Goal: Task Accomplishment & Management: Use online tool/utility

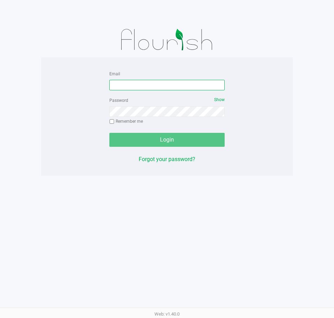
drag, startPoint x: 127, startPoint y: 83, endPoint x: 280, endPoint y: 86, distance: 152.2
click at [127, 84] on input "Email" at bounding box center [166, 85] width 115 height 10
type input "[EMAIL_ADDRESS][DOMAIN_NAME]"
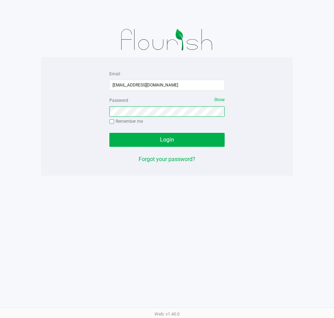
click at [109, 133] on button "Login" at bounding box center [166, 140] width 115 height 14
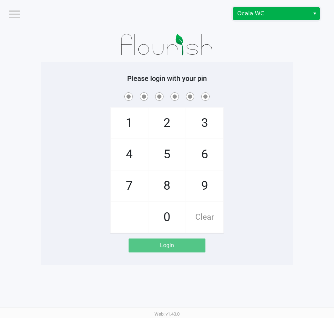
click at [290, 12] on span "Ocala WC" at bounding box center [271, 13] width 68 height 8
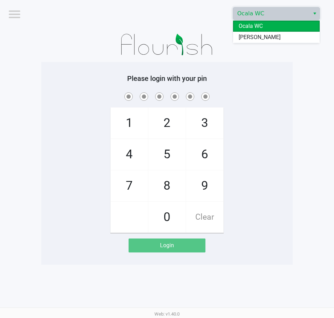
click at [262, 35] on span "[PERSON_NAME]" at bounding box center [259, 37] width 42 height 8
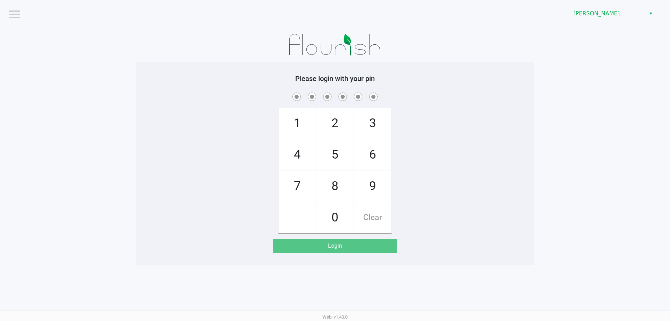
click at [333, 124] on div "1 4 7 2 5 8 0 3 6 9 Clear" at bounding box center [335, 162] width 398 height 142
checkbox input "true"
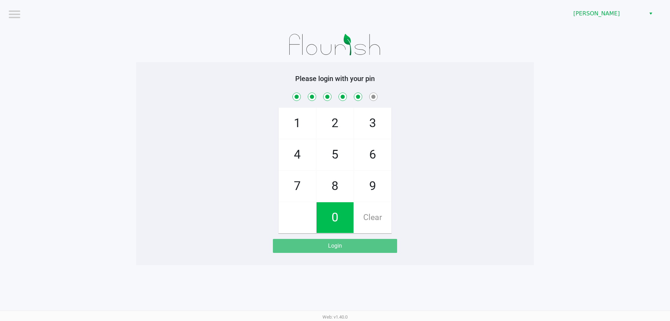
checkbox input "true"
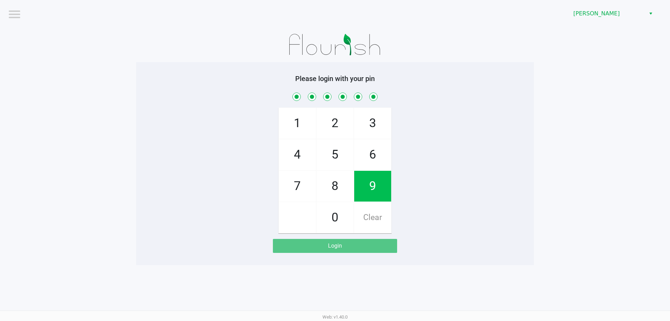
checkbox input "true"
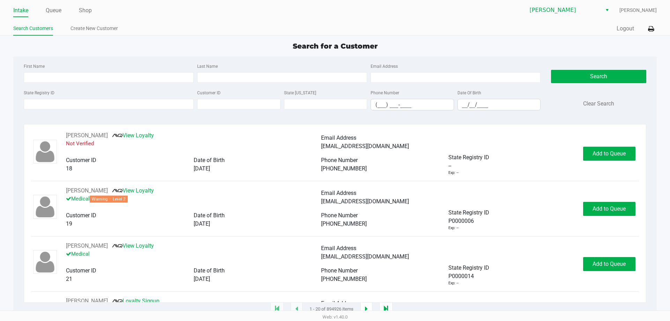
click at [333, 26] on div "Intake Queue Shop Summerfield WC Lindsay Carroll Search Customers Create New Cu…" at bounding box center [335, 18] width 670 height 36
click at [333, 27] on icon at bounding box center [651, 29] width 6 height 5
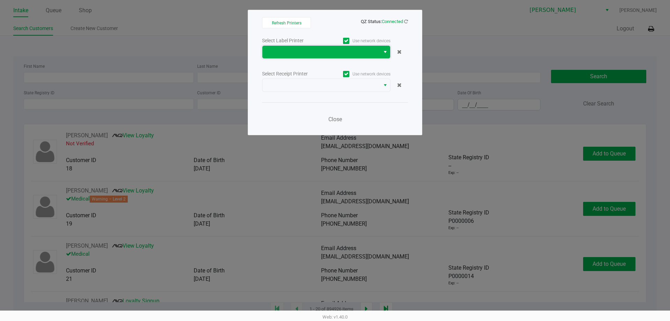
click at [291, 54] on span at bounding box center [321, 52] width 109 height 8
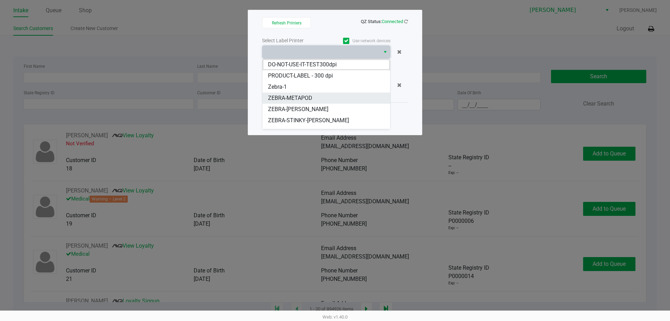
click at [293, 97] on span "ZEBRA-METAPOD" at bounding box center [290, 98] width 44 height 8
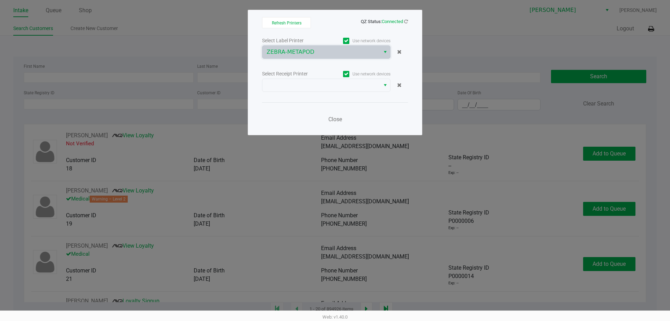
click at [293, 97] on div "Select Label Printer Use network devices ZEBRA-METAPOD Select Receipt Printer U…" at bounding box center [335, 82] width 146 height 92
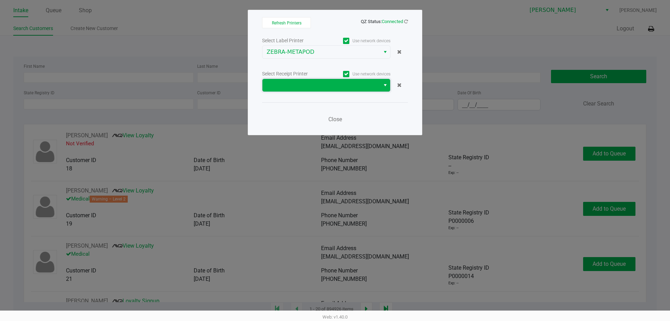
click at [295, 87] on span at bounding box center [321, 85] width 109 height 8
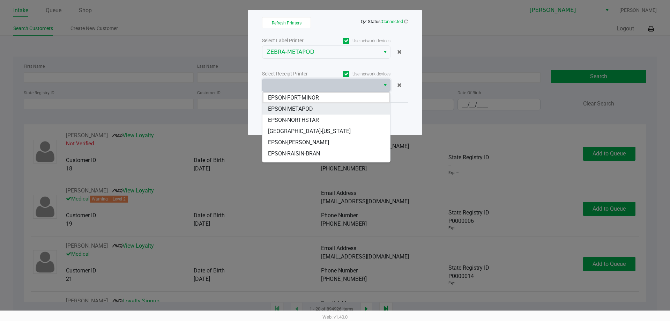
click at [297, 110] on span "EPSON-METAPOD" at bounding box center [290, 109] width 45 height 8
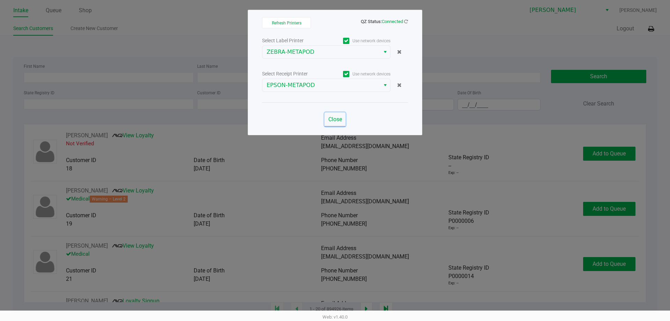
click at [333, 125] on button "Close" at bounding box center [335, 119] width 21 height 14
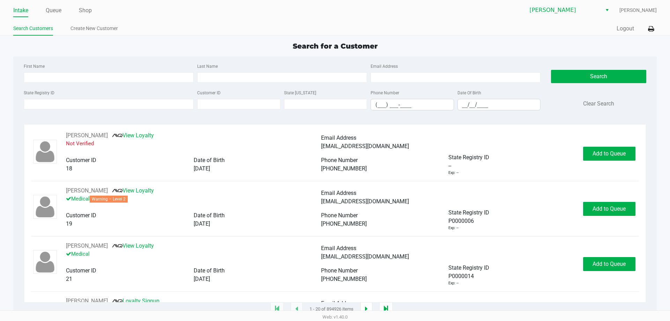
click at [143, 49] on div "Search for a Customer" at bounding box center [335, 46] width 654 height 10
click at [119, 69] on div "First Name" at bounding box center [108, 72] width 173 height 21
click at [119, 73] on input "First Name" at bounding box center [109, 77] width 170 height 10
type input "dane"
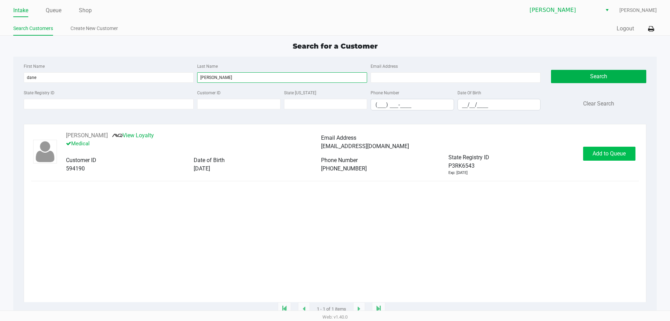
type input "gilbert"
click at [333, 153] on span "Add to Queue" at bounding box center [609, 153] width 33 height 7
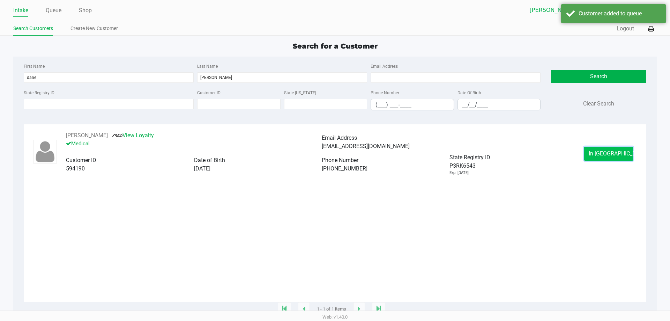
click at [333, 151] on span "In Queue" at bounding box center [618, 153] width 59 height 7
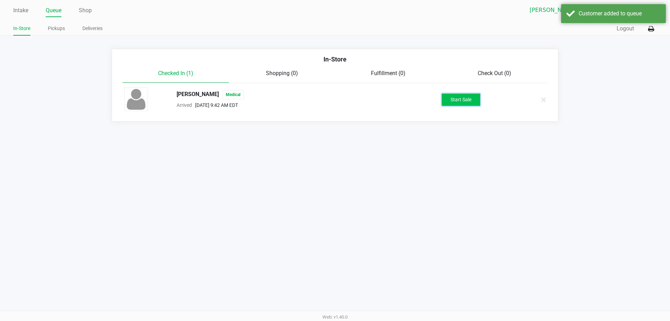
click at [333, 101] on button "Start Sale" at bounding box center [461, 100] width 38 height 12
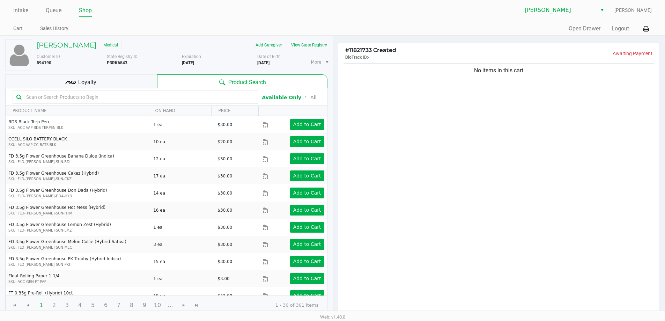
click at [333, 133] on div "No items in this cart" at bounding box center [498, 188] width 321 height 253
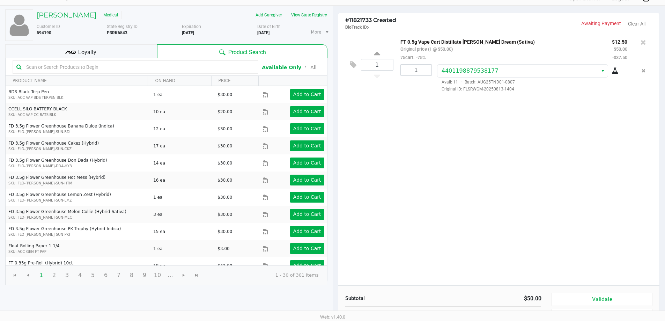
scroll to position [72, 0]
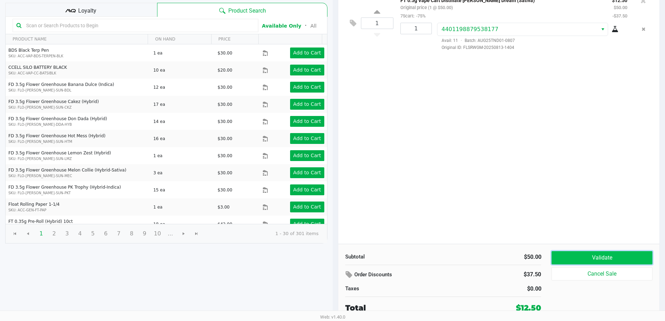
click at [333, 258] on button "Validate" at bounding box center [601, 257] width 101 height 13
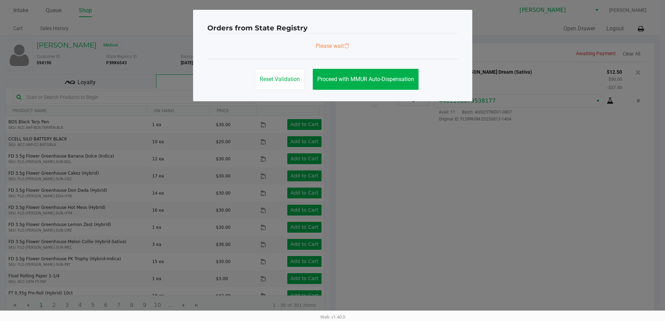
scroll to position [0, 0]
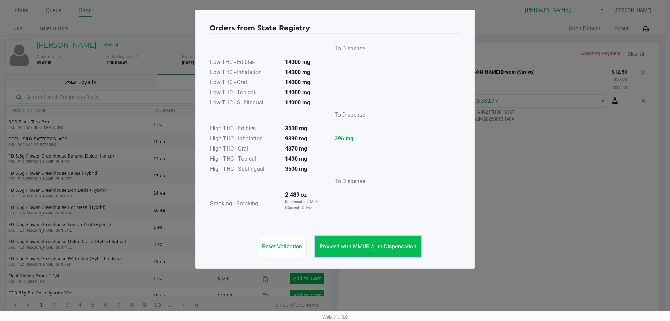
click at [333, 246] on span "Proceed with MMUR Auto-Dispensation" at bounding box center [368, 246] width 97 height 7
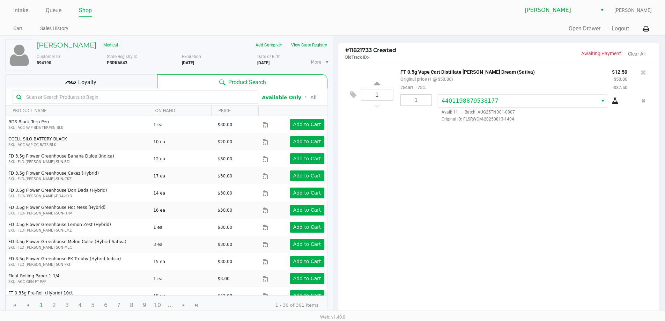
click at [333, 183] on div "1 FT 0.5g Vape Cart Distillate Tangie Dream (Sativa) Original price (1 @ $50.00…" at bounding box center [498, 188] width 321 height 253
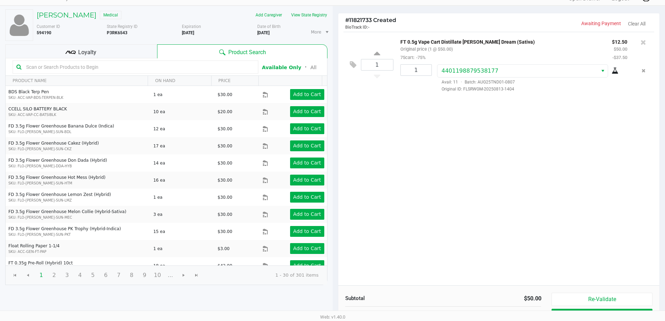
scroll to position [72, 0]
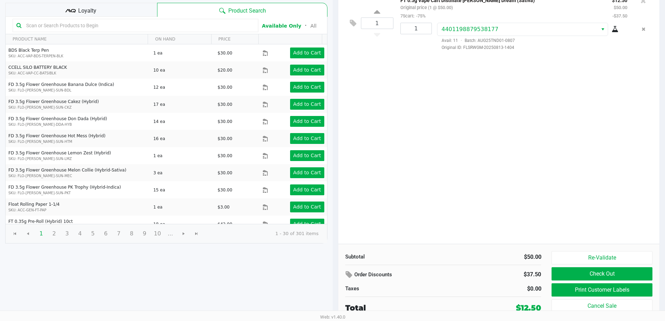
click at [333, 185] on div "1 FT 0.5g Vape Cart Distillate Tangie Dream (Sativa) Original price (1 @ $50.00…" at bounding box center [498, 116] width 321 height 253
click at [333, 210] on div "1 FT 0.5g Vape Cart Distillate Tangie Dream (Sativa) Original price (1 @ $50.00…" at bounding box center [498, 116] width 321 height 253
click at [333, 202] on div "1 FT 0.5g Vape Cart Distillate Tangie Dream (Sativa) Original price (1 @ $50.00…" at bounding box center [498, 116] width 321 height 253
click at [333, 199] on div "1 FT 0.5g Vape Cart Distillate Tangie Dream (Sativa) Original price (1 @ $50.00…" at bounding box center [498, 116] width 321 height 253
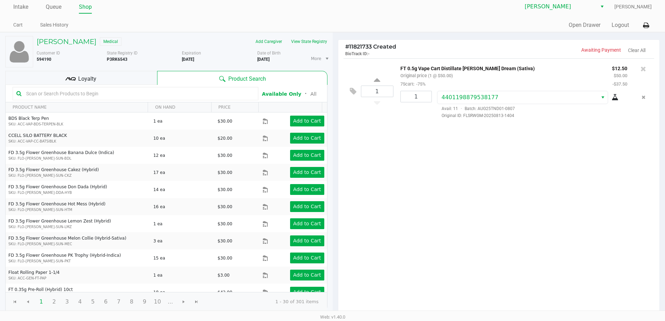
scroll to position [2, 0]
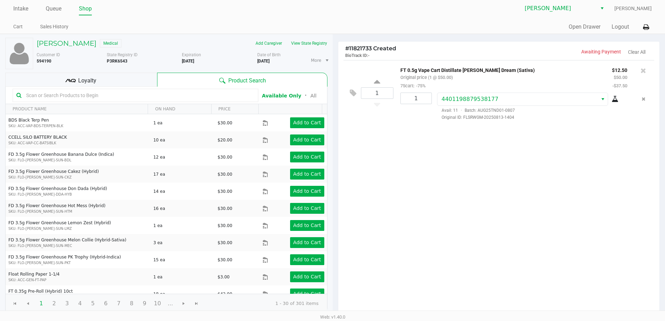
click at [333, 205] on div "1 FT 0.5g Vape Cart Distillate Tangie Dream (Sativa) Original price (1 @ $50.00…" at bounding box center [498, 186] width 321 height 253
click at [333, 212] on div "1 FT 0.5g Vape Cart Distillate Tangie Dream (Sativa) Original price (1 @ $50.00…" at bounding box center [498, 186] width 321 height 253
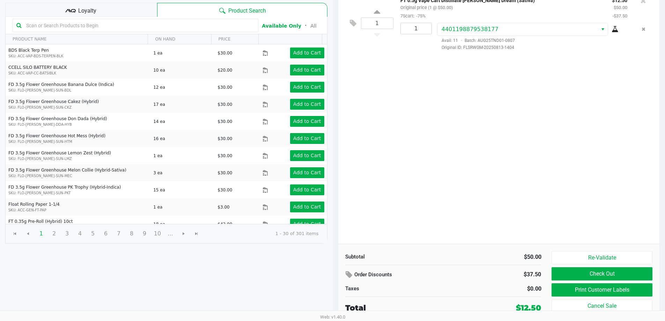
scroll to position [0, 0]
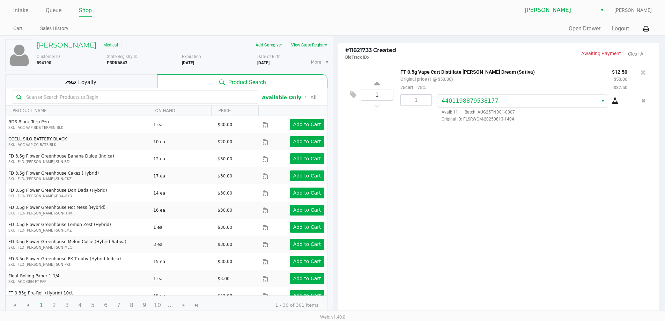
click at [333, 197] on div "1 FT 0.5g Vape Cart Distillate Tangie Dream (Sativa) Original price (1 @ $50.00…" at bounding box center [498, 188] width 321 height 253
drag, startPoint x: 427, startPoint y: 243, endPoint x: 432, endPoint y: 244, distance: 6.0
click at [333, 243] on div "1 FT 0.5g Vape Cart Distillate Tangie Dream (Sativa) Original price (1 @ $50.00…" at bounding box center [498, 188] width 321 height 253
drag, startPoint x: 401, startPoint y: 158, endPoint x: 401, endPoint y: 155, distance: 3.8
click at [333, 157] on div "1 FT 0.5g Vape Cart Distillate Tangie Dream (Sativa) Original price (1 @ $50.00…" at bounding box center [498, 188] width 321 height 253
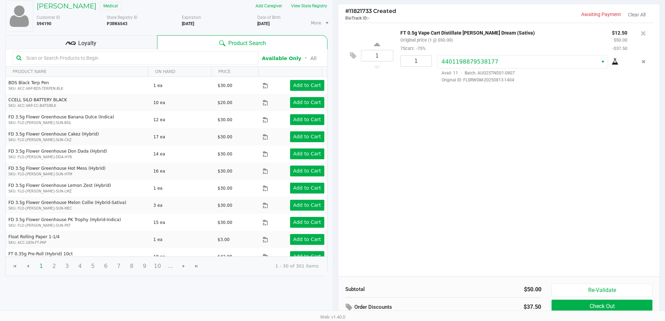
scroll to position [72, 0]
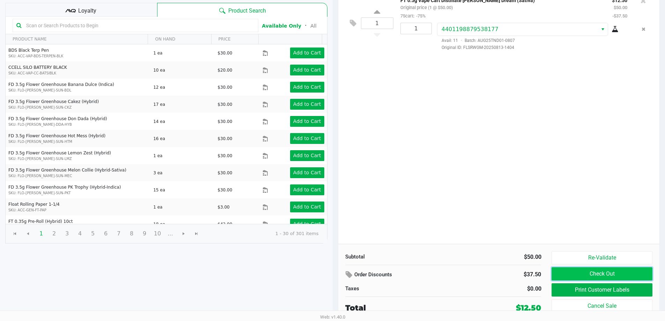
click at [333, 273] on button "Check Out" at bounding box center [601, 273] width 101 height 13
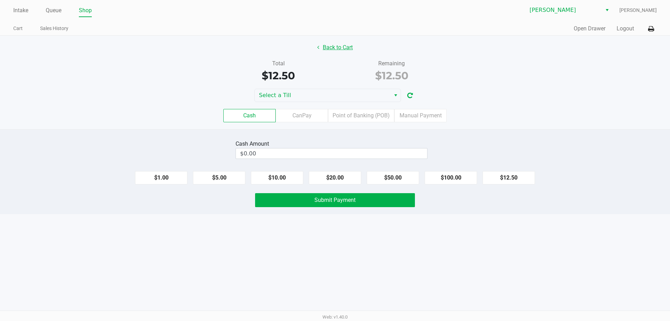
click at [319, 46] on icon at bounding box center [318, 47] width 2 height 6
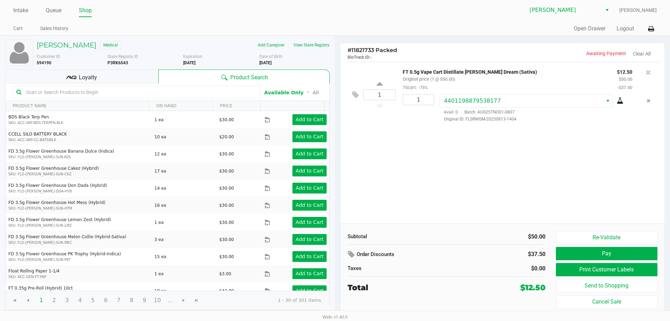
click at [333, 279] on div "Re-Validate Pay Print Customer Labels Send to Shopping Cancel Sale" at bounding box center [609, 269] width 107 height 77
click at [333, 271] on button "Print Customer Labels" at bounding box center [607, 269] width 102 height 13
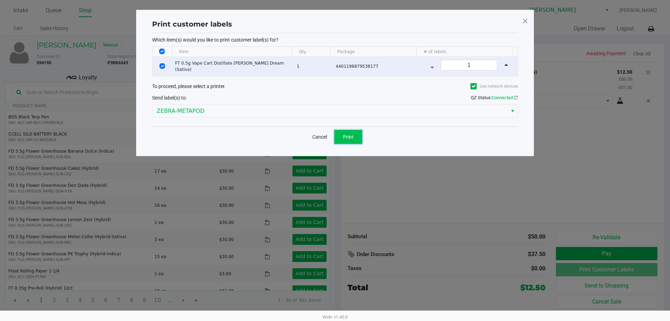
click at [333, 136] on span "Print" at bounding box center [348, 137] width 10 height 6
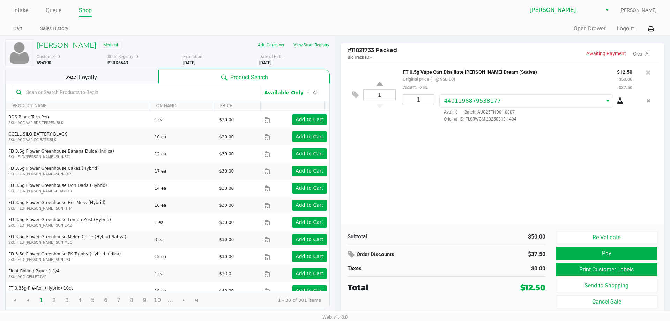
click at [333, 133] on div "1 FT 0.5g Vape Cart Distillate Tangie Dream (Sativa) Original price (1 @ $50.00…" at bounding box center [503, 143] width 324 height 162
click at [333, 251] on button "Pay" at bounding box center [607, 253] width 102 height 13
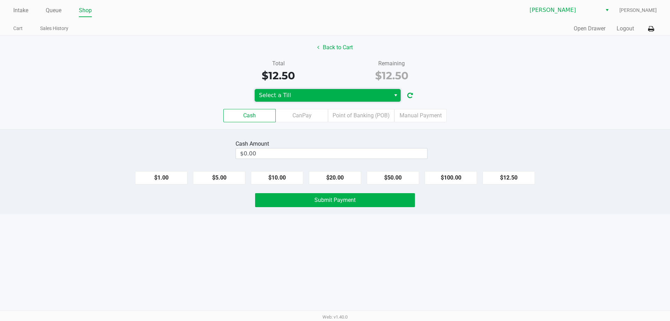
drag, startPoint x: 279, startPoint y: 96, endPoint x: 274, endPoint y: 99, distance: 5.9
click at [279, 96] on span "Select a Till" at bounding box center [322, 95] width 127 height 8
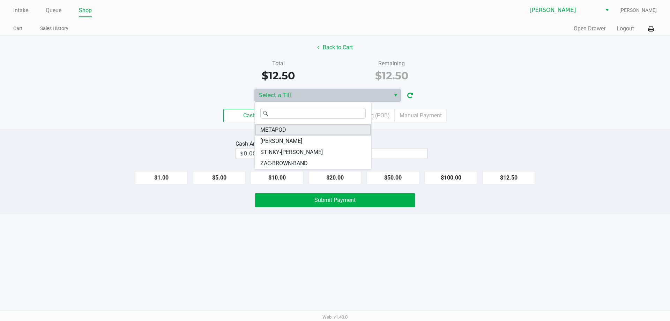
click at [275, 127] on span "METAPOD" at bounding box center [273, 130] width 26 height 8
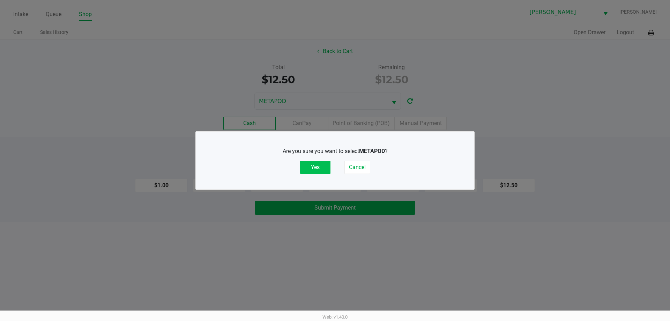
click at [320, 171] on button "Yes" at bounding box center [315, 167] width 30 height 13
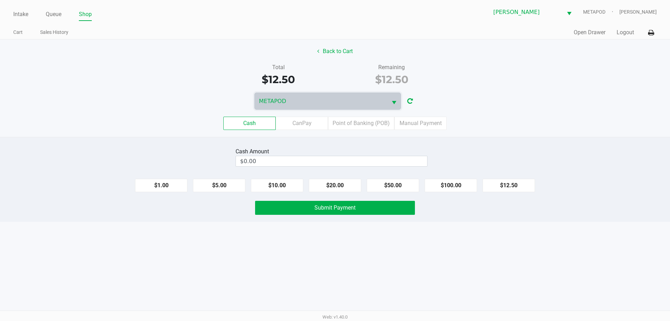
click at [333, 108] on div "METAPOD" at bounding box center [335, 100] width 670 height 17
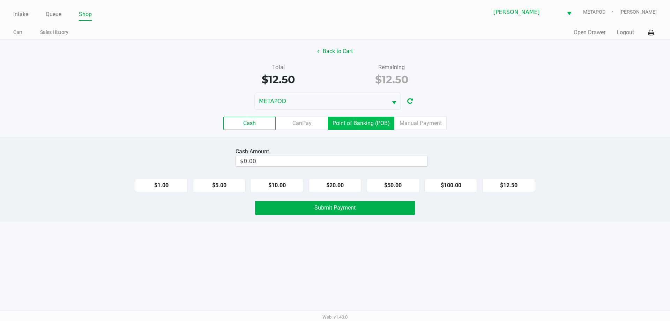
click at [333, 124] on label "Point of Banking (POB)" at bounding box center [361, 123] width 66 height 13
click at [0, 0] on 7 "Point of Banking (POB)" at bounding box center [0, 0] width 0 height 0
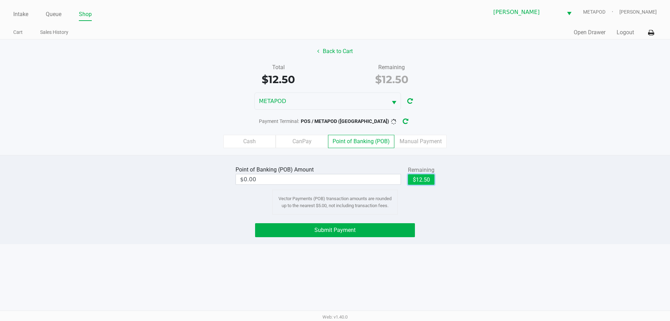
click at [333, 178] on button "$12.50" at bounding box center [421, 179] width 27 height 10
type input "$12.50"
drag, startPoint x: 333, startPoint y: 228, endPoint x: 326, endPoint y: 231, distance: 7.5
click at [332, 228] on span "Submit Payment" at bounding box center [334, 230] width 41 height 7
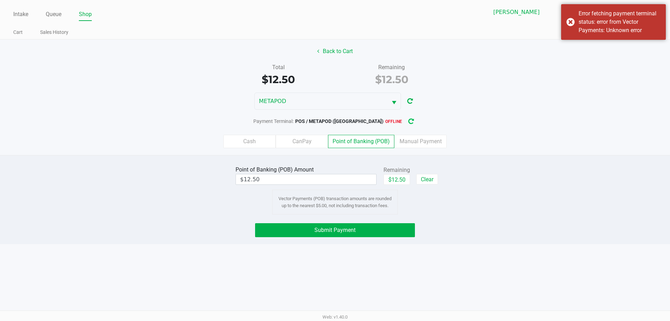
click at [333, 125] on button "button" at bounding box center [411, 121] width 11 height 13
click at [333, 22] on div "Error fetching payment terminal status: error from Vector Payments: Unknown err…" at bounding box center [620, 21] width 82 height 25
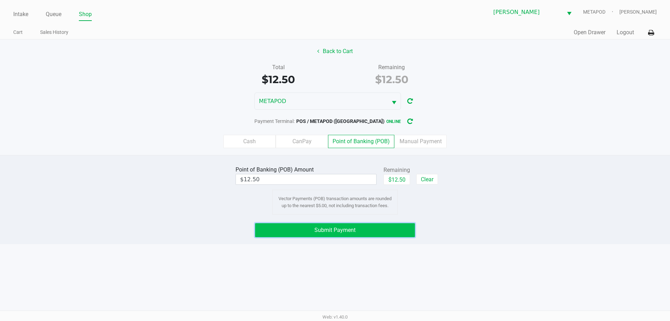
click at [333, 229] on span "Submit Payment" at bounding box center [334, 230] width 41 height 7
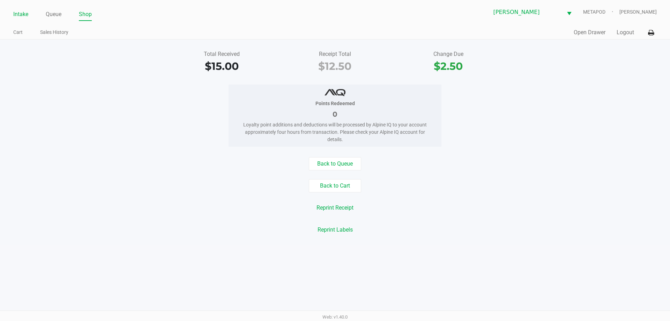
click at [16, 12] on link "Intake" at bounding box center [20, 14] width 15 height 10
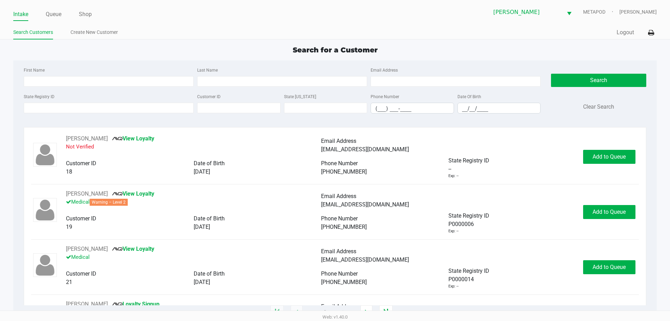
click at [168, 46] on div "Search for a Customer" at bounding box center [335, 50] width 654 height 10
click at [200, 57] on div "Search for a Customer First Name Last Name Email Address State Registry ID Cust…" at bounding box center [334, 179] width 643 height 268
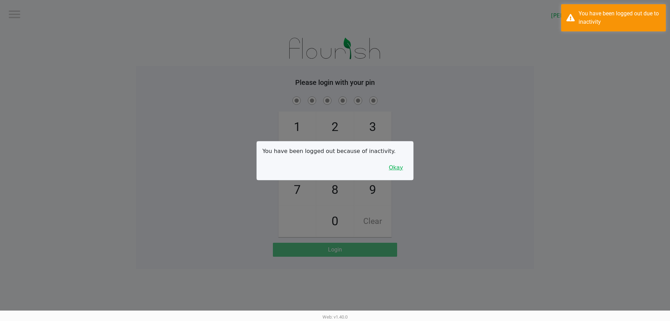
click at [333, 168] on button "Okay" at bounding box center [395, 167] width 23 height 13
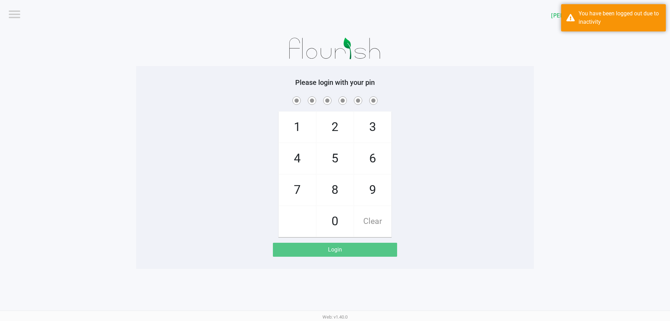
drag, startPoint x: 429, startPoint y: 123, endPoint x: 430, endPoint y: 120, distance: 3.8
click at [333, 120] on div "1 4 7 2 5 8 0 3 6 9 Clear" at bounding box center [335, 166] width 398 height 142
checkbox input "true"
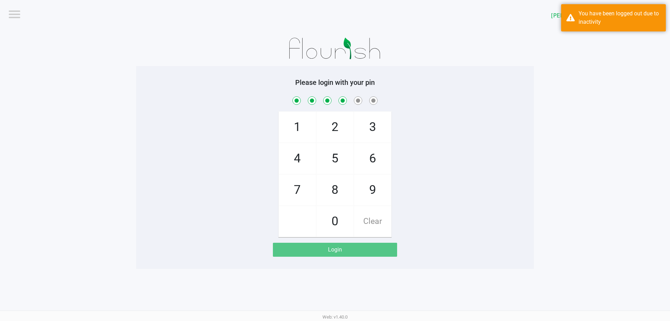
checkbox input "true"
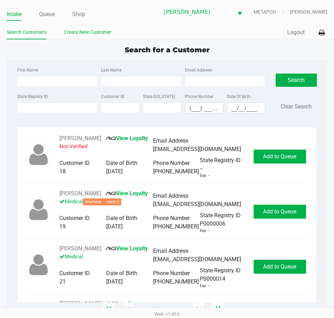
click at [95, 31] on link "Create New Customer" at bounding box center [87, 32] width 47 height 9
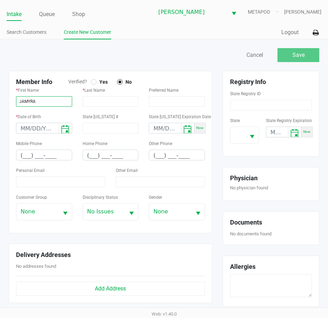
type input "JAMYRA"
click at [90, 82] on span "Verified?" at bounding box center [79, 81] width 23 height 7
click at [99, 79] on span "Yes" at bounding box center [102, 82] width 11 height 6
type input "PELLETIER"
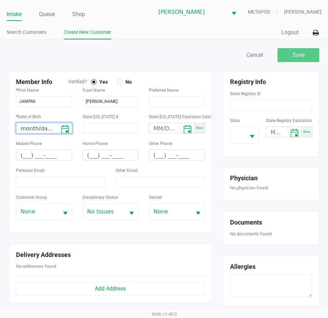
click at [24, 129] on input "month/day/year" at bounding box center [37, 128] width 42 height 11
type input "04/18/2006"
click at [28, 156] on input "(___) ___-____" at bounding box center [43, 155] width 55 height 11
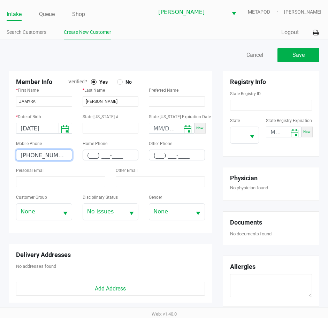
type input "(850) 849-9568"
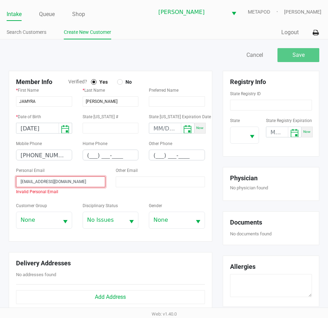
click at [19, 181] on input "pelletierjamyra0418@gmail.com" at bounding box center [60, 182] width 89 height 11
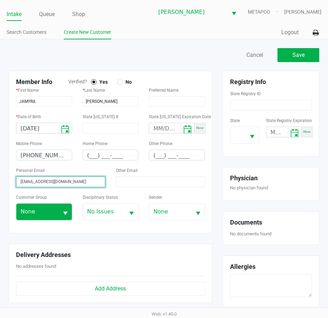
type input "pelletierjamyra0418@gmail.com"
click at [36, 215] on span "None" at bounding box center [38, 212] width 34 height 8
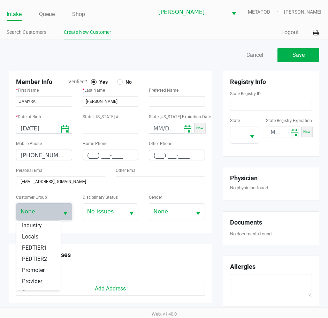
scroll to position [123, 0]
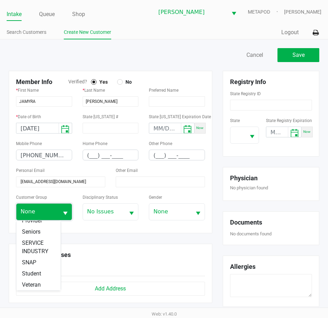
click at [39, 216] on span "None" at bounding box center [37, 212] width 42 height 16
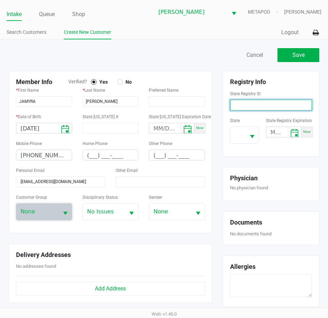
click at [271, 101] on input at bounding box center [271, 105] width 82 height 11
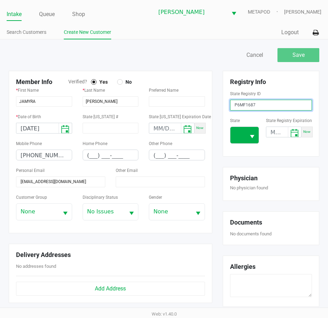
click at [247, 136] on button "Select" at bounding box center [252, 135] width 13 height 16
type input "P6MF1687"
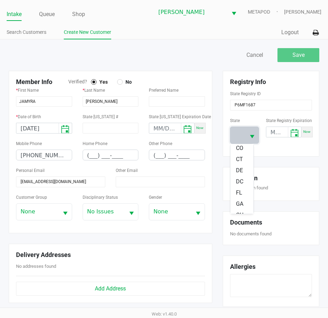
scroll to position [70, 0]
click at [241, 191] on span "FL" at bounding box center [239, 191] width 6 height 8
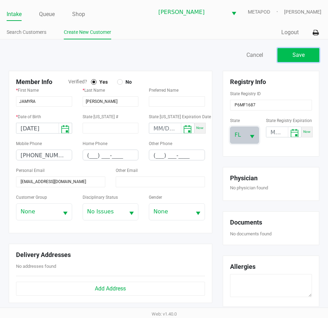
click at [290, 53] on button "Save" at bounding box center [299, 55] width 42 height 14
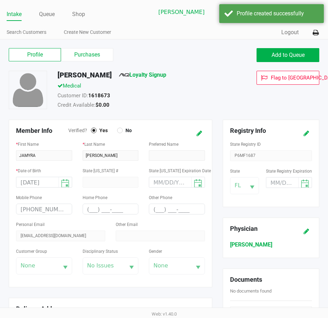
type input "---"
type input "( __) ___-____"
type input "---"
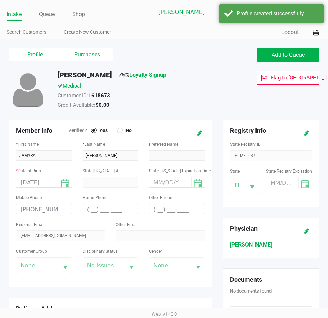
click at [165, 75] on link "Loyalty Signup" at bounding box center [142, 75] width 47 height 7
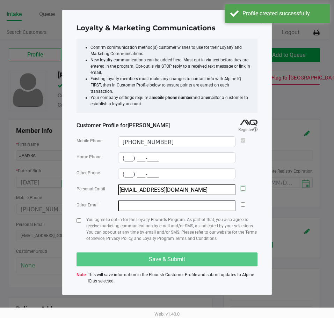
click at [242, 186] on input "checkbox" at bounding box center [242, 188] width 5 height 5
checkbox input "true"
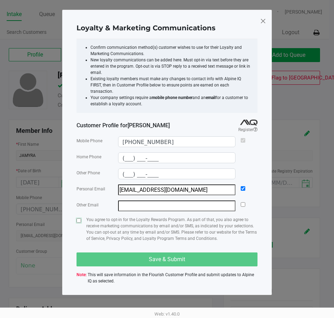
click at [80, 219] on input "checkbox" at bounding box center [78, 221] width 5 height 5
checkbox input "true"
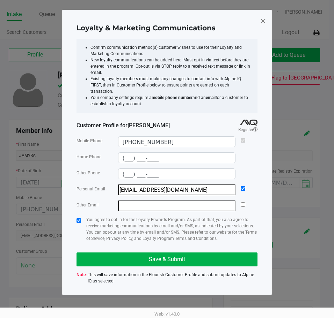
click at [120, 222] on p "You agree to opt-in for the Loyalty Rewards Program. As part of that, you also …" at bounding box center [171, 229] width 171 height 25
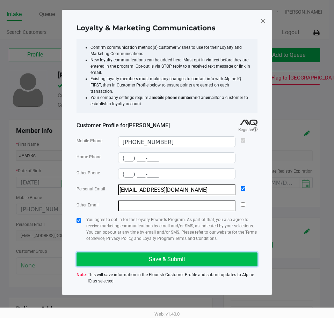
click at [158, 253] on button "Save & Submit" at bounding box center [166, 260] width 181 height 14
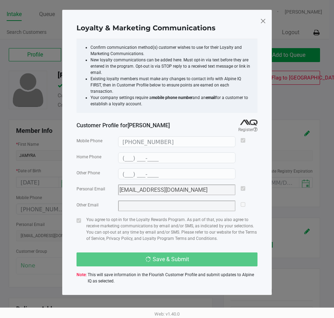
type input "(___) ___-____"
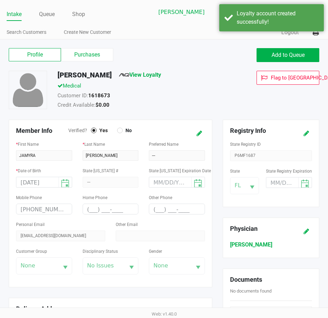
click at [187, 91] on div "Medical" at bounding box center [143, 87] width 182 height 10
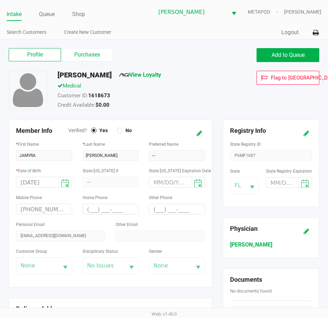
click at [196, 104] on div "Credit Available: $0.00" at bounding box center [143, 106] width 182 height 10
click at [206, 101] on div "Credit Available: $0.00" at bounding box center [143, 106] width 182 height 10
drag, startPoint x: 194, startPoint y: 88, endPoint x: 185, endPoint y: 81, distance: 11.2
click at [193, 86] on div "Medical" at bounding box center [143, 87] width 182 height 10
click at [88, 52] on label "Purchases" at bounding box center [87, 54] width 52 height 13
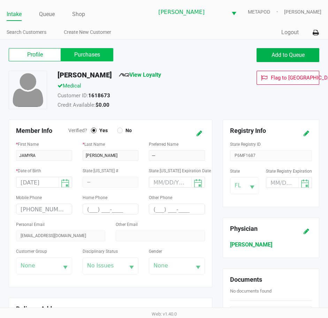
click at [0, 0] on 1 "Purchases" at bounding box center [0, 0] width 0 height 0
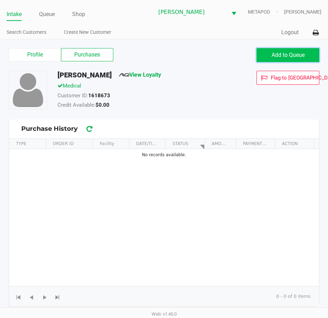
click at [283, 51] on button "Add to Queue" at bounding box center [288, 55] width 63 height 14
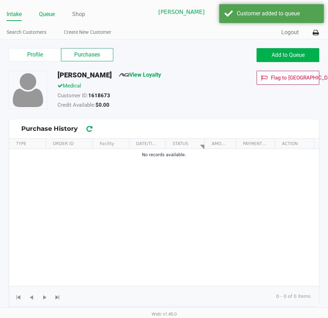
click at [45, 16] on link "Queue" at bounding box center [47, 14] width 16 height 10
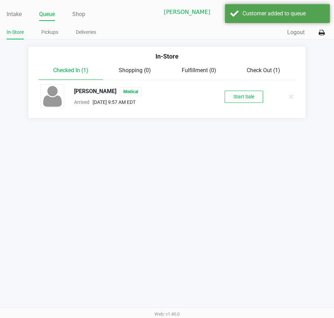
click at [237, 90] on div "JAMYRA PELLETIER Medical Arrived Aug 21, 2025 9:57 AM EDT Start Sale" at bounding box center [167, 96] width 264 height 24
click at [238, 98] on button "Start Sale" at bounding box center [243, 97] width 38 height 12
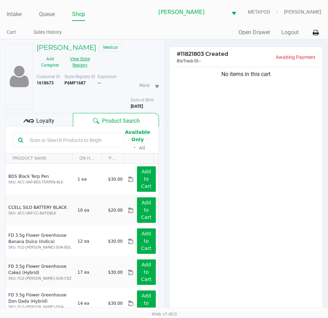
click at [83, 63] on button "View State Registry" at bounding box center [78, 61] width 29 height 17
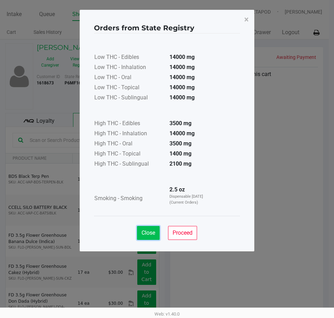
drag, startPoint x: 147, startPoint y: 229, endPoint x: 158, endPoint y: 202, distance: 29.1
click at [147, 230] on button "Close" at bounding box center [148, 233] width 23 height 14
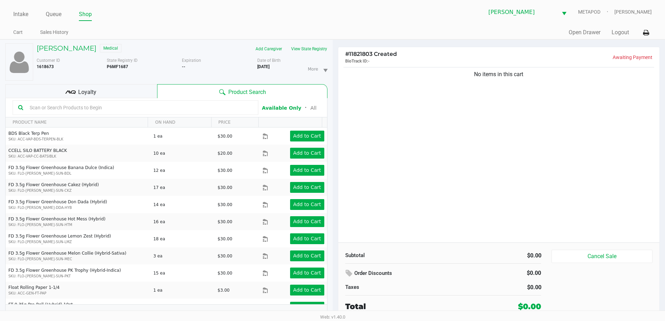
drag, startPoint x: 446, startPoint y: 170, endPoint x: 139, endPoint y: 118, distance: 311.9
click at [333, 165] on div "No items in this cart" at bounding box center [498, 154] width 321 height 177
drag, startPoint x: 53, startPoint y: 109, endPoint x: 178, endPoint y: 114, distance: 125.8
click at [54, 109] on input "text" at bounding box center [140, 107] width 226 height 10
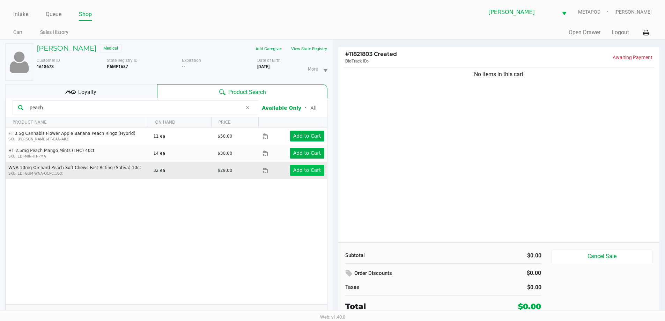
type input "peach"
click at [303, 170] on app-button-loader "Add to Cart" at bounding box center [307, 170] width 28 height 6
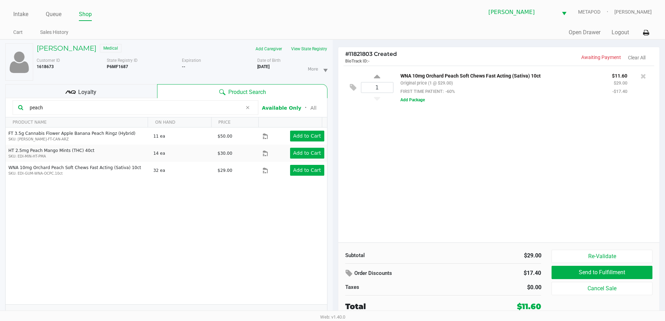
drag, startPoint x: 432, startPoint y: 198, endPoint x: 487, endPoint y: 191, distance: 54.8
click at [333, 199] on div "1 WNA 10mg Orchard Peach Soft Chews Fast Acting (Sativa) 10ct Original price (1…" at bounding box center [498, 154] width 321 height 177
click at [306, 49] on button "View State Registry" at bounding box center [307, 48] width 41 height 11
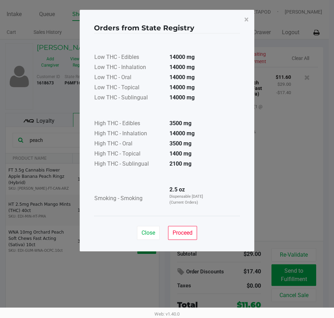
click at [282, 114] on ngb-modal-window "Orders from State Registry × Low THC - Edibles 14000 mg Low THC - Inhalation 14…" at bounding box center [167, 159] width 334 height 318
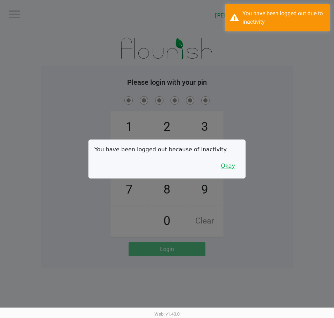
click at [231, 166] on button "Okay" at bounding box center [227, 166] width 23 height 13
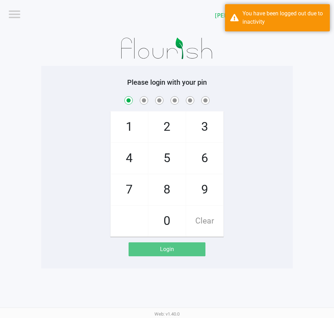
checkbox input "true"
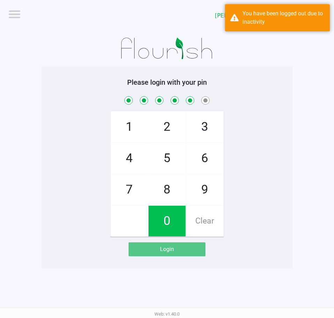
checkbox input "true"
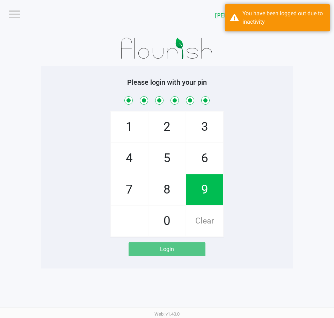
checkbox input "true"
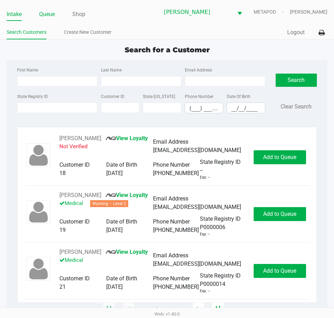
click at [47, 16] on link "Queue" at bounding box center [47, 14] width 16 height 10
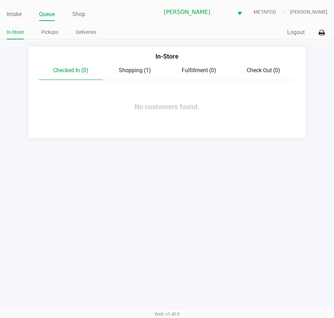
click at [51, 33] on link "Pickups" at bounding box center [49, 32] width 17 height 9
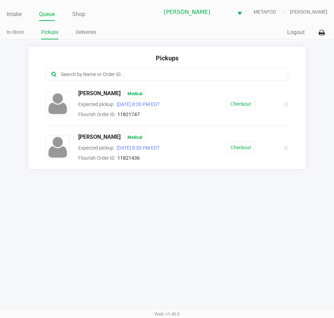
click at [15, 30] on link "In-Store" at bounding box center [15, 32] width 17 height 9
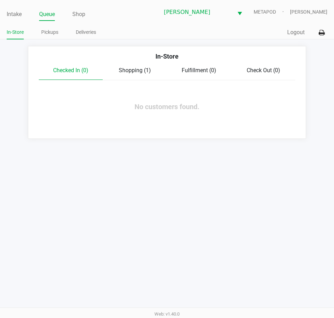
click at [141, 70] on span "Shopping (1)" at bounding box center [135, 70] width 32 height 7
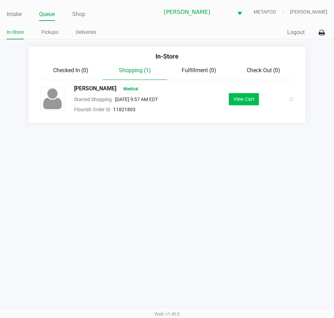
click at [244, 97] on button "View Cart" at bounding box center [244, 99] width 30 height 12
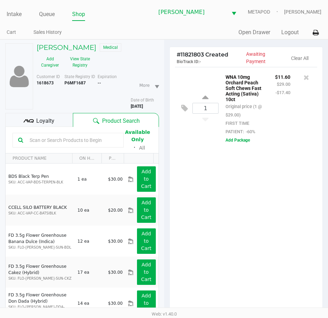
click at [220, 235] on div "1 WNA 10mg Orchard Peach Soft Chews Fast Acting (Sativa) 10ct Original price (1…" at bounding box center [246, 192] width 153 height 251
click at [57, 138] on input "text" at bounding box center [72, 140] width 91 height 10
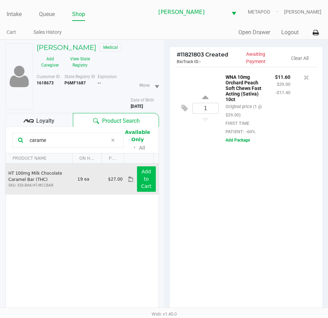
type input "carame"
click at [143, 182] on app-button-loader "Add to Cart" at bounding box center [146, 179] width 10 height 20
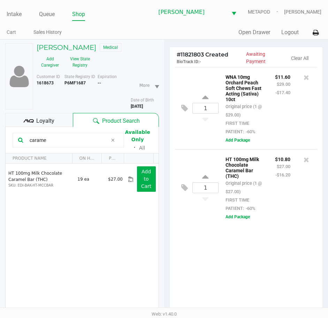
click at [225, 260] on div "1 WNA 10mg Orchard Peach Soft Chews Fast Acting (Sativa) 10ct Original price (1…" at bounding box center [246, 192] width 153 height 251
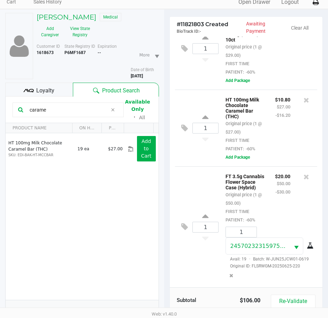
scroll to position [77, 0]
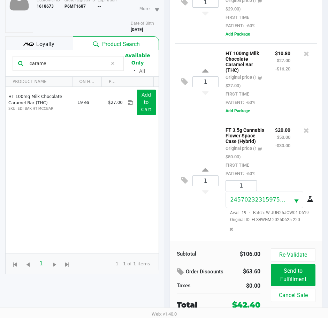
drag, startPoint x: 53, startPoint y: 67, endPoint x: -2, endPoint y: 67, distance: 55.5
click at [0, 67] on html "Intake Queue Shop Summerfield WC METAPOD Lindsay Carroll Cart Sales History Qui…" at bounding box center [164, 82] width 328 height 318
type input "zen"
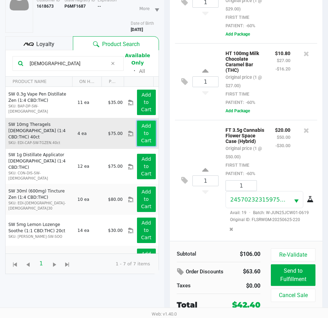
click at [141, 145] on button "Add to Cart" at bounding box center [146, 133] width 19 height 25
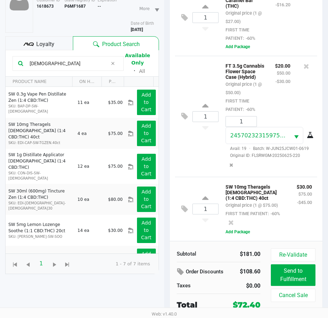
scroll to position [126, 0]
drag, startPoint x: 47, startPoint y: 65, endPoint x: 25, endPoint y: 54, distance: 24.4
click at [9, 60] on kendo-grid-toolbar "zen Available Only ᛫ All" at bounding box center [82, 63] width 153 height 27
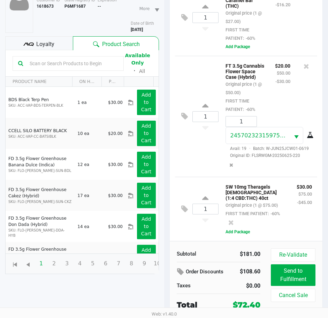
click at [52, 60] on input "text" at bounding box center [72, 63] width 91 height 10
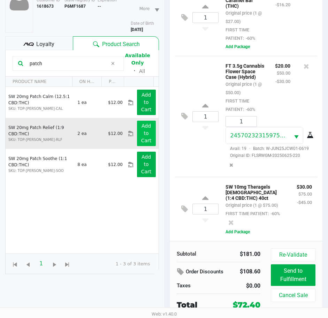
type input "patch"
click at [139, 130] on button "Add to Cart" at bounding box center [146, 133] width 19 height 25
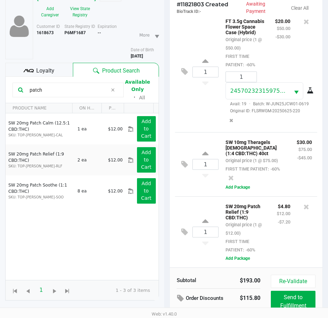
scroll to position [77, 0]
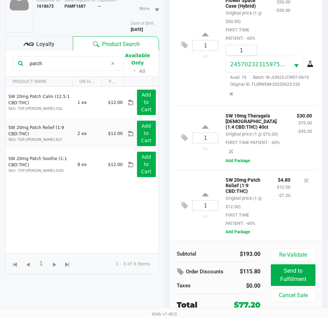
drag, startPoint x: 51, startPoint y: 67, endPoint x: 16, endPoint y: 68, distance: 35.3
click at [16, 68] on div "patch" at bounding box center [68, 63] width 111 height 15
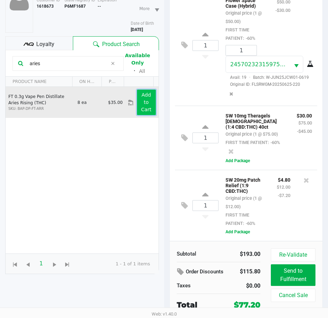
click at [139, 106] on button "Add to Cart" at bounding box center [146, 102] width 19 height 25
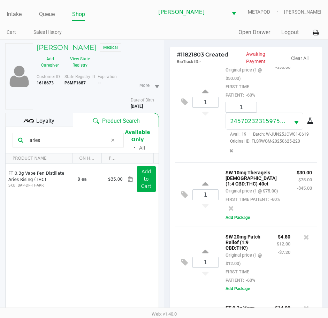
scroll to position [192, 0]
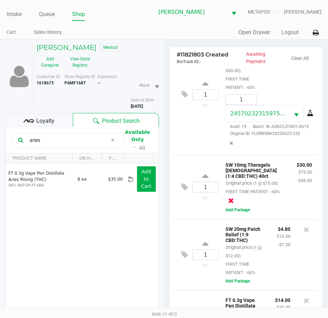
click at [234, 197] on icon at bounding box center [232, 200] width 6 height 7
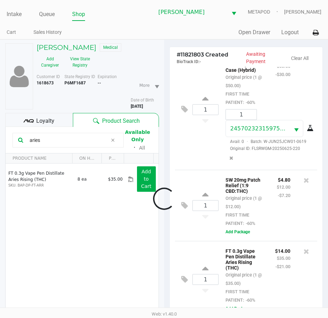
scroll to position [198, 0]
click at [51, 140] on input "aries" at bounding box center [67, 140] width 81 height 10
type input "a"
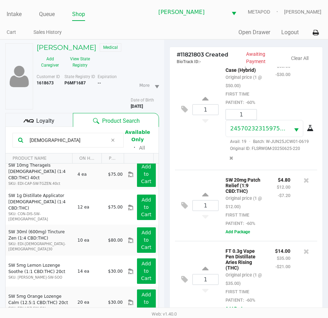
scroll to position [40, 0]
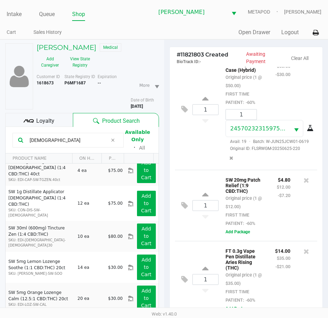
type input "zen"
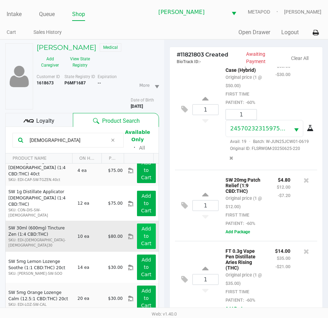
click at [143, 233] on app-button-loader "Add to Cart" at bounding box center [146, 236] width 10 height 20
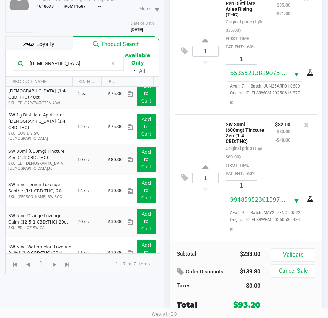
scroll to position [534, 0]
click at [296, 261] on button "Validate" at bounding box center [293, 255] width 45 height 13
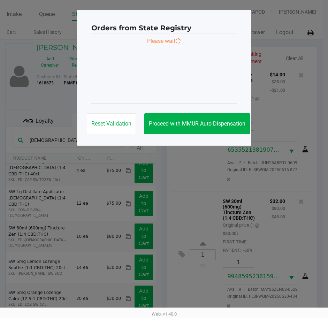
scroll to position [0, 0]
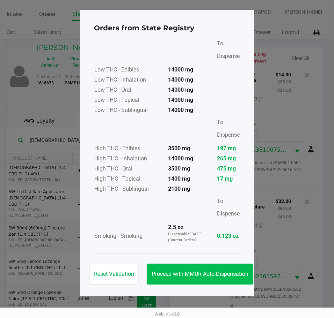
click at [205, 271] on span "Proceed with MMUR Auto-Dispensation" at bounding box center [199, 274] width 97 height 7
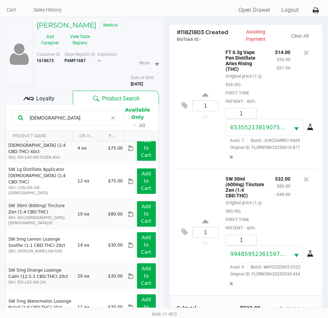
scroll to position [92, 0]
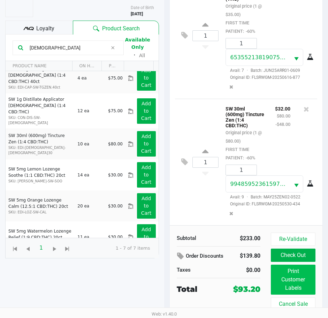
click at [302, 287] on button "Print Customer Labels" at bounding box center [293, 280] width 45 height 30
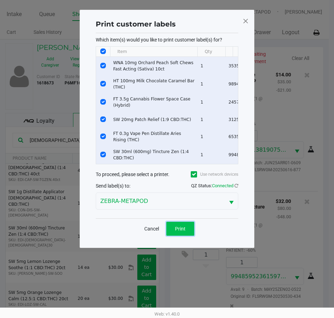
click at [186, 236] on button "Print" at bounding box center [180, 229] width 28 height 14
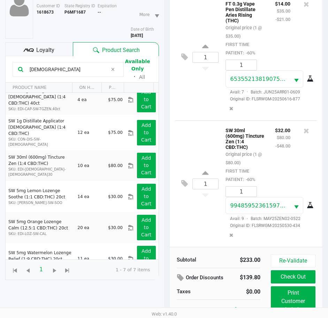
scroll to position [92, 0]
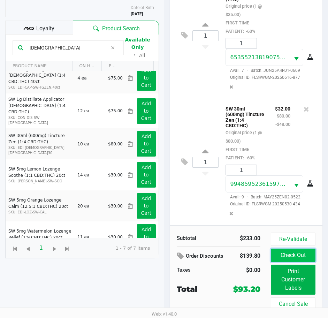
click at [286, 256] on button "Check Out" at bounding box center [293, 255] width 45 height 13
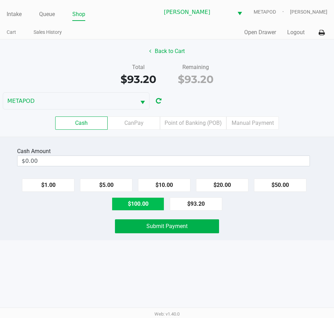
click at [154, 206] on button "$100.00" at bounding box center [138, 204] width 52 height 13
type input "$100.00"
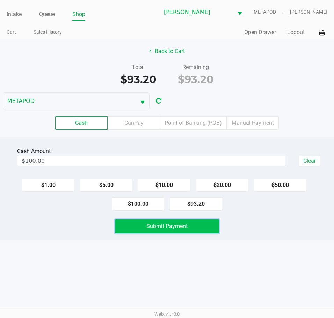
click at [160, 228] on span "Submit Payment" at bounding box center [166, 226] width 41 height 7
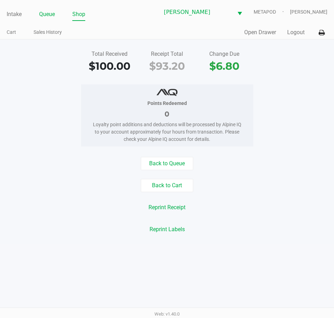
click at [51, 15] on link "Queue" at bounding box center [47, 14] width 16 height 10
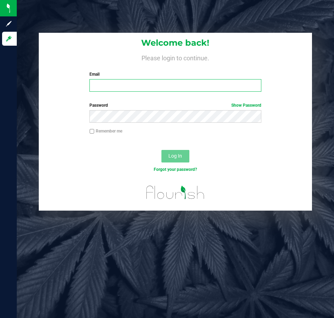
click at [133, 89] on input "Email" at bounding box center [174, 85] width 171 height 13
type input "[EMAIL_ADDRESS][DOMAIN_NAME]"
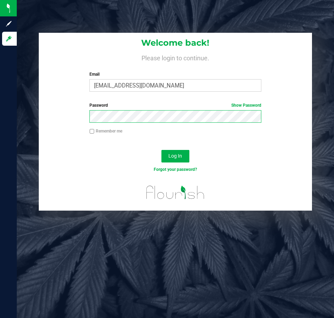
click at [161, 150] on button "Log In" at bounding box center [175, 156] width 28 height 13
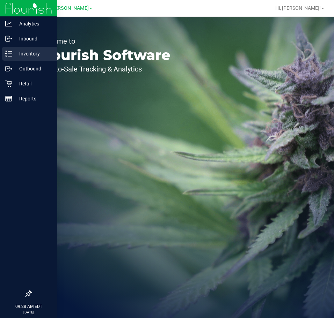
click at [13, 52] on p "Inventory" at bounding box center [33, 54] width 42 height 8
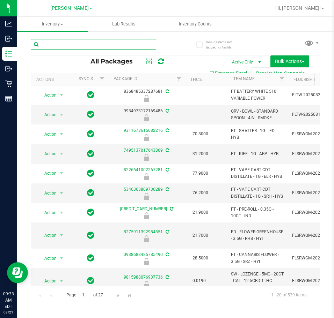
click at [70, 45] on input "text" at bounding box center [93, 44] width 125 height 10
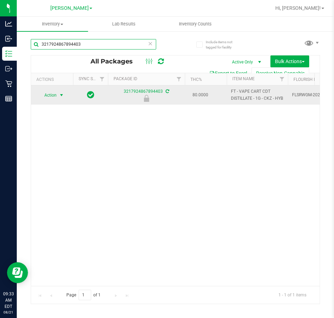
type input "3217924867894403"
click at [55, 96] on span "Action" at bounding box center [47, 95] width 19 height 10
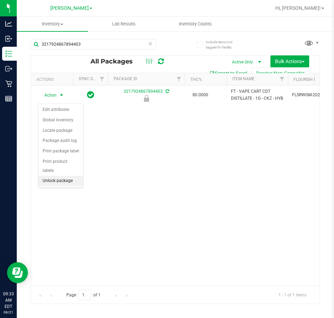
click at [63, 176] on li "Unlock package" at bounding box center [60, 181] width 45 height 10
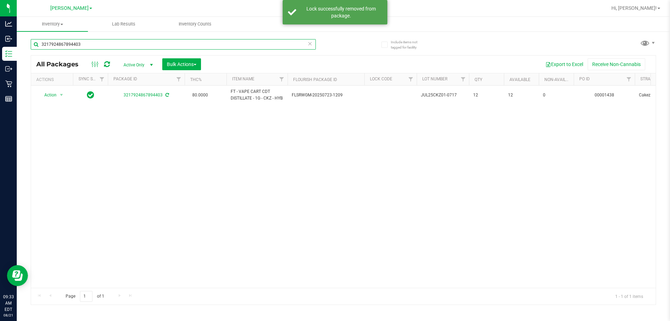
drag, startPoint x: 89, startPoint y: 45, endPoint x: 31, endPoint y: 44, distance: 58.0
click at [31, 44] on input "3217924867894403" at bounding box center [173, 44] width 285 height 10
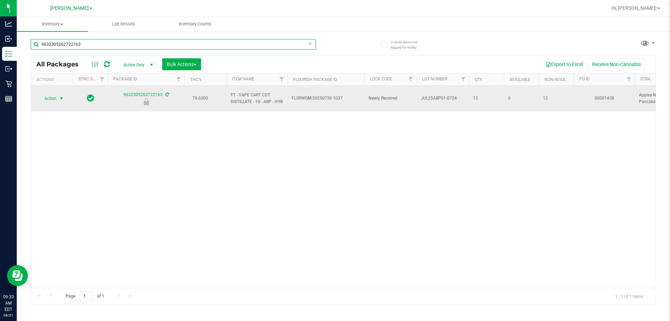
type input "9632305262722163"
click at [47, 99] on span "Action" at bounding box center [47, 99] width 19 height 10
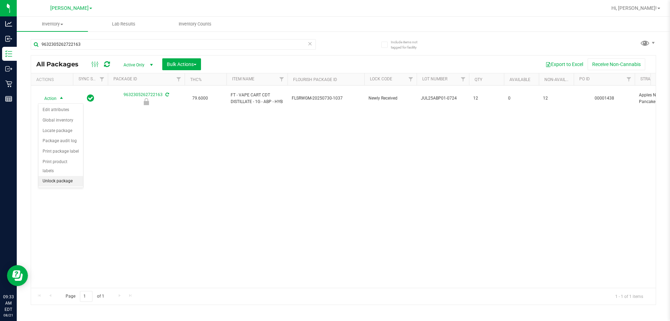
click at [58, 176] on li "Unlock package" at bounding box center [60, 181] width 45 height 10
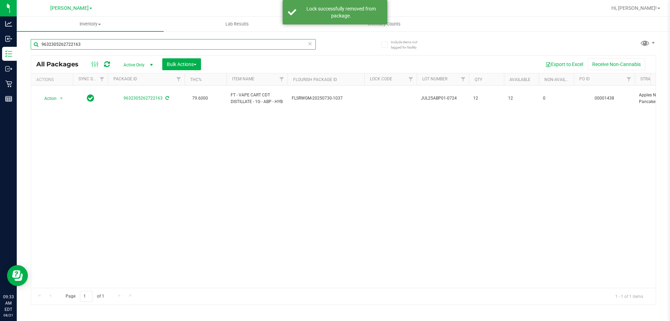
drag, startPoint x: 87, startPoint y: 44, endPoint x: 27, endPoint y: 49, distance: 60.3
click at [27, 49] on div "Include items not tagged for facility 9632305262722163 All Packages Active Only…" at bounding box center [343, 137] width 653 height 213
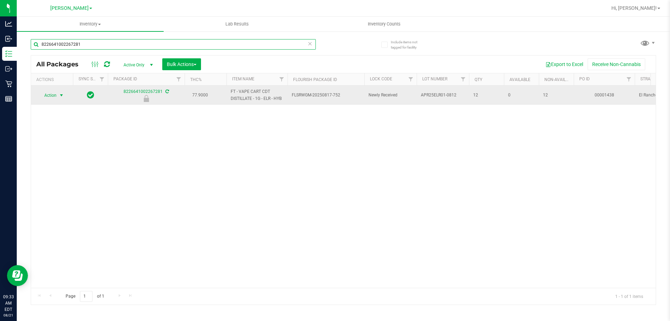
type input "8226641002267281"
click at [61, 95] on span "select" at bounding box center [62, 95] width 6 height 6
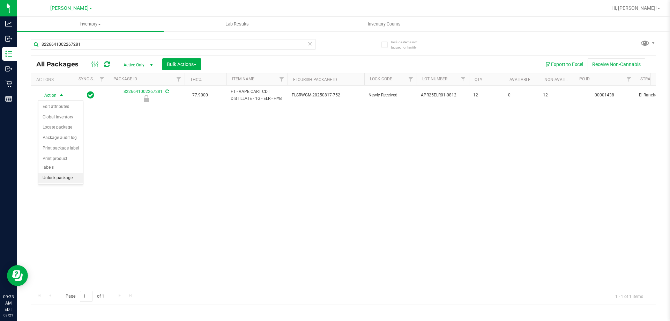
click at [68, 173] on li "Unlock package" at bounding box center [60, 178] width 45 height 10
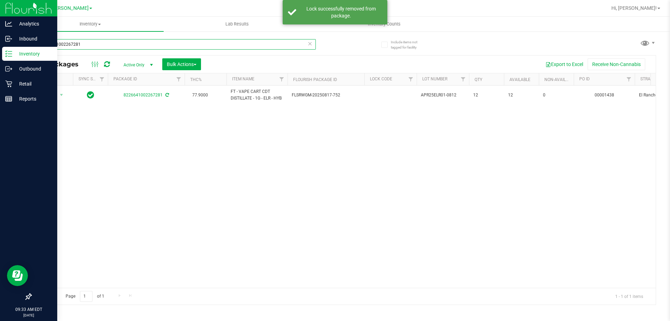
drag, startPoint x: 93, startPoint y: 40, endPoint x: 0, endPoint y: 50, distance: 93.7
click at [0, 50] on div "Analytics Inbound Inventory Outbound Retail Reports 09:33 AM EDT 08/21/2025 08/…" at bounding box center [335, 160] width 670 height 321
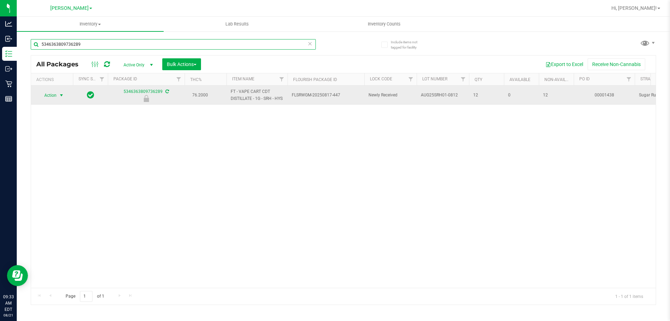
type input "5346363809736289"
click at [61, 97] on span "select" at bounding box center [62, 95] width 6 height 6
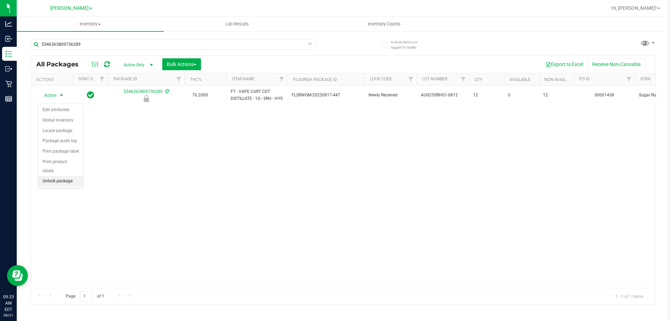
click at [69, 176] on li "Unlock package" at bounding box center [60, 181] width 45 height 10
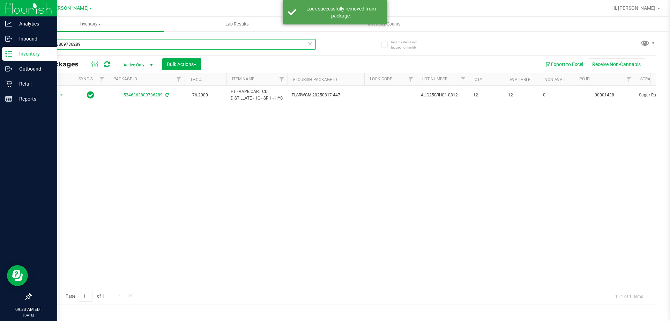
drag, startPoint x: 98, startPoint y: 45, endPoint x: 0, endPoint y: 59, distance: 98.7
click at [0, 59] on div "Analytics Inbound Inventory Outbound Retail Reports 09:33 AM EDT 08/21/2025 08/…" at bounding box center [335, 160] width 670 height 321
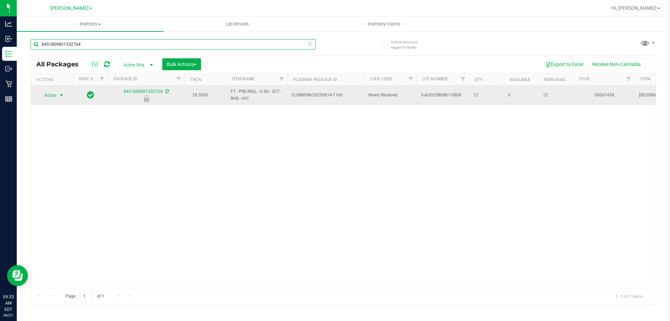
type input "8451809801332764"
click at [60, 98] on span "select" at bounding box center [61, 95] width 9 height 10
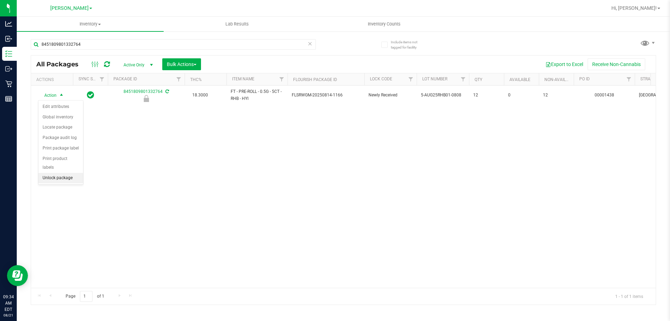
click at [57, 173] on li "Unlock package" at bounding box center [60, 178] width 45 height 10
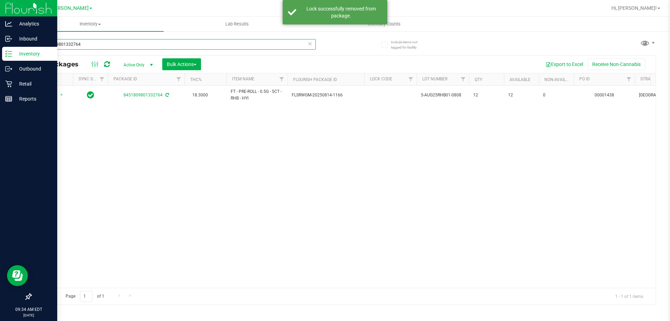
drag, startPoint x: 94, startPoint y: 43, endPoint x: 13, endPoint y: 51, distance: 81.1
click at [13, 51] on div "Analytics Inbound Inventory Outbound Retail Reports 09:34 AM EDT 08/21/2025 08/…" at bounding box center [335, 160] width 670 height 321
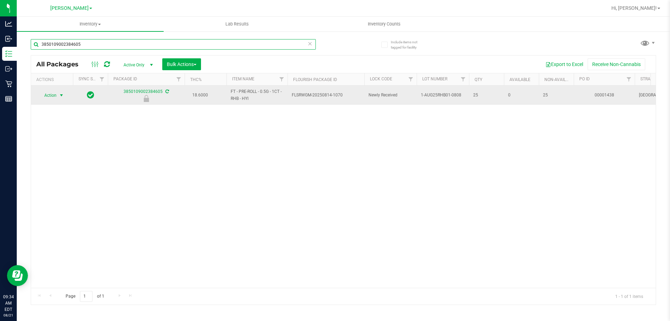
type input "3850109002384605"
click at [51, 95] on span "Action" at bounding box center [47, 95] width 19 height 10
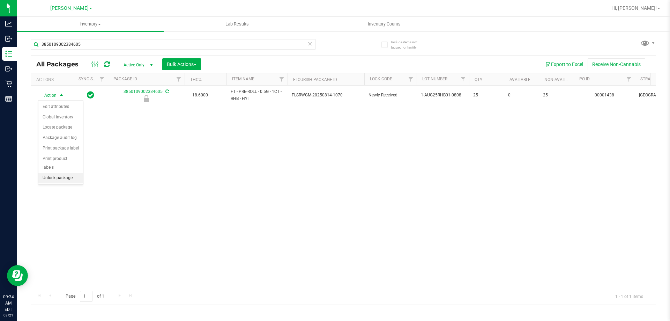
click at [62, 173] on li "Unlock package" at bounding box center [60, 178] width 45 height 10
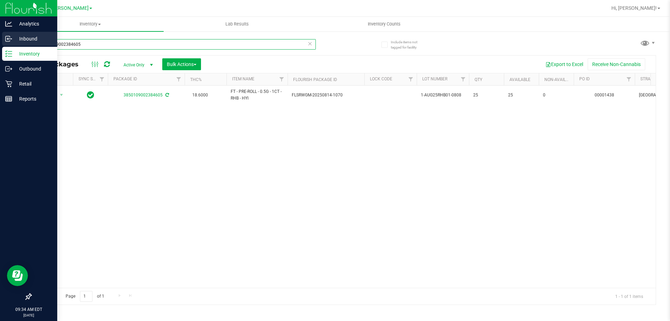
drag, startPoint x: 95, startPoint y: 43, endPoint x: 0, endPoint y: 43, distance: 94.9
click at [0, 43] on div "Analytics Inbound Inventory Outbound Retail Reports 09:34 AM EDT 08/21/2025 08/…" at bounding box center [335, 160] width 670 height 321
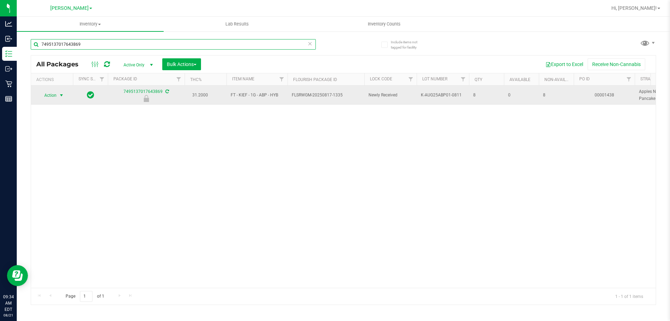
type input "7495137017643869"
click at [63, 92] on span "select" at bounding box center [62, 95] width 6 height 6
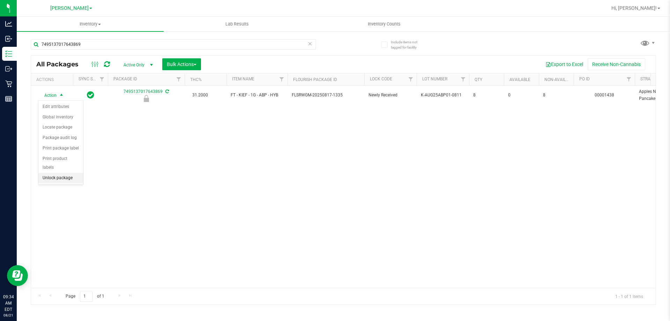
click at [60, 173] on li "Unlock package" at bounding box center [60, 178] width 45 height 10
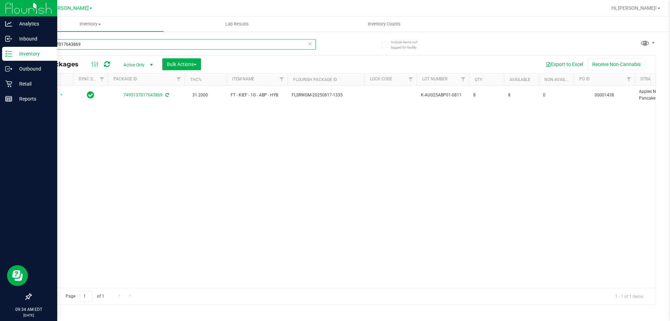
drag, startPoint x: 99, startPoint y: 45, endPoint x: 0, endPoint y: 52, distance: 99.3
click at [0, 52] on div "Analytics Inbound Inventory Outbound Retail Reports 09:34 AM EDT 08/21/2025 08/…" at bounding box center [335, 160] width 670 height 321
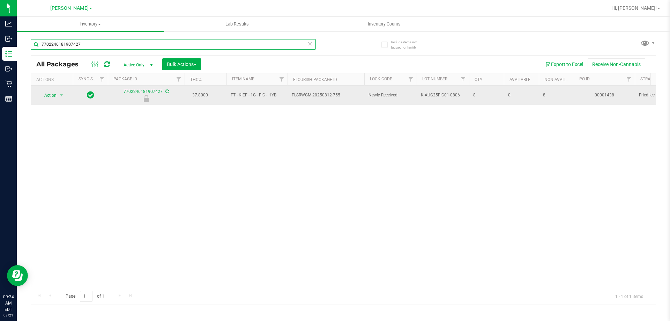
type input "7702246181907427"
click at [56, 92] on span "Action" at bounding box center [47, 95] width 19 height 10
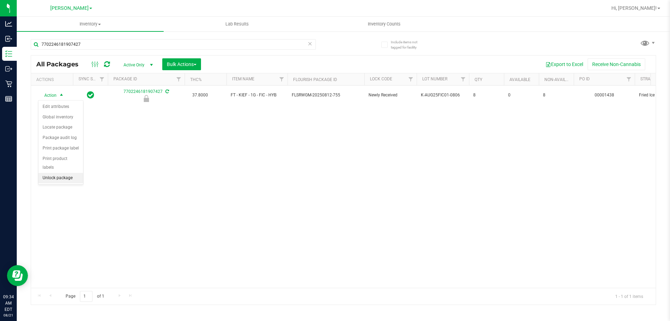
click at [59, 173] on li "Unlock package" at bounding box center [60, 178] width 45 height 10
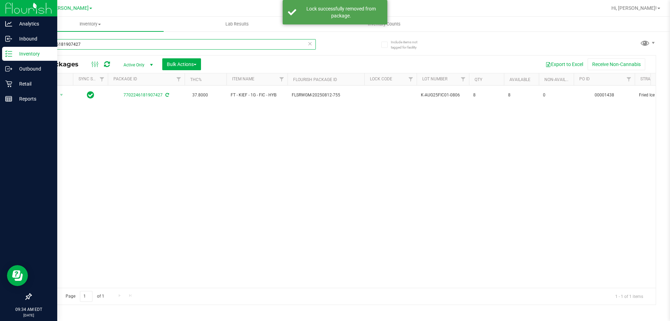
drag, startPoint x: 97, startPoint y: 44, endPoint x: 6, endPoint y: 52, distance: 90.8
click at [7, 52] on div "Analytics Inbound Inventory Outbound Retail Reports 09:34 AM EDT 08/21/2025 08/…" at bounding box center [335, 160] width 670 height 321
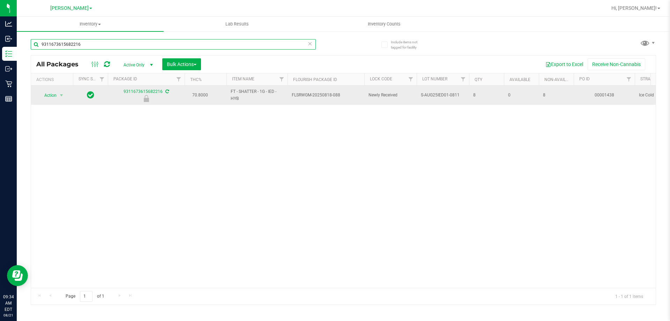
type input "9311673615682216"
click at [57, 94] on span "select" at bounding box center [61, 95] width 9 height 10
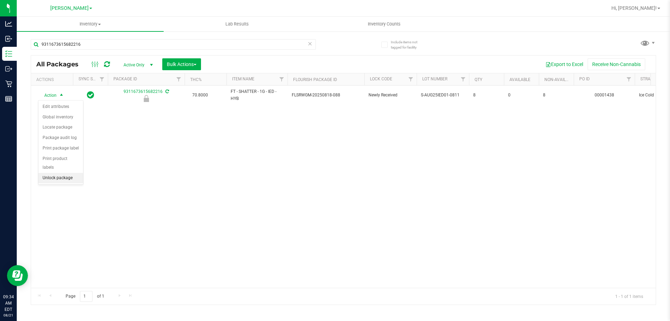
click at [64, 173] on li "Unlock package" at bounding box center [60, 178] width 45 height 10
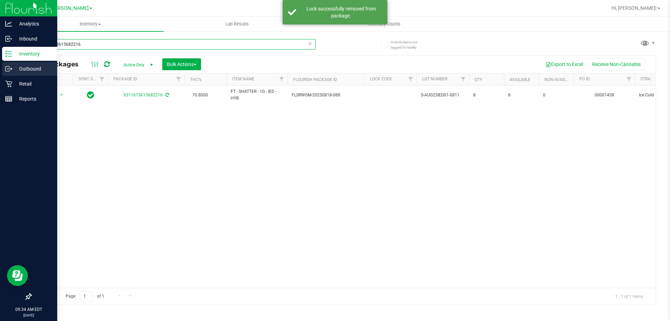
drag, startPoint x: 97, startPoint y: 42, endPoint x: 0, endPoint y: 65, distance: 99.4
click at [0, 65] on div "Analytics Inbound Inventory Outbound Retail Reports 09:34 AM EDT 08/21/2025 08/…" at bounding box center [335, 160] width 670 height 321
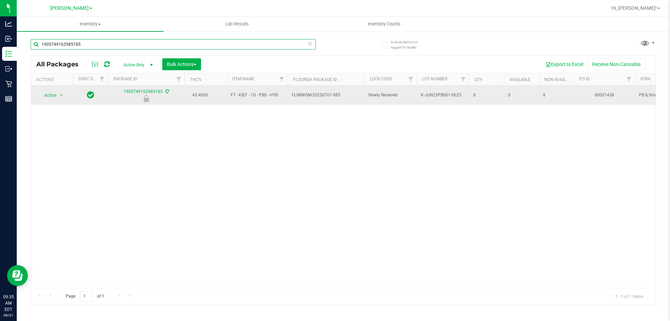
type input "1905749162985185"
click at [57, 97] on span "select" at bounding box center [61, 95] width 9 height 10
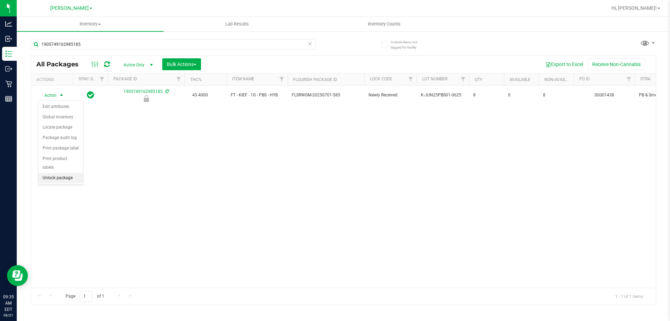
click at [55, 173] on li "Unlock package" at bounding box center [60, 178] width 45 height 10
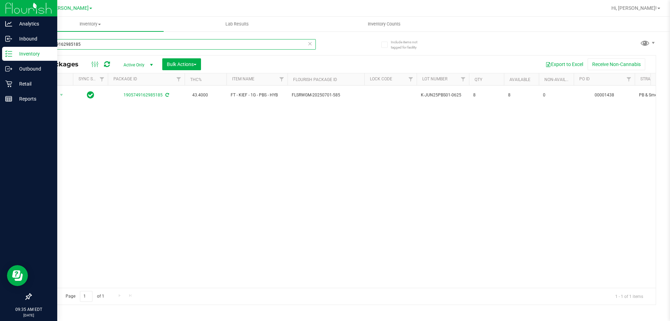
drag, startPoint x: 79, startPoint y: 45, endPoint x: 0, endPoint y: 47, distance: 78.5
click at [1, 47] on div "Analytics Inbound Inventory Outbound Retail Reports 09:35 AM EDT 08/21/2025 08/…" at bounding box center [335, 160] width 670 height 321
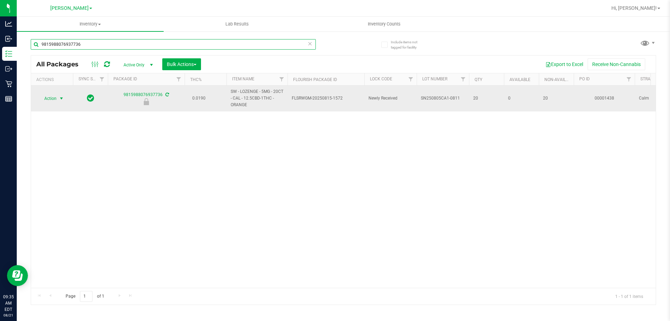
type input "9815988076937736"
click at [55, 98] on span "Action" at bounding box center [47, 99] width 19 height 10
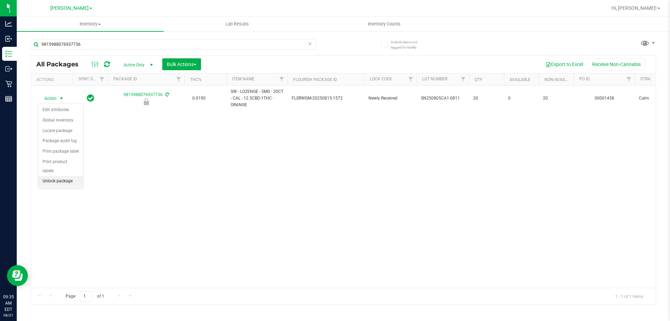
click at [57, 176] on li "Unlock package" at bounding box center [60, 181] width 45 height 10
click at [333, 221] on div "Action Action Adjust qty Create package Edit attributes Global inventory Locate…" at bounding box center [343, 187] width 625 height 202
click at [333, 197] on div "Action Action Adjust qty Create package Edit attributes Global inventory Locate…" at bounding box center [343, 187] width 625 height 202
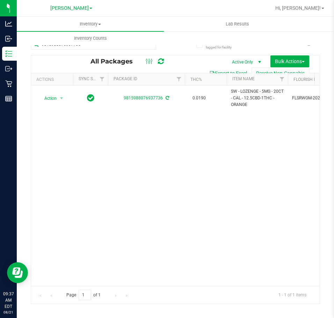
click at [189, 166] on div "Action Action Adjust qty Create package Edit attributes Global inventory Locate…" at bounding box center [175, 186] width 288 height 201
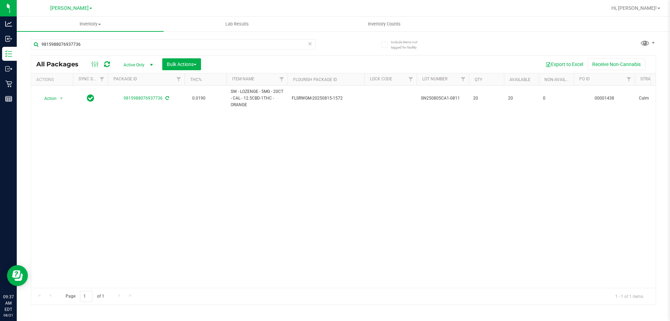
click at [274, 207] on div "Action Action Adjust qty Create package Edit attributes Global inventory Locate…" at bounding box center [343, 187] width 625 height 202
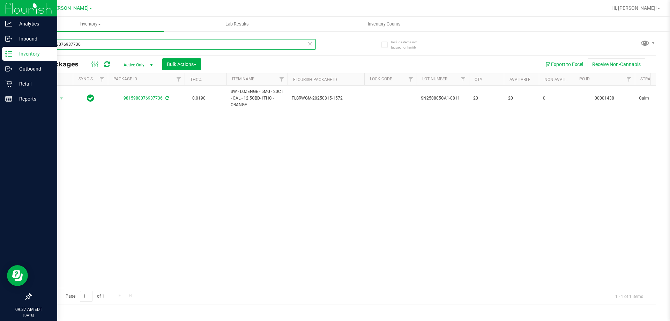
drag, startPoint x: 84, startPoint y: 42, endPoint x: 0, endPoint y: 49, distance: 84.4
click at [0, 49] on div "Analytics Inbound Inventory Outbound Retail Reports 09:37 AM EDT 08/21/2025 08/…" at bounding box center [335, 160] width 670 height 321
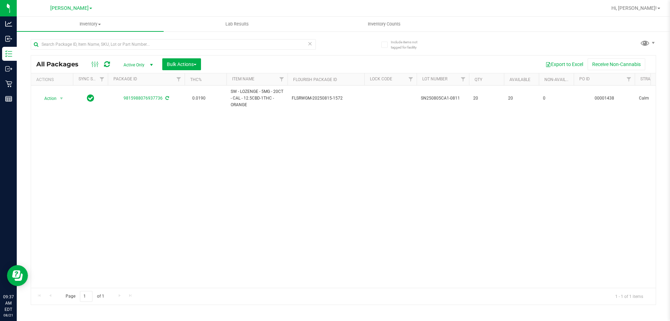
drag, startPoint x: 359, startPoint y: 172, endPoint x: 360, endPoint y: 168, distance: 3.6
click at [333, 170] on div "Action Action Adjust qty Create package Edit attributes Global inventory Locate…" at bounding box center [343, 187] width 625 height 202
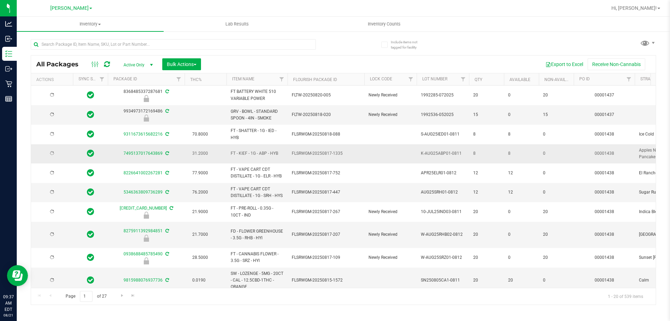
type input "[DATE]"
click at [97, 45] on input "text" at bounding box center [173, 44] width 285 height 10
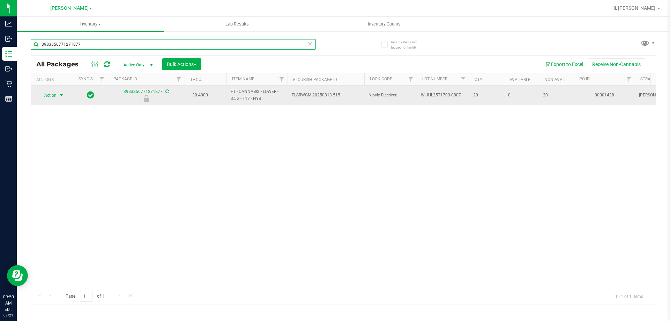
type input "3983356771271877"
click at [47, 95] on span "Action" at bounding box center [47, 95] width 19 height 10
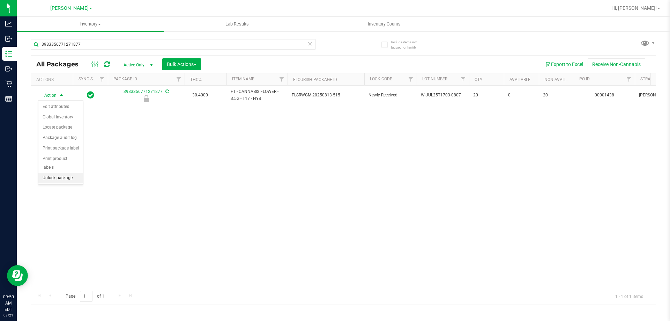
click at [56, 173] on li "Unlock package" at bounding box center [60, 178] width 45 height 10
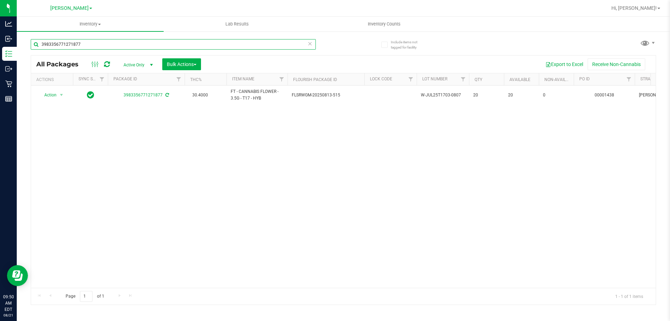
drag, startPoint x: 84, startPoint y: 45, endPoint x: 19, endPoint y: 48, distance: 65.7
click at [19, 48] on div "Include items not tagged for facility 3983356771271877 All Packages Active Only…" at bounding box center [343, 137] width 653 height 213
type input "5141672083108846"
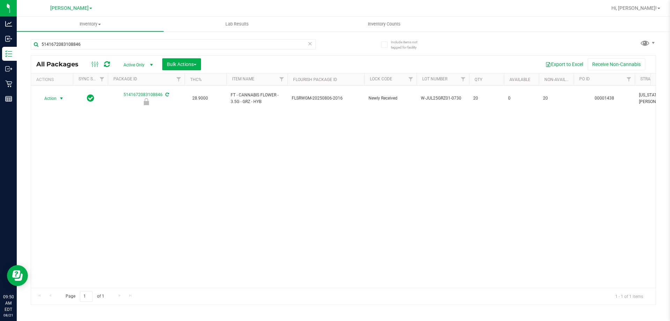
click at [56, 94] on span "Action" at bounding box center [47, 99] width 19 height 10
click at [60, 173] on li "Unlock package" at bounding box center [60, 178] width 45 height 10
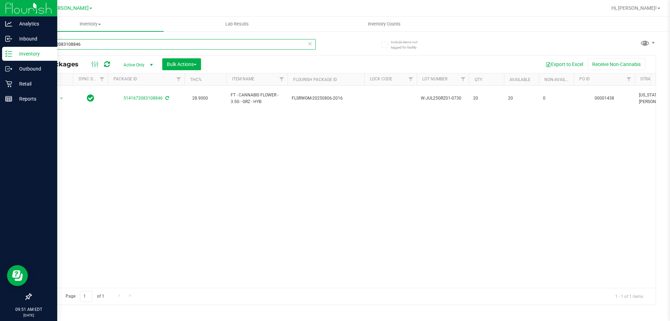
drag, startPoint x: 82, startPoint y: 45, endPoint x: 0, endPoint y: 59, distance: 83.5
click at [0, 59] on div "Analytics Inbound Inventory Outbound Retail Reports 09:51 AM EDT 08/21/2025 08/…" at bounding box center [335, 160] width 670 height 321
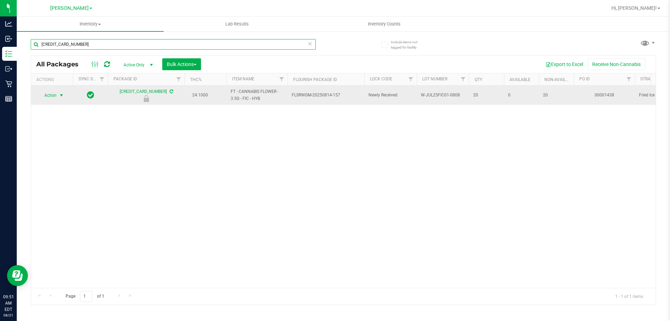
type input "[CREDIT_CARD_NUMBER]"
click at [57, 97] on span "Action" at bounding box center [47, 95] width 19 height 10
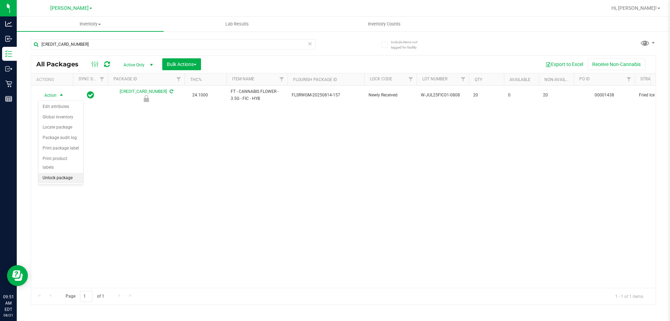
click at [64, 173] on li "Unlock package" at bounding box center [60, 178] width 45 height 10
click at [105, 39] on div "[CREDIT_CARD_NUMBER]" at bounding box center [187, 44] width 313 height 22
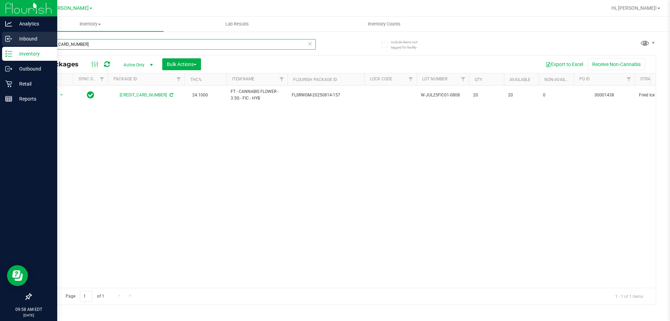
drag, startPoint x: 91, startPoint y: 45, endPoint x: 11, endPoint y: 46, distance: 79.6
click at [6, 46] on div "Analytics Inbound Inventory Outbound Retail Reports 09:58 AM EDT 08/21/2025 08/…" at bounding box center [335, 160] width 670 height 321
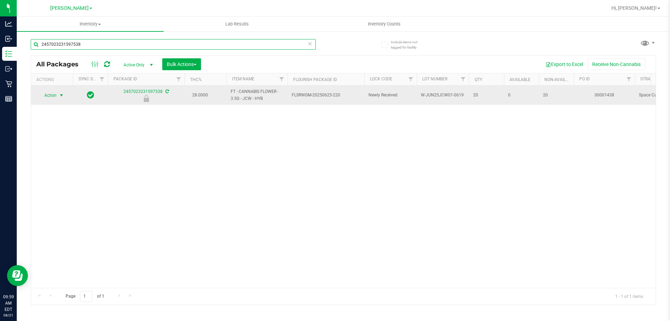
type input "2457023231597538"
click at [61, 96] on span "select" at bounding box center [62, 95] width 6 height 6
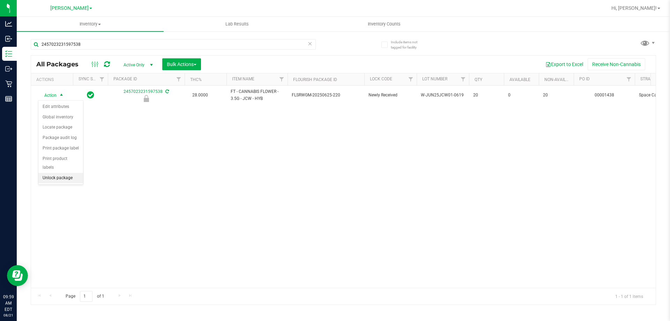
click at [65, 173] on li "Unlock package" at bounding box center [60, 178] width 45 height 10
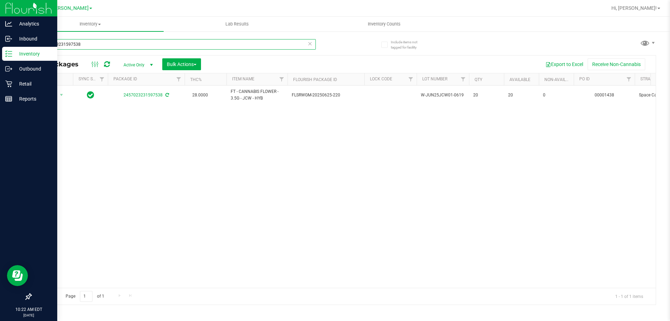
drag, startPoint x: 94, startPoint y: 45, endPoint x: 0, endPoint y: 49, distance: 94.3
click at [0, 48] on div "Analytics Inbound Inventory Outbound Retail Reports 10:22 AM EDT 08/21/2025 08/…" at bounding box center [335, 160] width 670 height 321
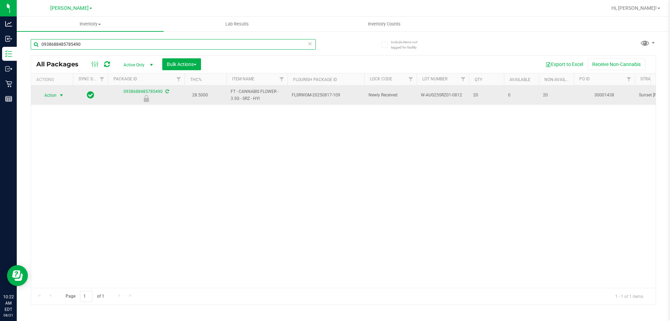
type input "0938688485785490"
click at [59, 96] on span "select" at bounding box center [62, 95] width 6 height 6
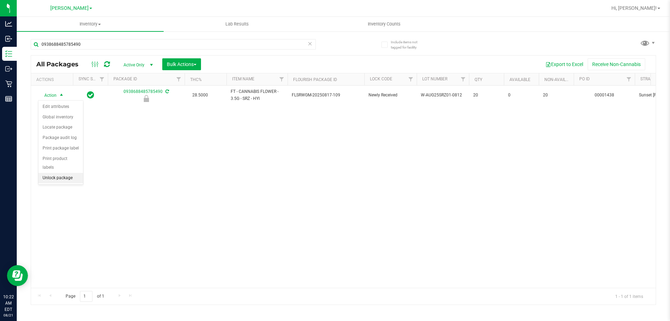
click at [64, 173] on li "Unlock package" at bounding box center [60, 178] width 45 height 10
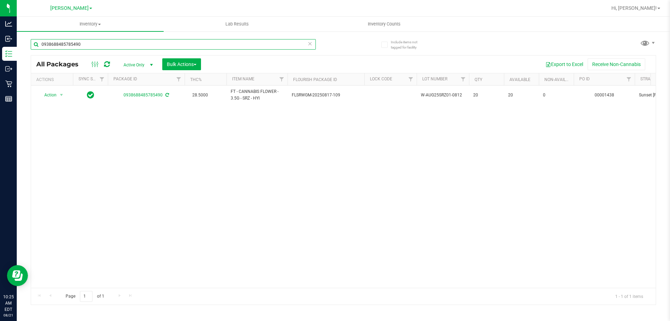
drag, startPoint x: 88, startPoint y: 43, endPoint x: 26, endPoint y: 41, distance: 61.8
click at [26, 41] on div "Include items not tagged for facility 0938688485785490 All Packages Active Only…" at bounding box center [343, 137] width 653 height 213
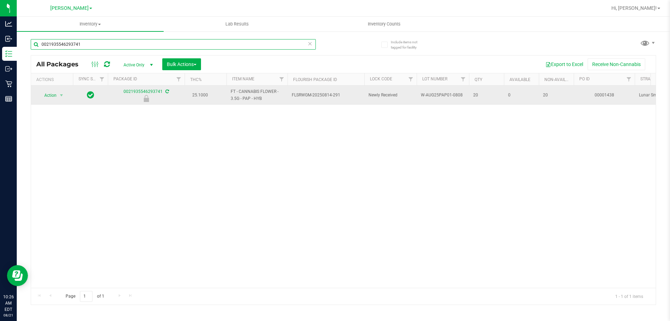
type input "0021935546293741"
click at [51, 90] on td "Action Action Edit attributes Global inventory Locate package Package audit log…" at bounding box center [52, 95] width 42 height 19
click at [52, 95] on span "Action" at bounding box center [47, 95] width 19 height 10
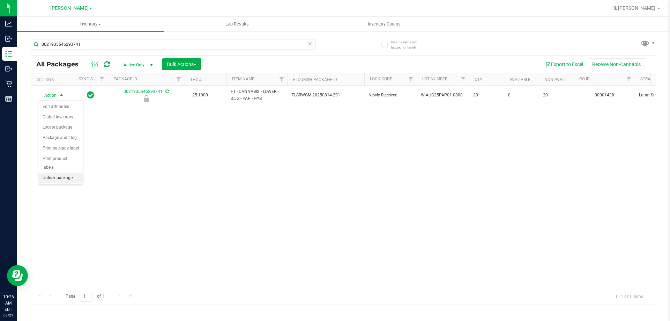
click at [60, 173] on li "Unlock package" at bounding box center [60, 178] width 45 height 10
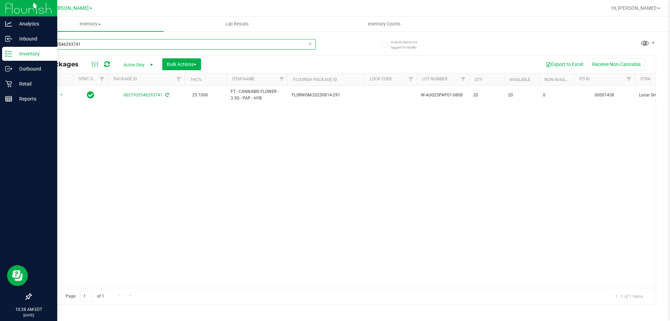
drag, startPoint x: 82, startPoint y: 46, endPoint x: 0, endPoint y: 47, distance: 82.4
click at [0, 47] on div "Analytics Inbound Inventory Outbound Retail Reports 10:28 AM EDT 08/21/2025 08/…" at bounding box center [335, 160] width 670 height 321
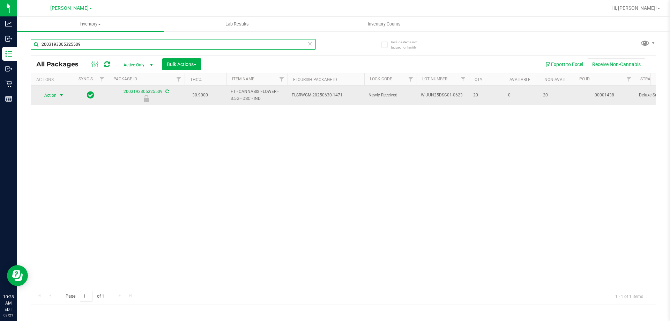
type input "2003193305325509"
click at [62, 96] on span "select" at bounding box center [62, 95] width 6 height 6
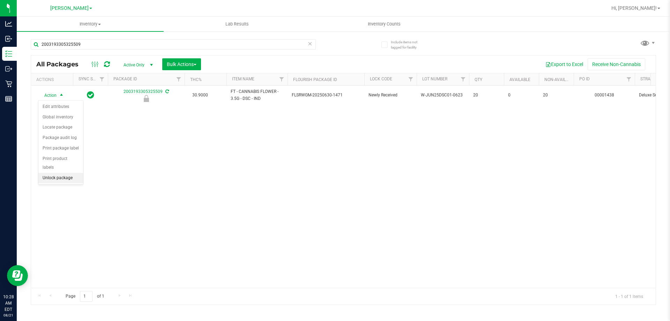
click at [67, 173] on li "Unlock package" at bounding box center [60, 178] width 45 height 10
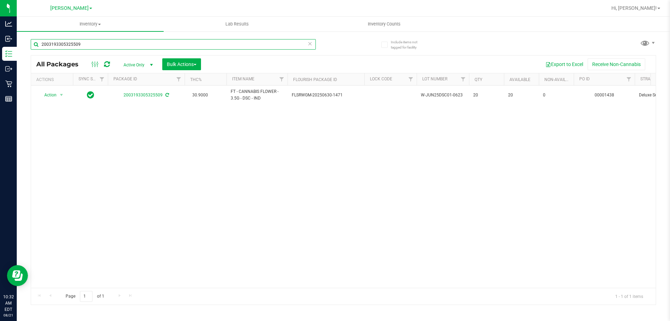
drag, startPoint x: 87, startPoint y: 43, endPoint x: 35, endPoint y: 47, distance: 52.2
click at [35, 47] on input "2003193305325509" at bounding box center [173, 44] width 285 height 10
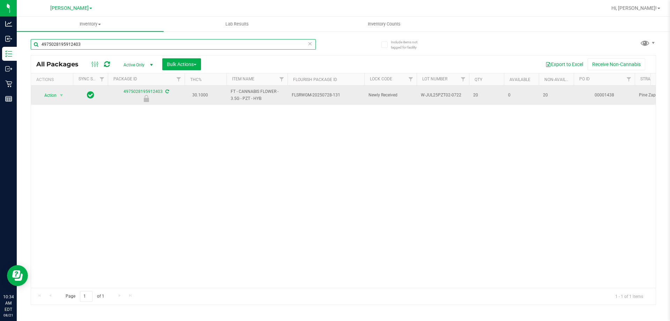
type input "4975028195912403"
click at [58, 89] on td "Action Action Edit attributes Global inventory Locate package Package audit log…" at bounding box center [52, 95] width 42 height 19
click at [57, 91] on span "select" at bounding box center [61, 95] width 9 height 10
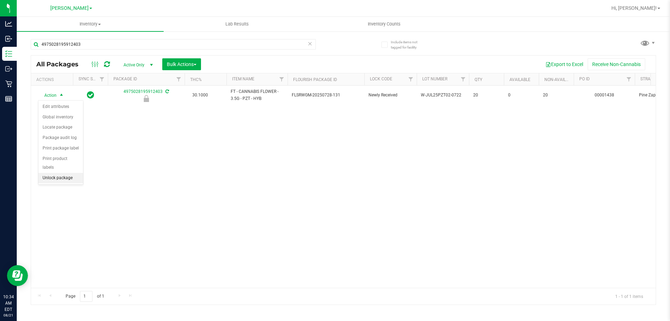
click at [59, 173] on li "Unlock package" at bounding box center [60, 178] width 45 height 10
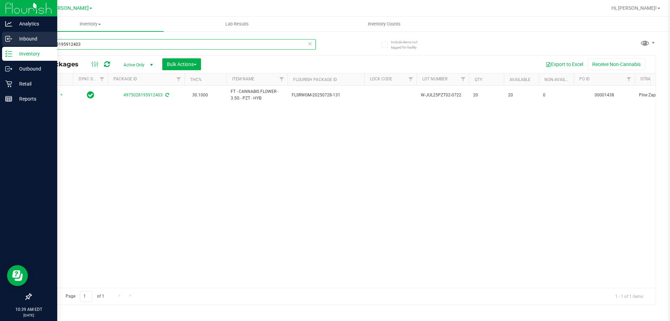
drag, startPoint x: 99, startPoint y: 44, endPoint x: 0, endPoint y: 32, distance: 99.5
click at [0, 33] on div "Analytics Inbound Inventory Outbound Retail Reports 10:39 AM EDT 08/21/2025 08/…" at bounding box center [335, 160] width 670 height 321
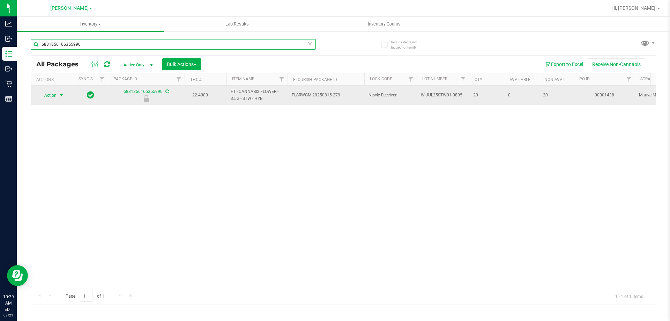
type input "6831856166355990"
click at [60, 93] on span "select" at bounding box center [62, 95] width 6 height 6
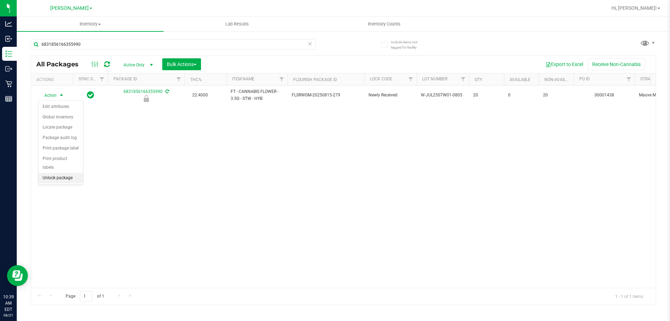
click at [49, 173] on li "Unlock package" at bounding box center [60, 178] width 45 height 10
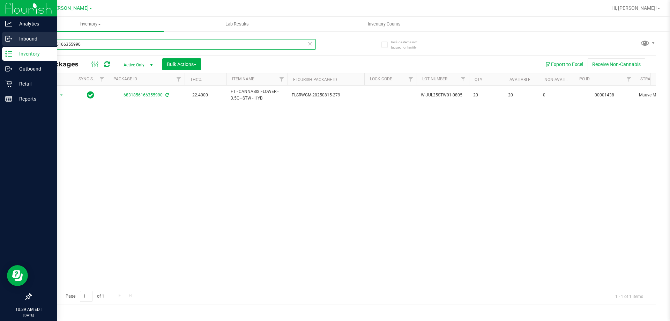
drag, startPoint x: 90, startPoint y: 49, endPoint x: 0, endPoint y: 38, distance: 90.7
click at [0, 38] on div "Analytics Inbound Inventory Outbound Retail Reports 10:39 AM EDT 08/21/2025 08/…" at bounding box center [335, 160] width 670 height 321
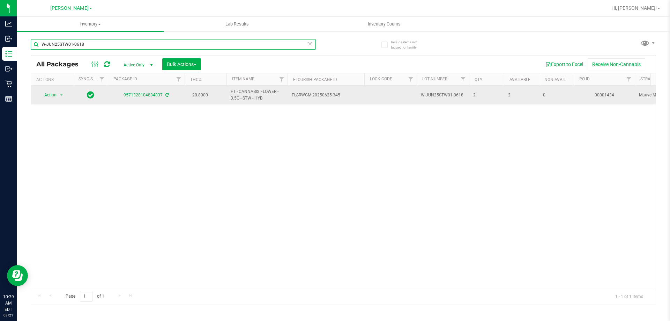
type input "W-JUN25STW01-0618"
click at [53, 93] on span "Action" at bounding box center [47, 95] width 19 height 10
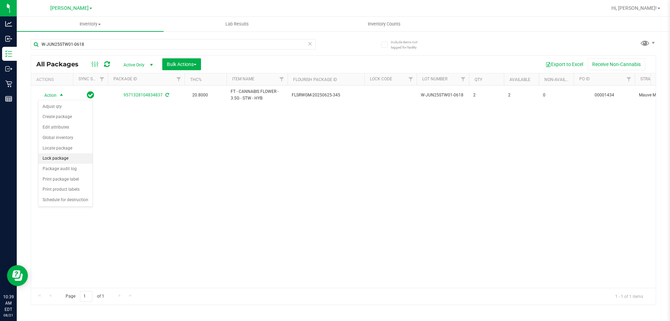
click at [49, 155] on li "Lock package" at bounding box center [65, 158] width 54 height 10
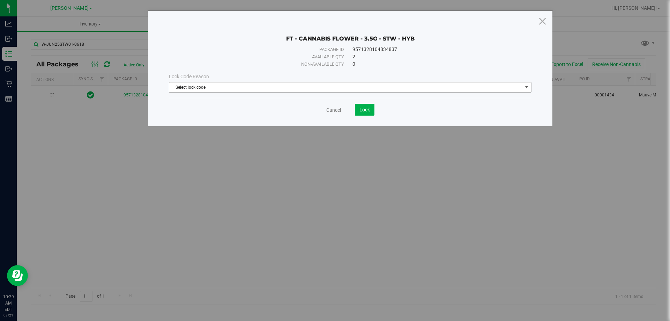
click at [223, 84] on span "Select lock code" at bounding box center [345, 87] width 353 height 10
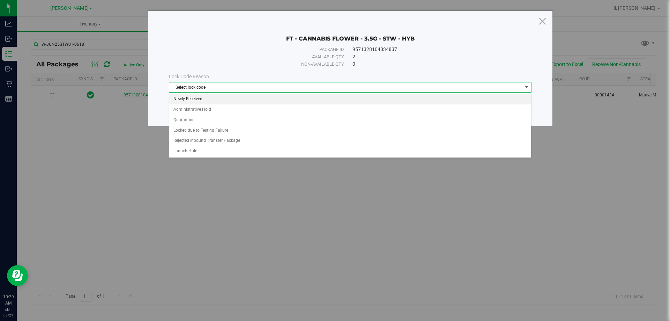
click at [195, 99] on li "Newly Received" at bounding box center [350, 99] width 362 height 10
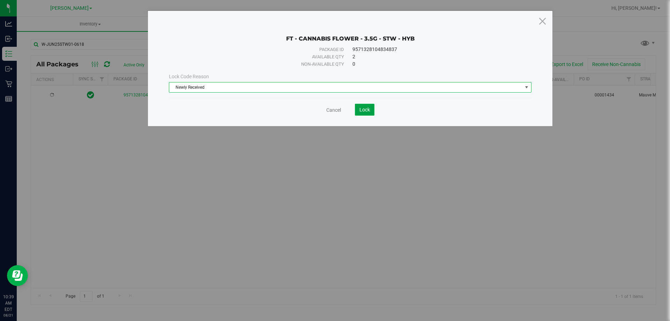
click at [333, 108] on span "Lock" at bounding box center [365, 110] width 10 height 6
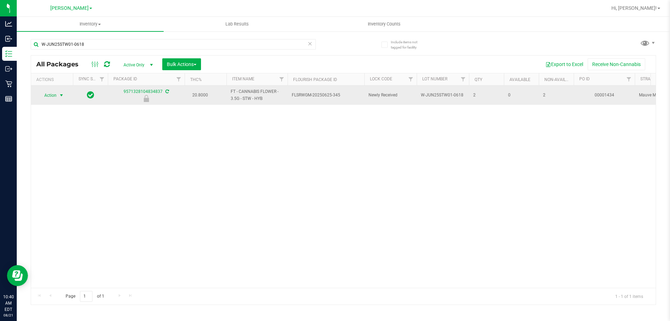
click at [56, 94] on span "Action" at bounding box center [47, 95] width 19 height 10
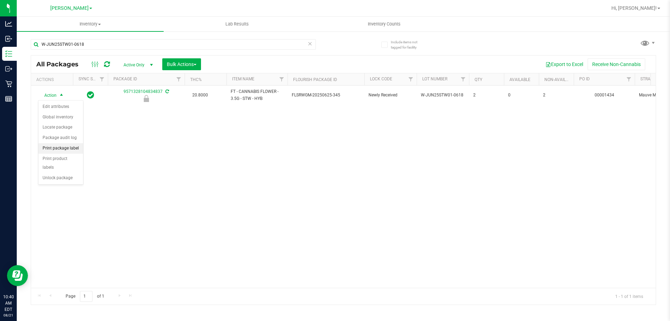
click at [68, 147] on li "Print package label" at bounding box center [60, 148] width 45 height 10
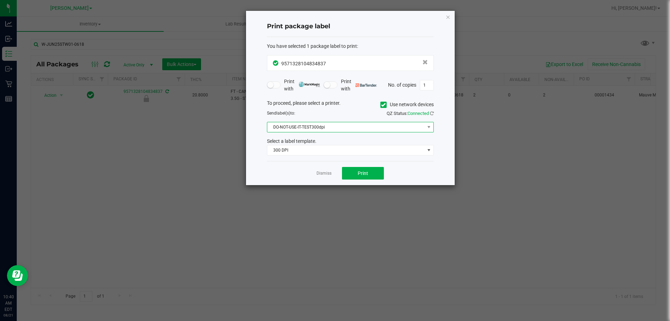
click at [333, 125] on span "DO-NOT-USE-IT-TEST300dpi" at bounding box center [345, 127] width 157 height 10
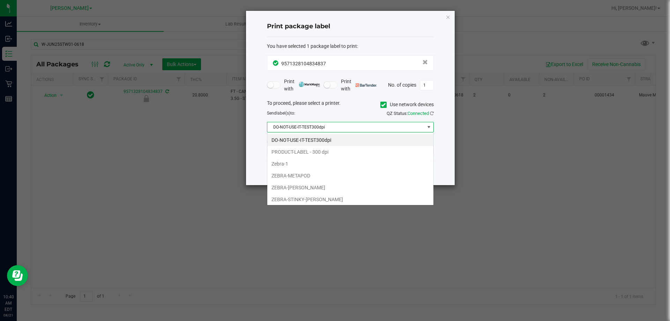
scroll to position [10, 167]
click at [294, 177] on li "ZEBRA-METAPOD" at bounding box center [350, 176] width 166 height 12
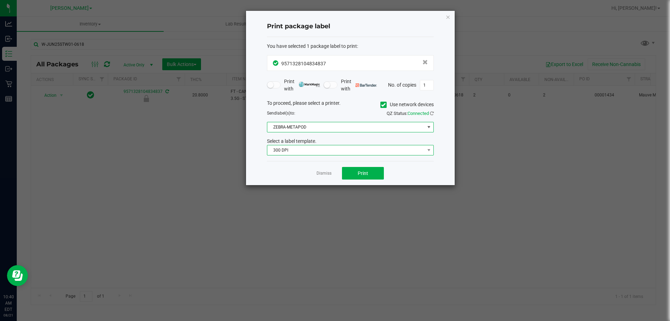
click at [295, 152] on span "300 DPI" at bounding box center [345, 150] width 157 height 10
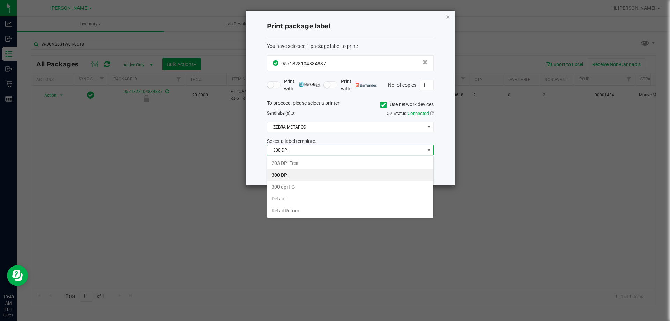
click at [282, 200] on li "Default" at bounding box center [350, 199] width 166 height 12
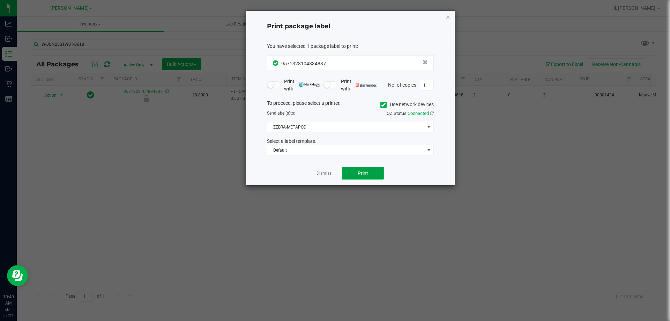
click at [333, 173] on span "Print" at bounding box center [363, 173] width 10 height 6
click at [319, 172] on link "Dismiss" at bounding box center [324, 173] width 15 height 6
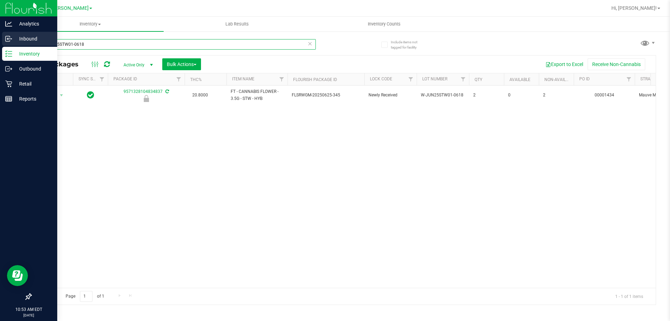
drag, startPoint x: 87, startPoint y: 46, endPoint x: 0, endPoint y: 40, distance: 87.1
click at [0, 40] on div "Analytics Inbound Inventory Outbound Retail Reports 10:53 AM EDT 08/21/2025 08/…" at bounding box center [335, 160] width 670 height 321
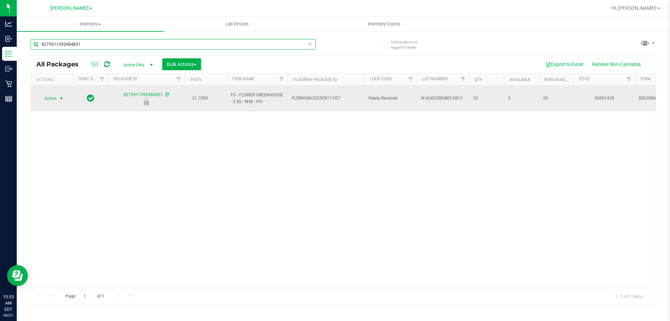
type input "8275911392984851"
click at [53, 96] on span "Action" at bounding box center [47, 99] width 19 height 10
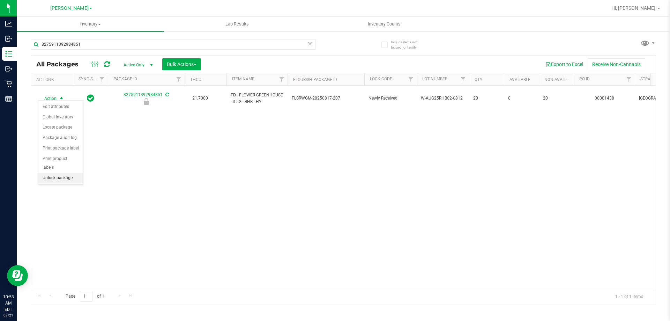
click at [58, 173] on li "Unlock package" at bounding box center [60, 178] width 45 height 10
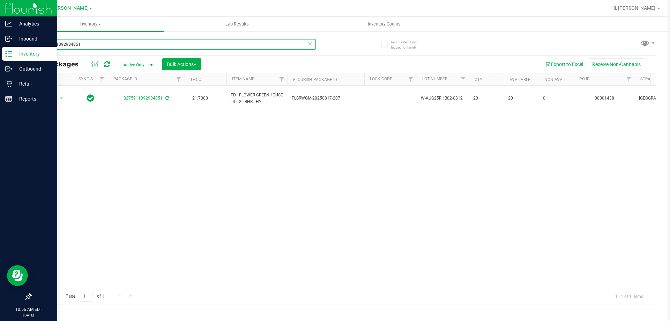
drag, startPoint x: 85, startPoint y: 47, endPoint x: 0, endPoint y: 47, distance: 85.2
click at [0, 47] on div "Analytics Inbound Inventory Outbound Retail Reports 10:56 AM EDT 08/21/2025 08/…" at bounding box center [335, 160] width 670 height 321
type input "7952063367076307"
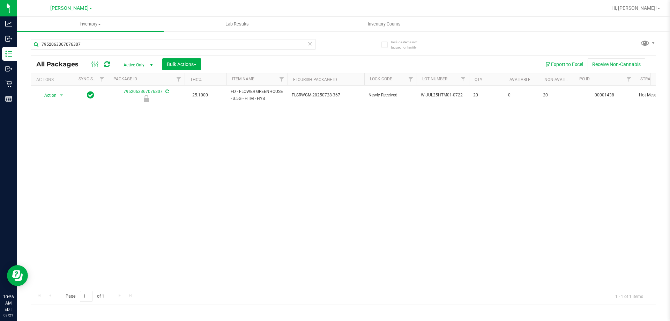
click at [120, 194] on div "Action Action Edit attributes Global inventory Locate package Package audit log…" at bounding box center [343, 187] width 625 height 202
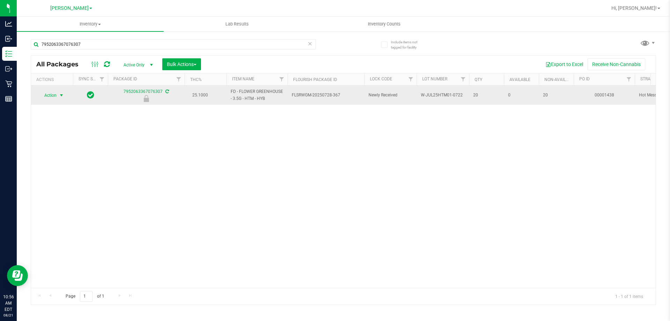
click at [61, 94] on span "select" at bounding box center [62, 95] width 6 height 6
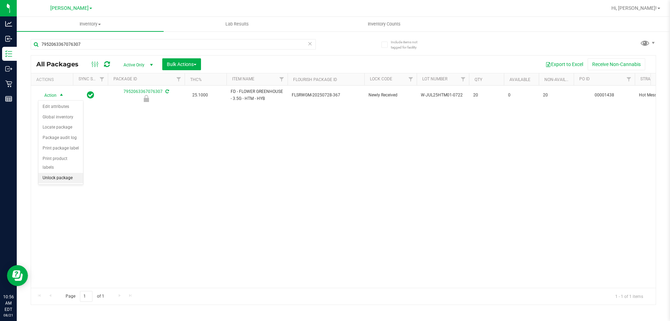
click at [68, 173] on li "Unlock package" at bounding box center [60, 178] width 45 height 10
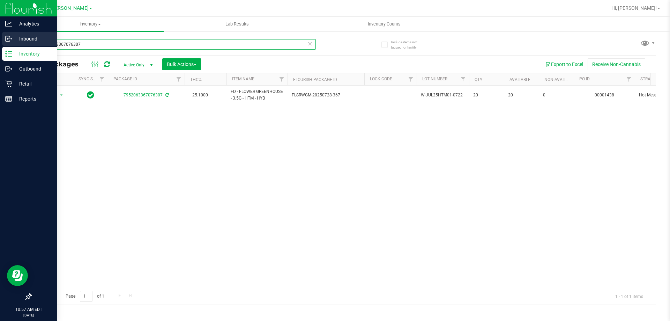
drag, startPoint x: 87, startPoint y: 46, endPoint x: 10, endPoint y: 43, distance: 76.9
click at [10, 43] on div "Analytics Inbound Inventory Outbound Retail Reports 10:57 AM EDT 08/21/2025 08/…" at bounding box center [335, 160] width 670 height 321
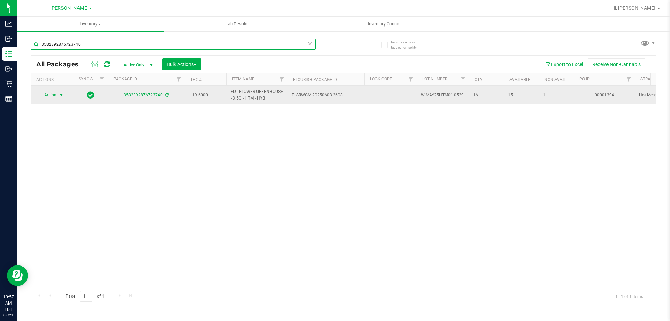
type input "3582392876723740"
click at [53, 95] on span "Action" at bounding box center [47, 95] width 19 height 10
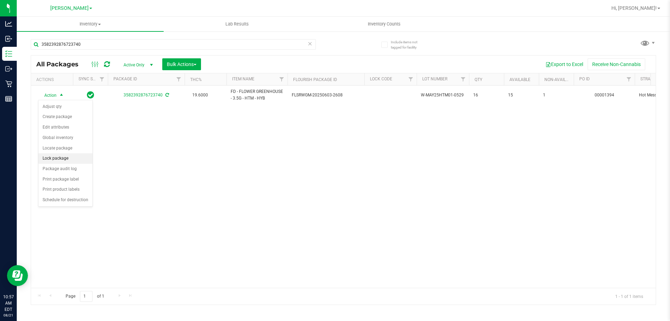
click at [53, 157] on li "Lock package" at bounding box center [65, 158] width 54 height 10
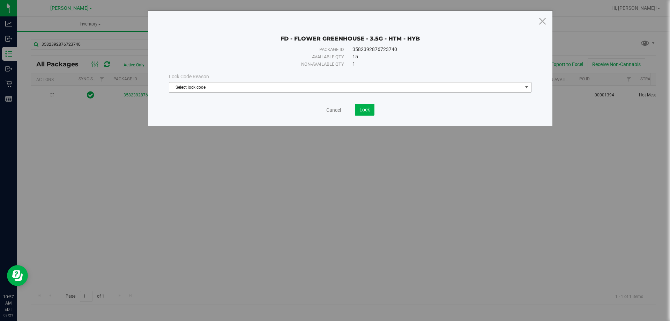
click at [217, 86] on span "Select lock code" at bounding box center [345, 87] width 353 height 10
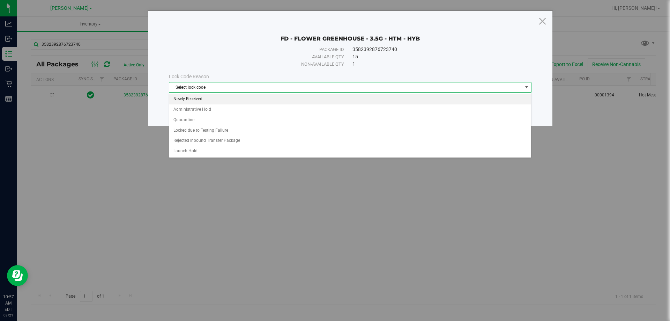
click at [191, 100] on li "Newly Received" at bounding box center [350, 99] width 362 height 10
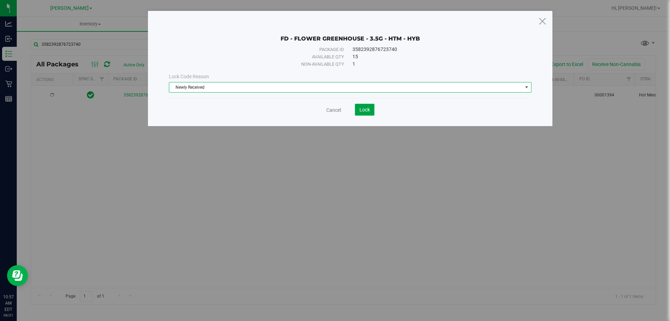
click at [333, 109] on span "Lock" at bounding box center [365, 110] width 10 height 6
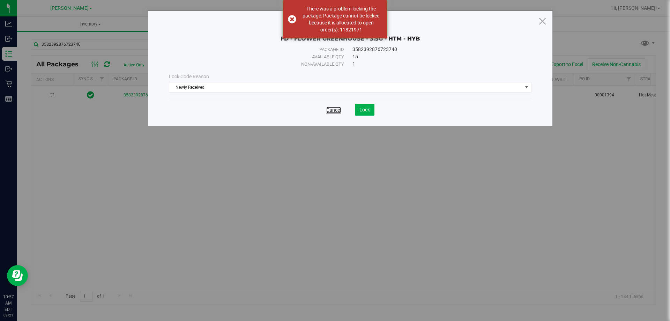
click at [333, 109] on link "Cancel" at bounding box center [333, 109] width 15 height 7
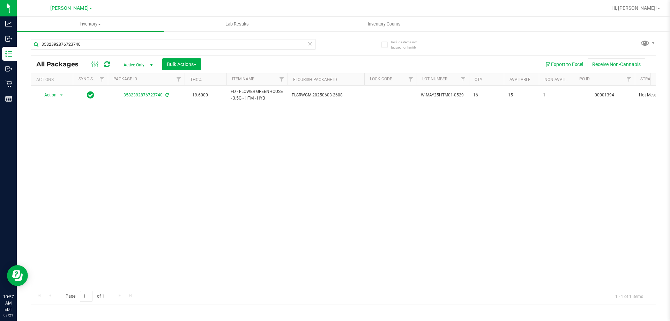
click at [71, 162] on div "Action Action Adjust qty Create package Edit attributes Global inventory Locate…" at bounding box center [343, 187] width 625 height 202
click at [251, 195] on div "Action Action Adjust qty Create package Edit attributes Global inventory Locate…" at bounding box center [343, 187] width 625 height 202
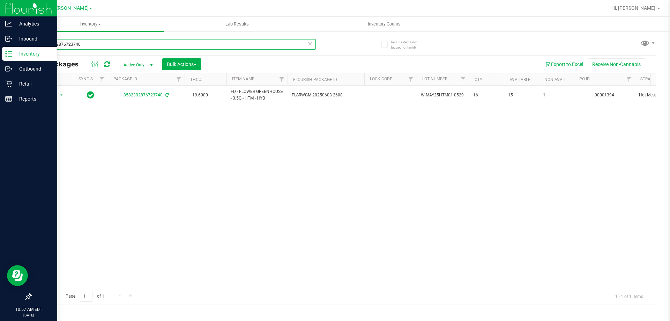
drag, startPoint x: 53, startPoint y: 47, endPoint x: 2, endPoint y: 50, distance: 51.0
click at [2, 50] on div "Analytics Inbound Inventory Outbound Retail Reports 10:57 AM EDT 08/21/2025 08/…" at bounding box center [335, 160] width 670 height 321
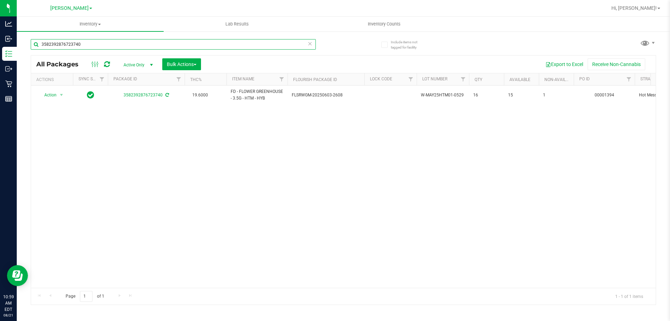
click at [102, 43] on input "3582392876723740" at bounding box center [173, 44] width 285 height 10
click at [79, 150] on div "Action Action Adjust qty Create package Edit attributes Global inventory Locate…" at bounding box center [343, 187] width 625 height 202
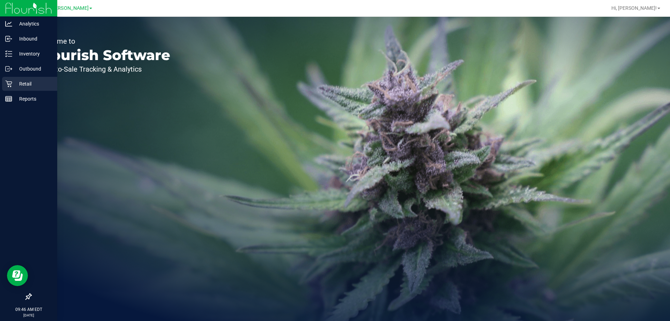
click at [18, 81] on p "Retail" at bounding box center [33, 84] width 42 height 8
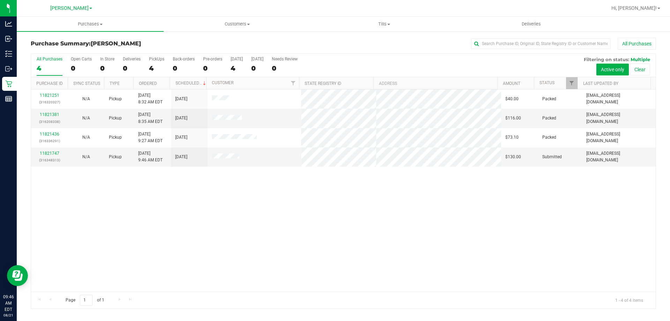
click at [258, 251] on div "11821251 (316320327) N/A Pickup 8/21/2025 8:32 AM EDT 8/21/2025 $40.00 Packed d…" at bounding box center [343, 190] width 625 height 202
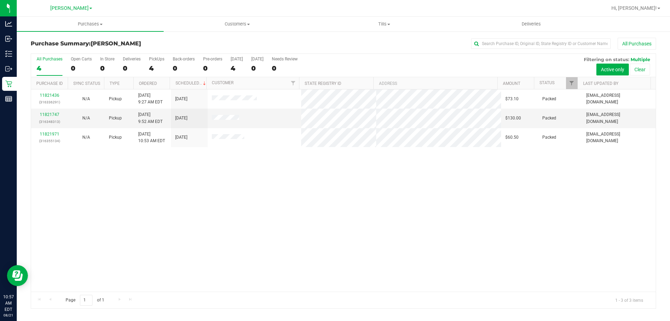
click at [391, 225] on div "11821436 (316336291) N/A Pickup 8/21/2025 9:27 AM EDT 8/21/2025 $73.10 Packed d…" at bounding box center [343, 190] width 625 height 202
click at [350, 202] on div "11821436 (316336291) N/A Pickup 8/21/2025 9:27 AM EDT 8/21/2025 $73.10 Packed d…" at bounding box center [343, 190] width 625 height 202
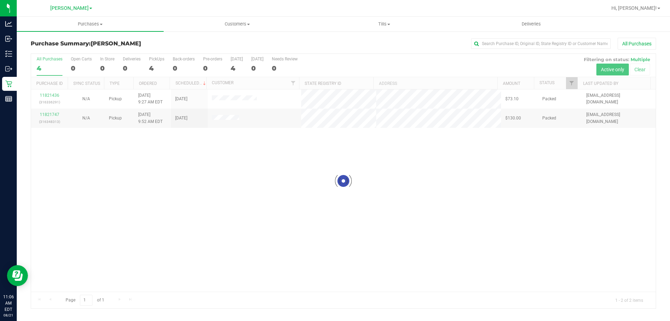
click at [293, 203] on div at bounding box center [343, 181] width 625 height 254
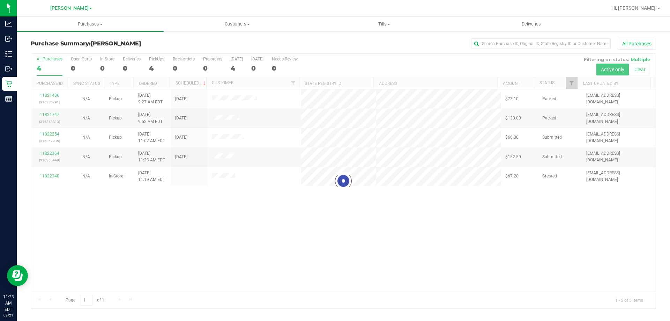
click at [279, 267] on div at bounding box center [343, 181] width 625 height 254
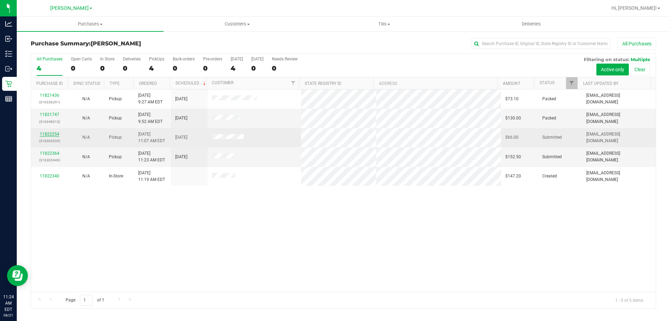
click at [41, 133] on link "11822254" at bounding box center [50, 134] width 20 height 5
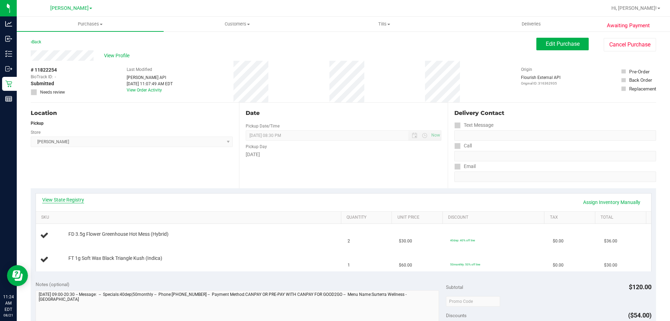
click at [68, 197] on link "View State Registry" at bounding box center [63, 199] width 42 height 7
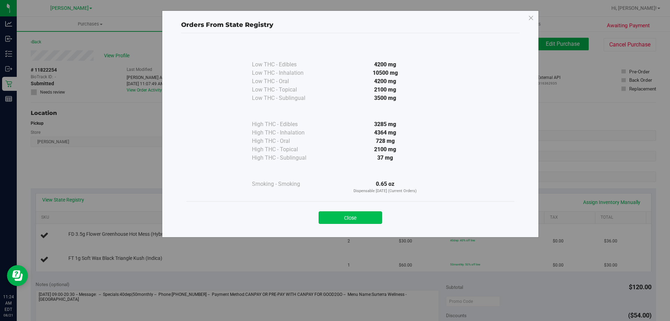
click at [356, 216] on button "Close" at bounding box center [351, 217] width 64 height 13
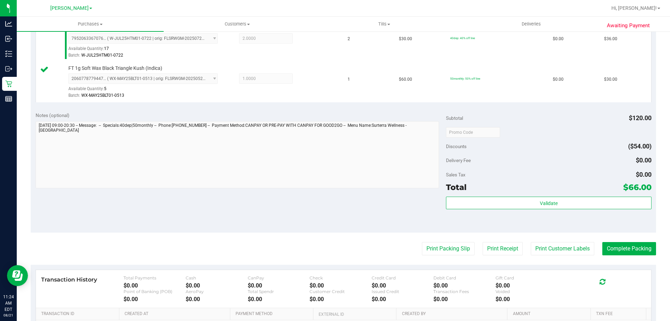
scroll to position [290, 0]
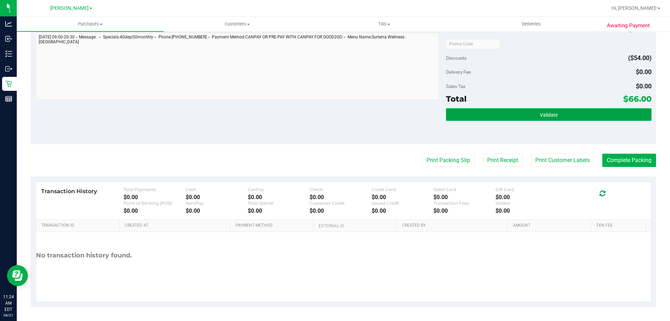
click at [545, 117] on span "Validate" at bounding box center [549, 115] width 18 height 6
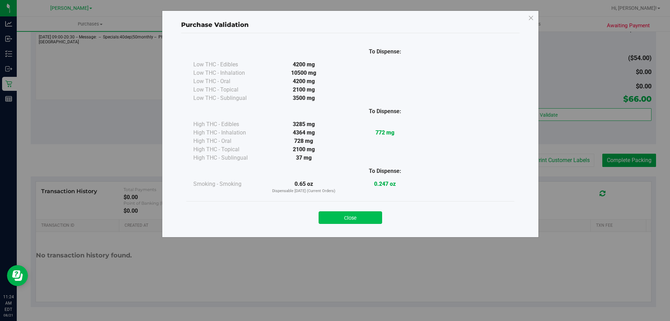
click at [352, 214] on button "Close" at bounding box center [351, 217] width 64 height 13
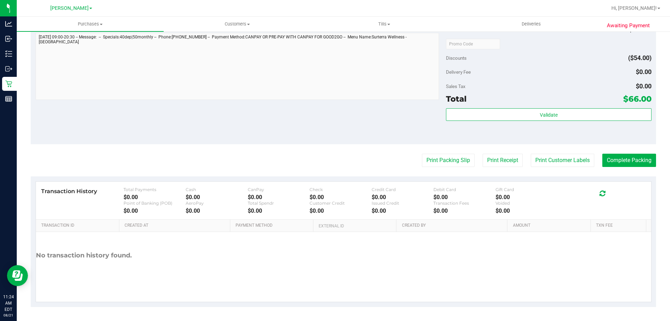
click at [554, 168] on purchase-details "Back Edit Purchase Cancel Purchase View Profile # 11822254 BioTrack ID: - Submi…" at bounding box center [343, 27] width 625 height 560
click at [561, 161] on button "Print Customer Labels" at bounding box center [563, 160] width 64 height 13
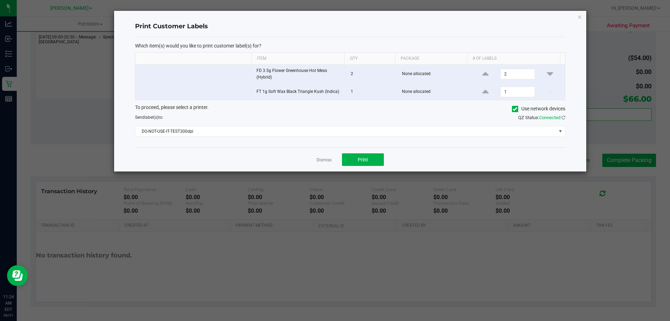
click at [190, 125] on div "To proceed, please select a printer. Use network devices Send label(s) to: QZ S…" at bounding box center [350, 120] width 430 height 33
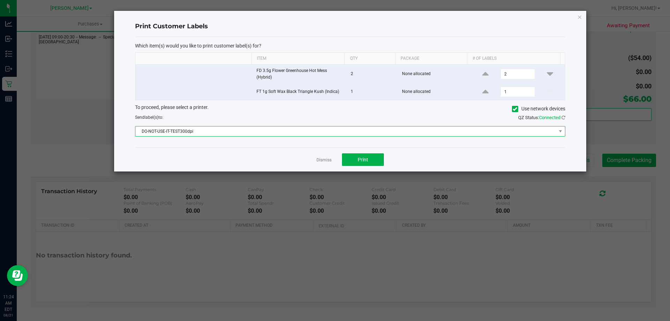
click at [190, 127] on span "DO-NOT-USE-IT-TEST300dpi" at bounding box center [345, 131] width 421 height 10
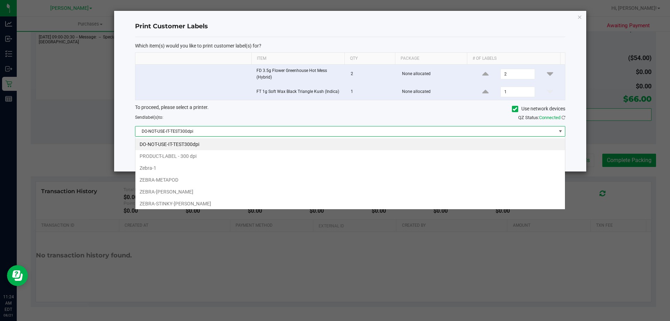
scroll to position [10, 430]
click at [164, 183] on li "ZEBRA-METAPOD" at bounding box center [350, 180] width 430 height 12
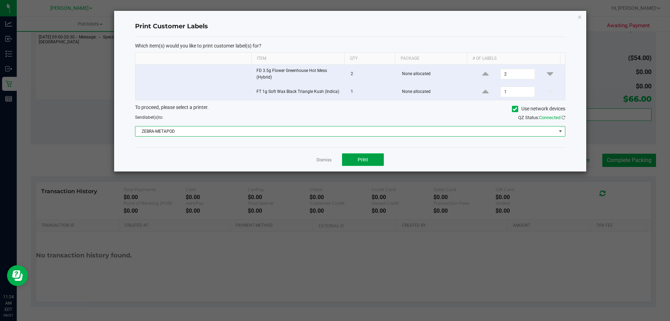
click at [363, 162] on span "Print" at bounding box center [363, 160] width 10 height 6
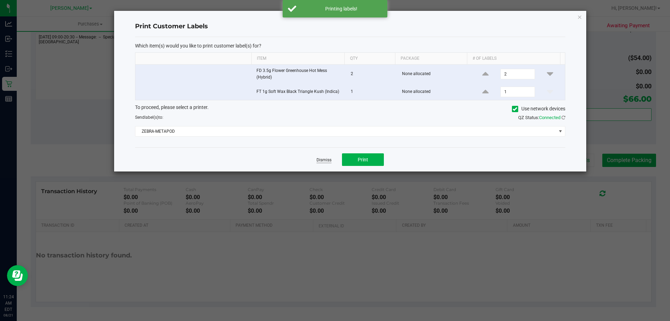
click at [324, 159] on link "Dismiss" at bounding box center [324, 160] width 15 height 6
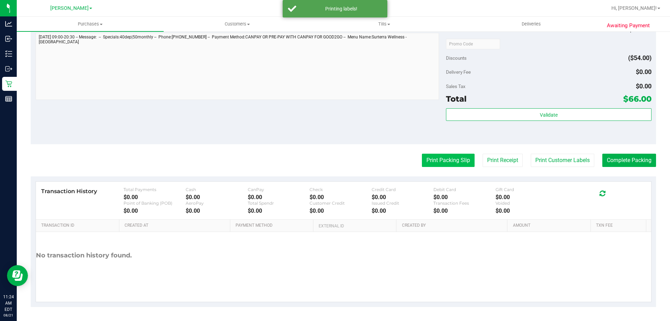
click at [453, 161] on button "Print Packing Slip" at bounding box center [448, 160] width 53 height 13
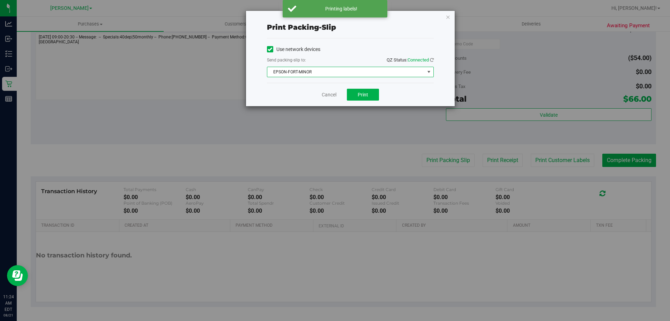
click at [307, 72] on span "EPSON-FORT-MINOR" at bounding box center [345, 72] width 157 height 10
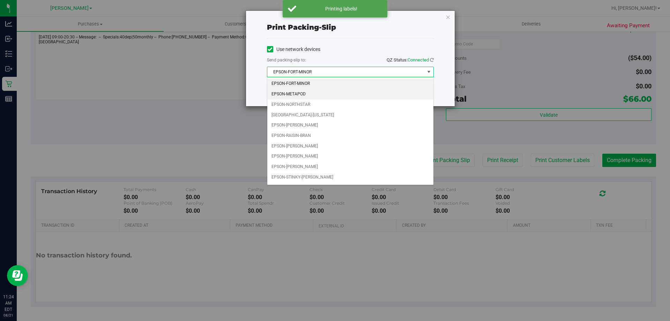
click at [297, 95] on li "EPSON-METAPOD" at bounding box center [350, 94] width 166 height 10
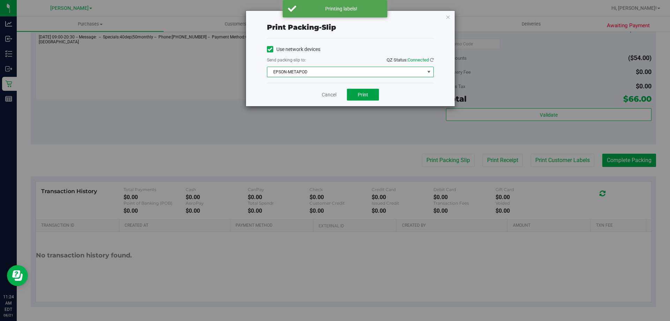
click at [368, 96] on span "Print" at bounding box center [363, 95] width 10 height 6
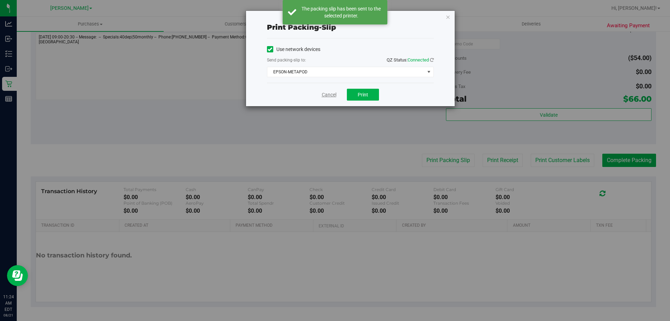
click at [326, 96] on link "Cancel" at bounding box center [329, 94] width 15 height 7
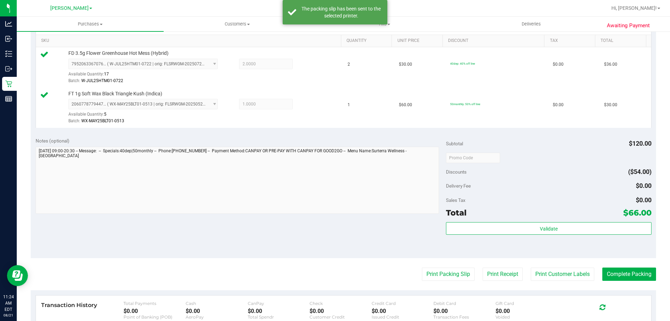
scroll to position [290, 0]
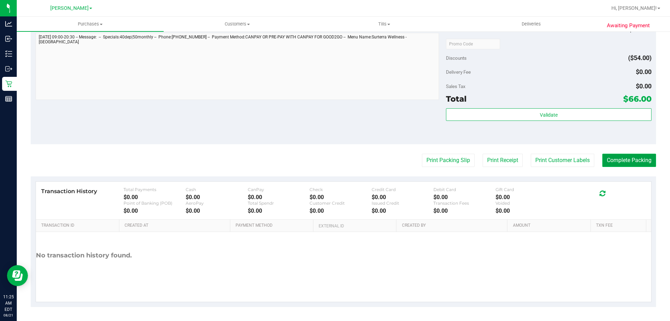
click at [611, 163] on button "Complete Packing" at bounding box center [629, 160] width 54 height 13
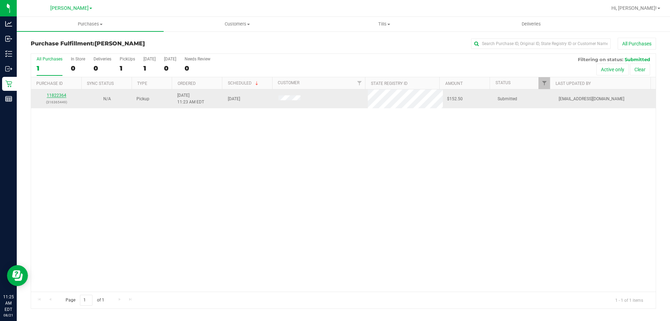
click at [62, 94] on link "11822364" at bounding box center [57, 95] width 20 height 5
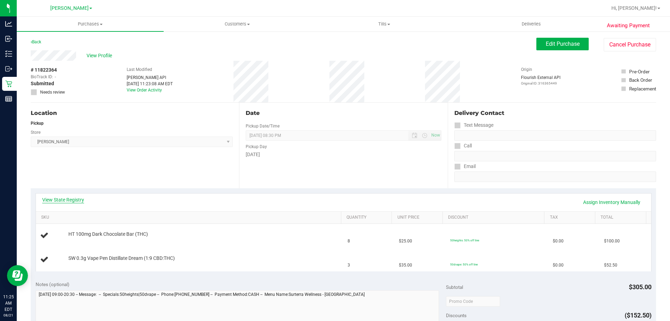
click at [66, 199] on link "View State Registry" at bounding box center [63, 199] width 42 height 7
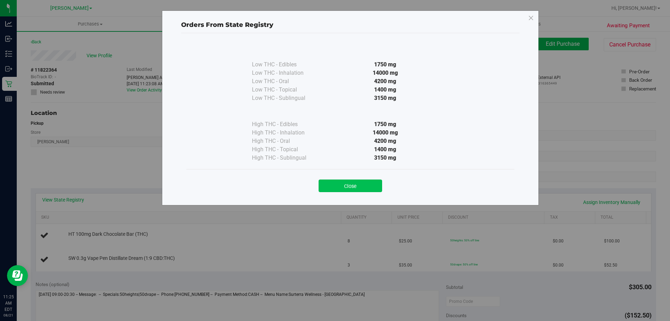
click at [349, 184] on button "Close" at bounding box center [351, 185] width 64 height 13
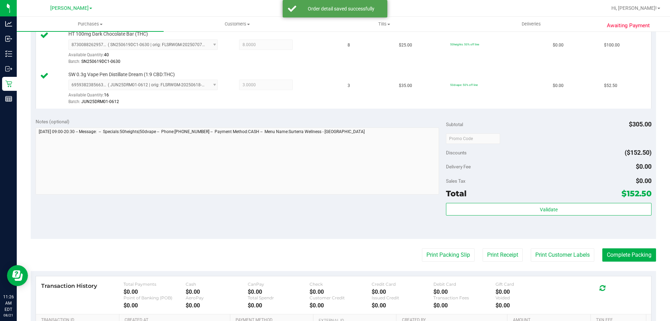
scroll to position [244, 0]
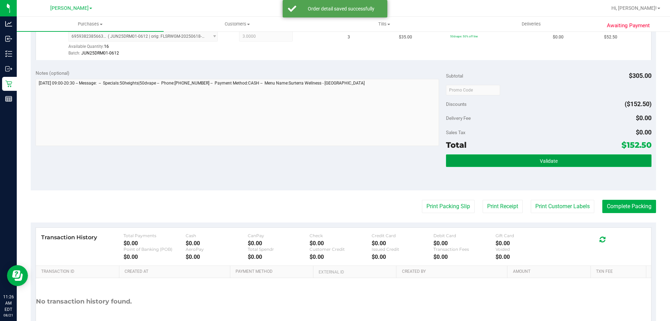
click at [540, 158] on span "Validate" at bounding box center [549, 161] width 18 height 6
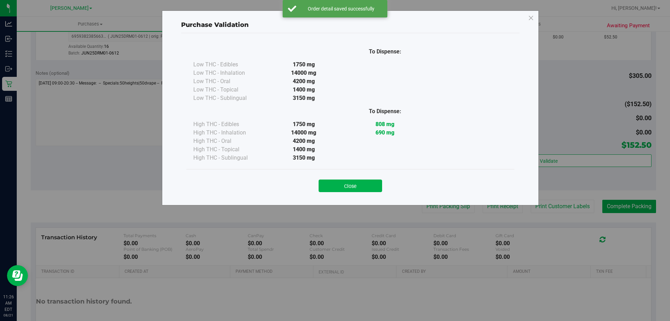
drag, startPoint x: 360, startPoint y: 191, endPoint x: 359, endPoint y: 188, distance: 3.8
click at [359, 189] on button "Close" at bounding box center [351, 185] width 64 height 13
click at [359, 188] on div "Notes (optional) Subtotal $305.00 Discounts ($152.50) Delivery Fee $0.00 Sales …" at bounding box center [343, 128] width 625 height 126
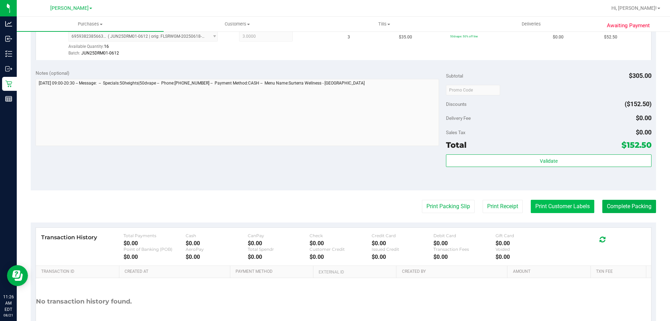
click at [565, 205] on button "Print Customer Labels" at bounding box center [563, 206] width 64 height 13
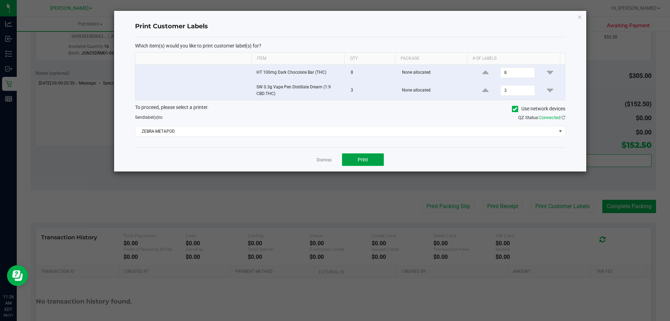
click at [353, 160] on button "Print" at bounding box center [363, 159] width 42 height 13
click at [323, 159] on link "Dismiss" at bounding box center [324, 160] width 15 height 6
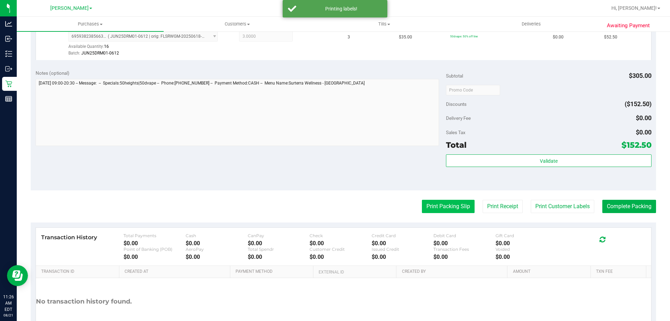
click at [467, 202] on button "Print Packing Slip" at bounding box center [448, 206] width 53 height 13
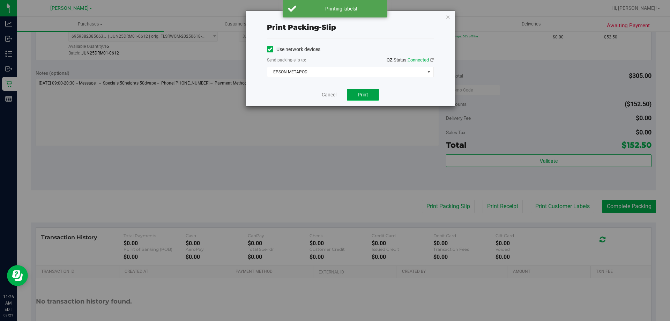
click at [353, 91] on button "Print" at bounding box center [363, 95] width 32 height 12
click at [330, 93] on link "Cancel" at bounding box center [329, 94] width 15 height 7
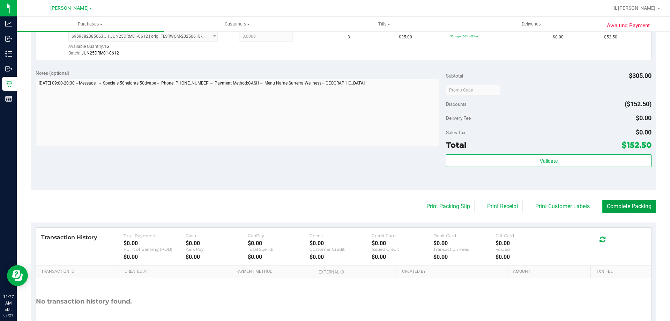
click at [636, 210] on button "Complete Packing" at bounding box center [629, 206] width 54 height 13
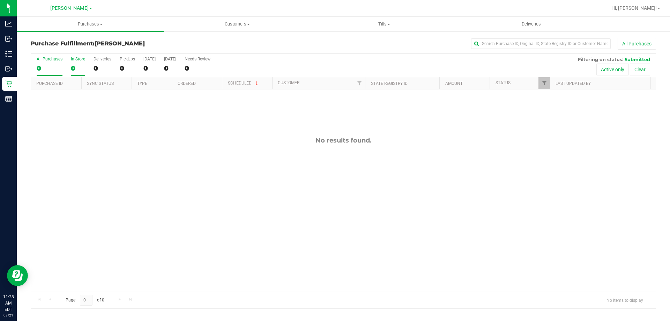
drag, startPoint x: 152, startPoint y: 195, endPoint x: 72, endPoint y: 74, distance: 144.9
click at [151, 188] on div "No results found." at bounding box center [343, 213] width 625 height 249
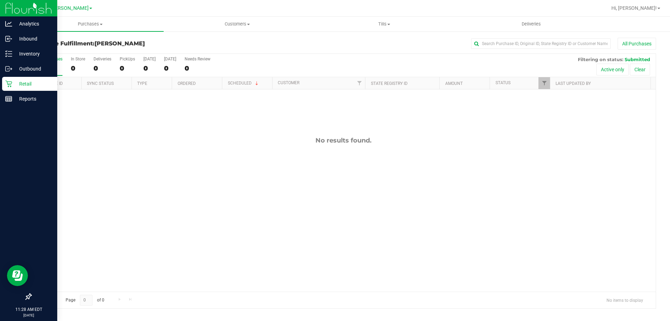
click at [5, 83] on div "Retail" at bounding box center [29, 84] width 55 height 14
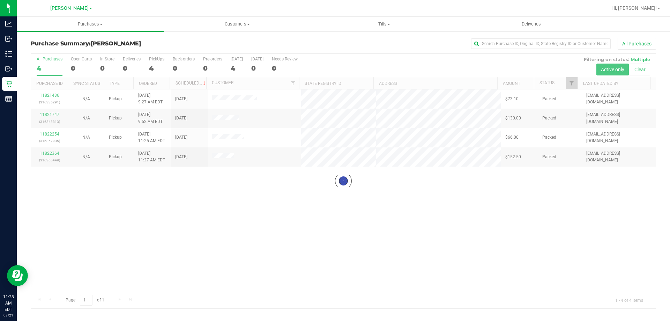
click at [408, 193] on div at bounding box center [343, 181] width 625 height 254
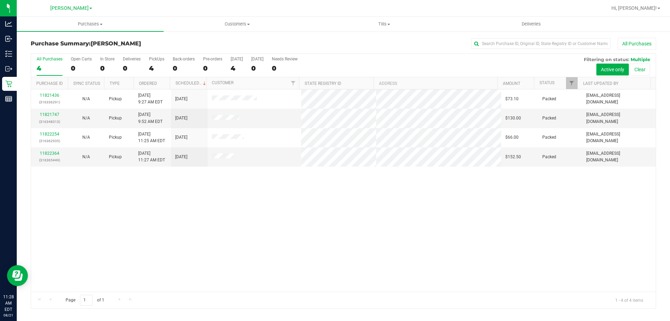
click at [415, 190] on div "11821436 (316336291) N/A Pickup 8/21/2025 9:27 AM EDT 8/21/2025 $73.10 Packed d…" at bounding box center [343, 190] width 625 height 202
click at [319, 232] on div "11821436 (316336291) N/A Pickup 8/21/2025 9:27 AM EDT 8/21/2025 $73.10 Packed d…" at bounding box center [343, 190] width 625 height 202
click at [324, 235] on div "11821436 (316336291) N/A Pickup 8/21/2025 9:27 AM EDT 8/21/2025 $73.10 Packed d…" at bounding box center [343, 190] width 625 height 202
click at [246, 219] on div "11821436 (316336291) N/A Pickup 8/21/2025 9:27 AM EDT 8/21/2025 $73.10 Packed d…" at bounding box center [343, 190] width 625 height 202
drag, startPoint x: 277, startPoint y: 235, endPoint x: 305, endPoint y: 224, distance: 29.8
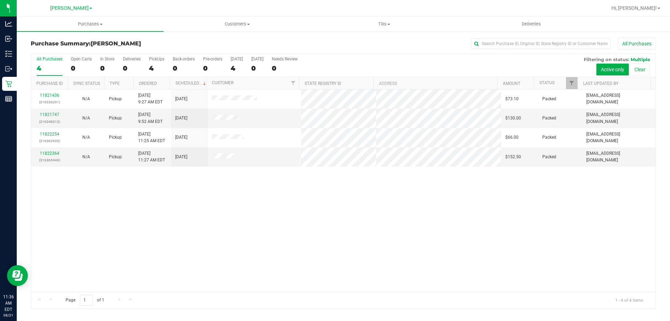
click at [280, 236] on div "11821436 (316336291) N/A Pickup 8/21/2025 9:27 AM EDT 8/21/2025 $73.10 Packed d…" at bounding box center [343, 190] width 625 height 202
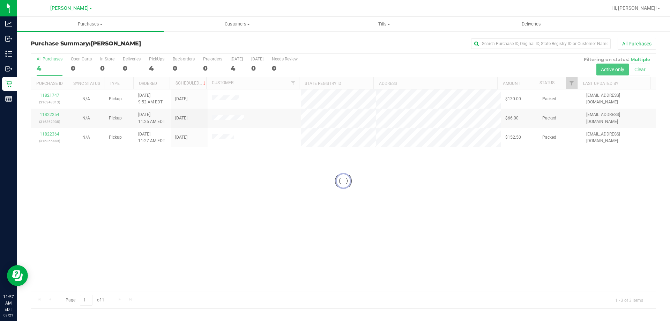
click at [401, 193] on div at bounding box center [343, 181] width 625 height 254
click at [187, 211] on div "11821747 (316348313) N/A Pickup 8/21/2025 9:52 AM EDT 8/21/2025 $130.00 Packed …" at bounding box center [343, 190] width 625 height 202
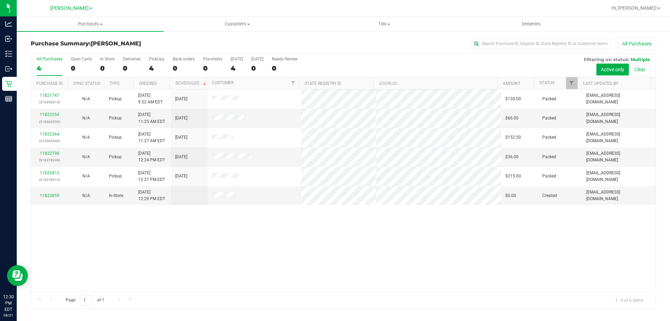
click at [295, 238] on div "11821747 (316348313) N/A Pickup 8/21/2025 9:52 AM EDT 8/21/2025 $130.00 Packed …" at bounding box center [343, 190] width 625 height 202
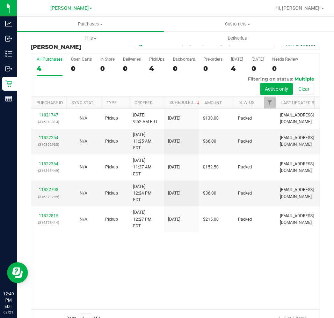
click at [220, 282] on div "11821747 (316348313) N/A Pickup 8/21/2025 9:52 AM EDT 8/21/2025 $130.00 Packed …" at bounding box center [175, 209] width 288 height 201
drag, startPoint x: 205, startPoint y: 258, endPoint x: 232, endPoint y: 256, distance: 27.0
click at [211, 257] on div "11821747 (316348313) N/A Pickup 8/21/2025 9:52 AM EDT 8/21/2025 $130.00 Packed …" at bounding box center [175, 209] width 288 height 201
click at [236, 254] on div "11821747 (316348313) N/A Pickup 8/21/2025 9:52 AM EDT 8/21/2025 $130.00 Packed …" at bounding box center [175, 209] width 288 height 201
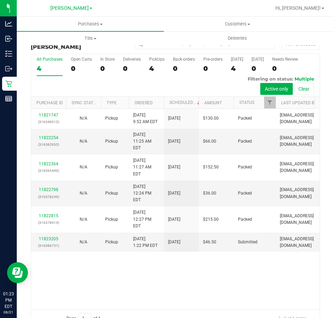
click at [232, 249] on div "11821747 (316348313) N/A Pickup 8/21/2025 9:52 AM EDT 8/21/2025 $130.00 Packed …" at bounding box center [175, 209] width 288 height 201
click at [229, 247] on div "11821747 (316348313) N/A Pickup 8/21/2025 9:52 AM EDT 8/21/2025 $130.00 Packed …" at bounding box center [175, 209] width 288 height 201
click at [232, 238] on div "11821747 (316348313) N/A Pickup 8/21/2025 9:52 AM EDT 8/21/2025 $130.00 Packed …" at bounding box center [175, 209] width 288 height 201
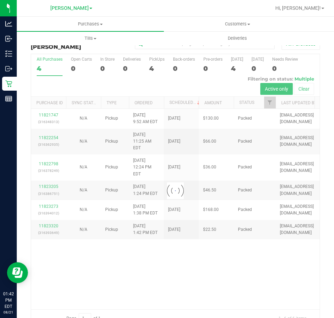
click at [246, 254] on div at bounding box center [175, 191] width 288 height 274
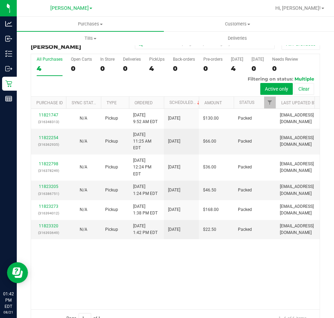
click at [247, 254] on div "11821747 (316348313) N/A Pickup 8/21/2025 9:52 AM EDT 8/21/2025 $130.00 Packed …" at bounding box center [175, 209] width 288 height 201
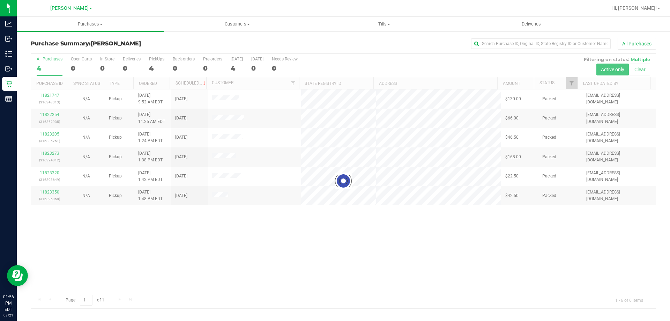
click at [308, 257] on div at bounding box center [343, 181] width 625 height 254
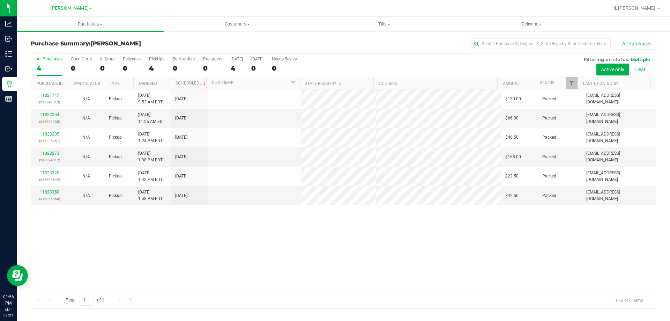
click at [310, 237] on div "11821747 (316348313) N/A Pickup 8/21/2025 9:52 AM EDT 8/21/2025 $130.00 Packed …" at bounding box center [343, 190] width 625 height 202
click at [253, 250] on div "11821747 (316348313) N/A Pickup 8/21/2025 9:52 AM EDT 8/21/2025 $130.00 Packed …" at bounding box center [343, 190] width 625 height 202
click at [240, 251] on div "11821747 (316348313) N/A Pickup 8/21/2025 9:52 AM EDT 8/21/2025 $130.00 Packed …" at bounding box center [343, 190] width 625 height 202
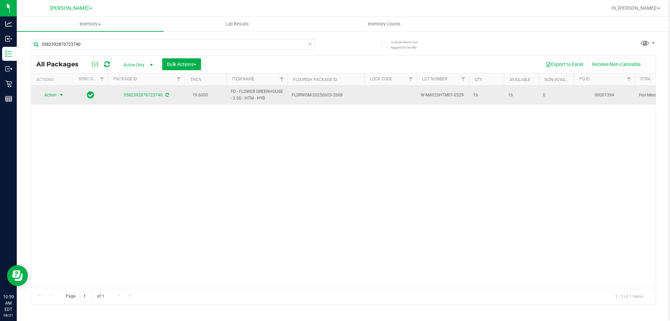
click at [50, 96] on span "Action" at bounding box center [47, 95] width 19 height 10
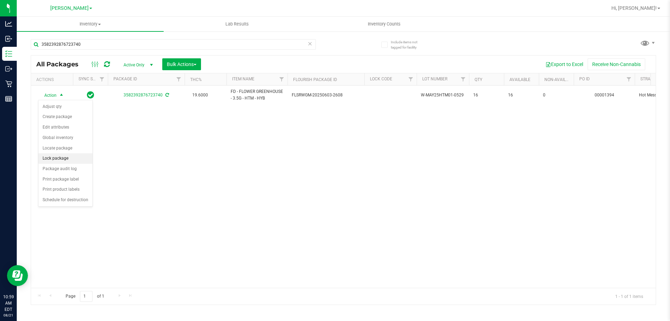
click at [55, 157] on li "Lock package" at bounding box center [65, 158] width 54 height 10
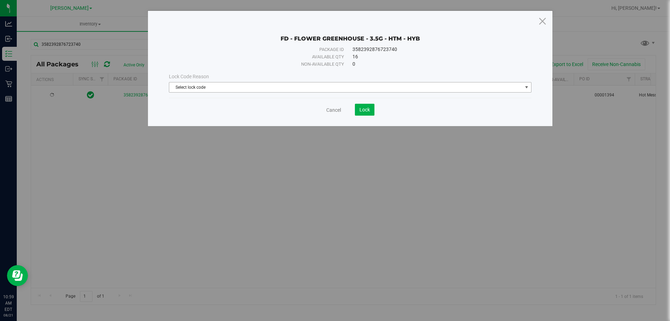
click at [228, 88] on span "Select lock code" at bounding box center [345, 87] width 353 height 10
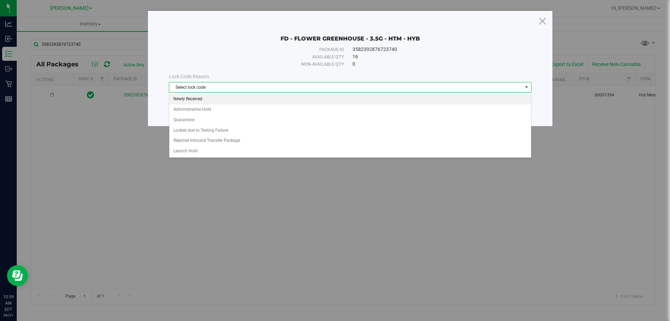
click at [198, 100] on li "Newly Received" at bounding box center [350, 99] width 362 height 10
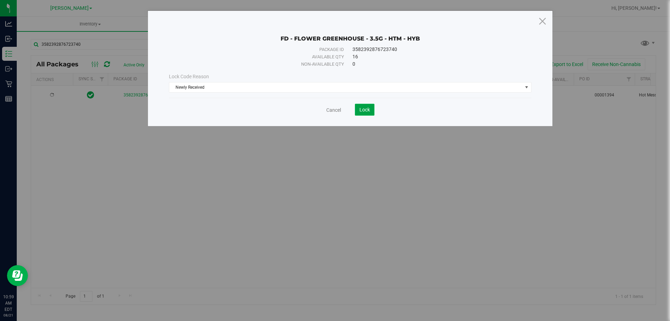
click at [356, 112] on button "Lock" at bounding box center [365, 110] width 20 height 12
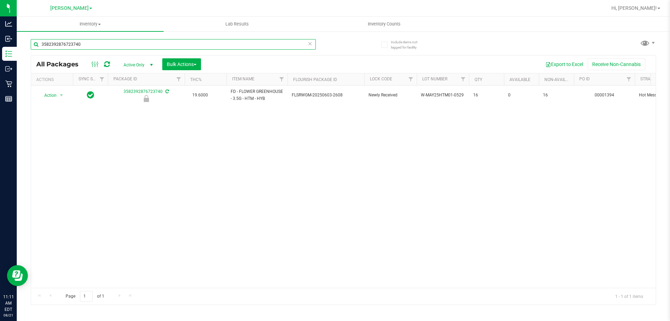
drag, startPoint x: 31, startPoint y: 44, endPoint x: 59, endPoint y: 40, distance: 28.9
click at [22, 44] on div "Include items not tagged for facility 3582392876723740 All Packages Active Only…" at bounding box center [343, 137] width 653 height 213
type input "s"
type input "zkr"
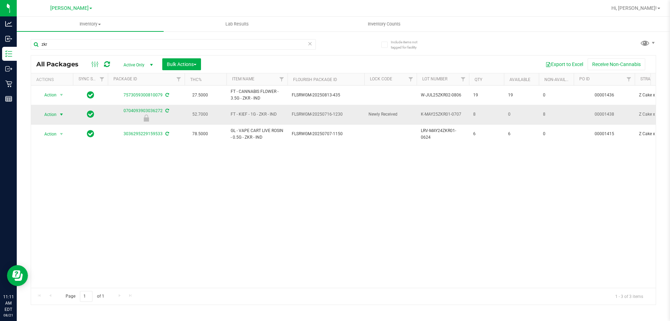
click at [60, 113] on span "select" at bounding box center [62, 115] width 6 height 6
click at [60, 192] on li "Unlock package" at bounding box center [60, 197] width 45 height 10
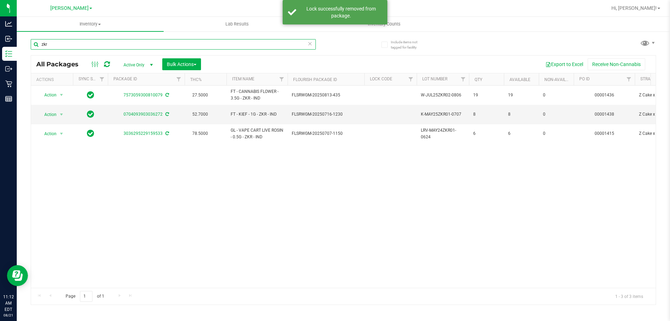
drag, startPoint x: 51, startPoint y: 46, endPoint x: 29, endPoint y: 46, distance: 21.3
click at [30, 47] on div "Include items not tagged for facility zkr All Packages Active Only Active Only …" at bounding box center [343, 137] width 653 height 213
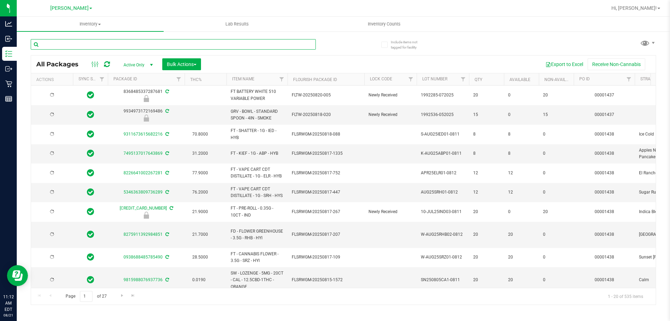
type input "[DATE]"
click at [49, 45] on input "text" at bounding box center [173, 44] width 285 height 10
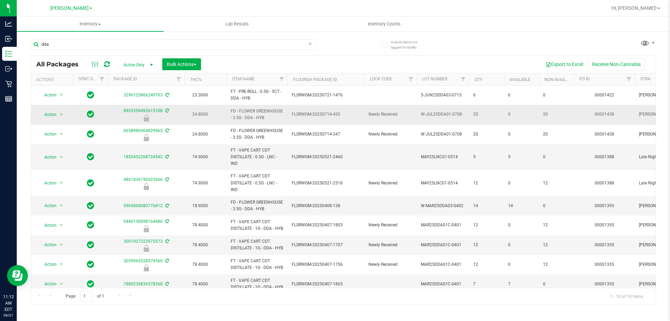
drag, startPoint x: 267, startPoint y: 120, endPoint x: 228, endPoint y: 116, distance: 39.3
click at [228, 116] on td "FD - FLOWER GREENHOUSE - 3.5G - DDA - HYB" at bounding box center [257, 115] width 61 height 20
copy span "FD - FLOWER GREENHOUSE - 3.5G - DDA - HYB"
drag, startPoint x: 63, startPoint y: 47, endPoint x: 31, endPoint y: 47, distance: 31.8
click at [31, 47] on input "dda" at bounding box center [173, 44] width 285 height 10
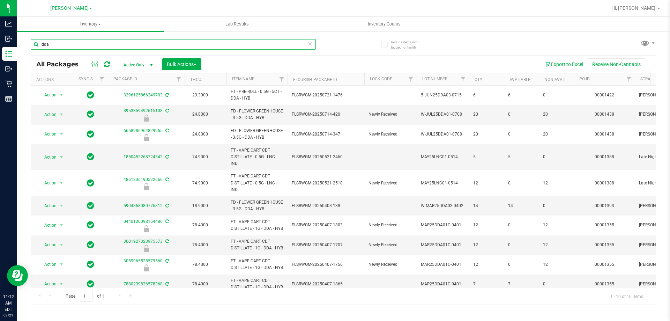
paste input "FD - FLOWER GREENHOUSE - 3.5G - DDA - HYB"
type input "FD - FLOWER GREENHOUSE - 3.5G - DDA - HYB"
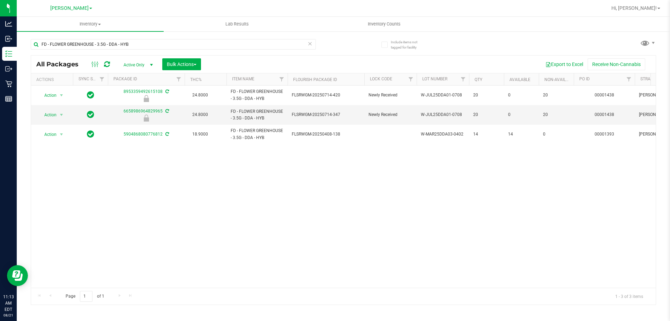
click at [275, 183] on div "Action Action Edit attributes Global inventory Locate package Package audit log…" at bounding box center [343, 187] width 625 height 202
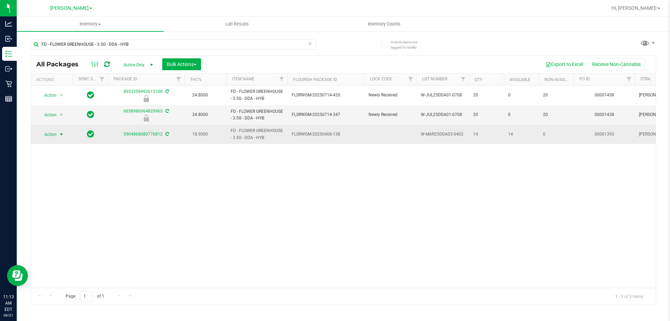
click at [56, 134] on span "Action" at bounding box center [47, 134] width 19 height 10
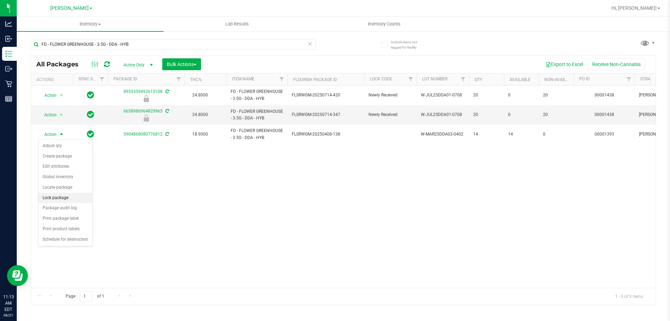
click at [66, 199] on li "Lock package" at bounding box center [65, 198] width 54 height 10
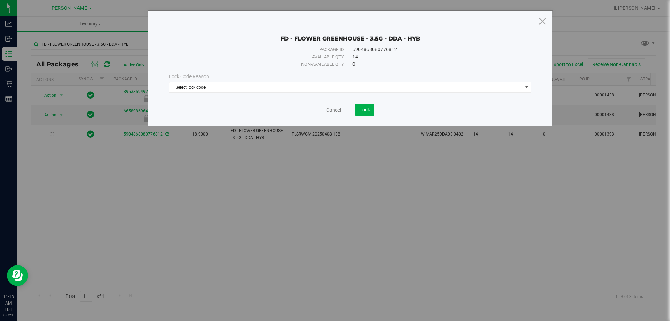
click at [236, 92] on div "Lock Code Reason Select lock code Select lock code Newly Received Administrativ…" at bounding box center [350, 83] width 373 height 30
click at [234, 91] on span "Select lock code" at bounding box center [345, 87] width 353 height 10
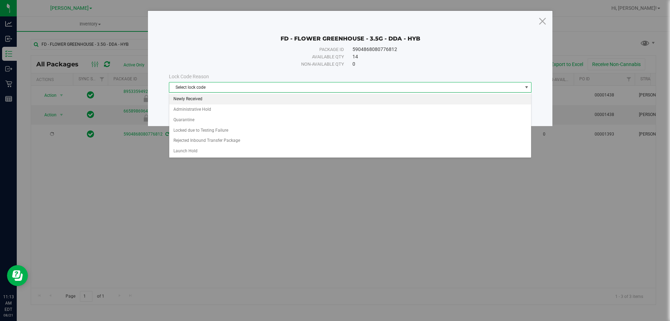
click at [181, 98] on li "Newly Received" at bounding box center [350, 99] width 362 height 10
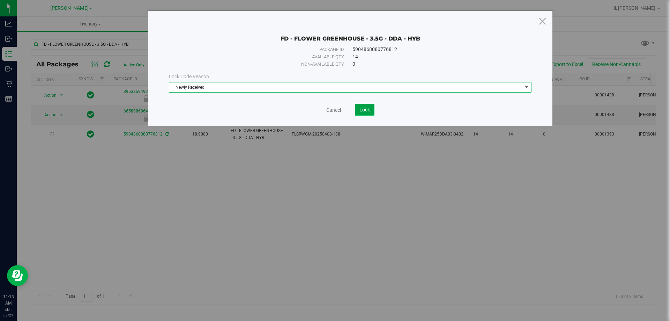
click at [365, 113] on button "Lock" at bounding box center [365, 110] width 20 height 12
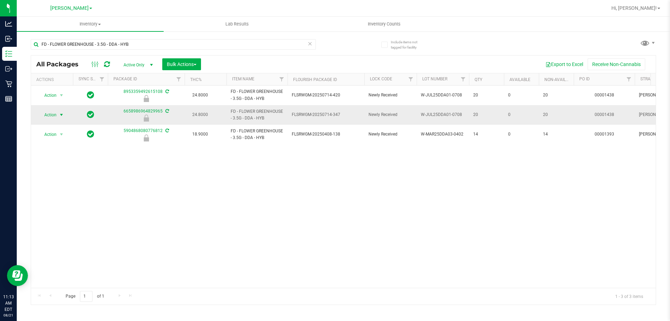
click at [54, 113] on span "Action" at bounding box center [47, 115] width 19 height 10
click at [68, 193] on li "Unlock package" at bounding box center [60, 197] width 45 height 10
click at [246, 179] on div "Action Action Edit attributes Global inventory Locate package Package audit log…" at bounding box center [343, 187] width 625 height 202
click at [315, 197] on div "Action Action Edit attributes Global inventory Locate package Package audit log…" at bounding box center [343, 187] width 625 height 202
drag, startPoint x: 253, startPoint y: 198, endPoint x: 269, endPoint y: 217, distance: 25.3
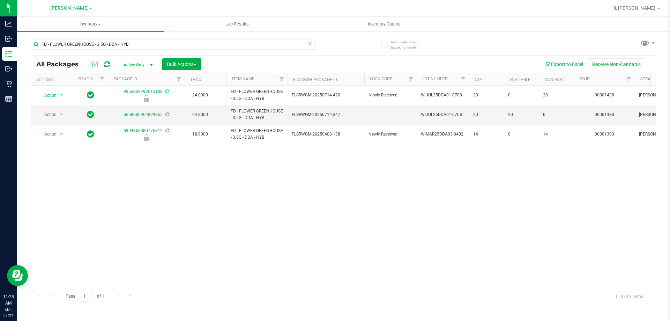
click at [252, 199] on div "Action Action Edit attributes Global inventory Locate package Package audit log…" at bounding box center [343, 187] width 625 height 202
click at [193, 183] on div "Action Action Edit attributes Global inventory Locate package Package audit log…" at bounding box center [343, 187] width 625 height 202
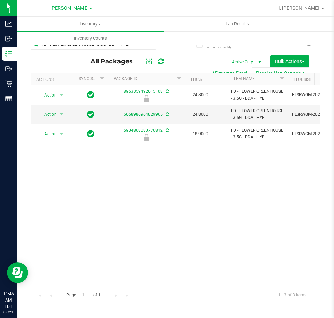
click at [234, 205] on div "Action Action Edit attributes Global inventory Locate package Package audit log…" at bounding box center [175, 186] width 288 height 201
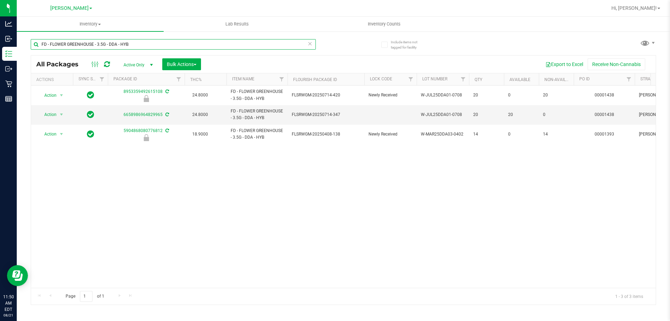
drag, startPoint x: 117, startPoint y: 47, endPoint x: 51, endPoint y: 52, distance: 66.8
click at [51, 52] on div "FD - FLOWER GREENHOUSE - 3.5G - DDA - HYB" at bounding box center [173, 47] width 285 height 16
type input "F"
type input "xrl"
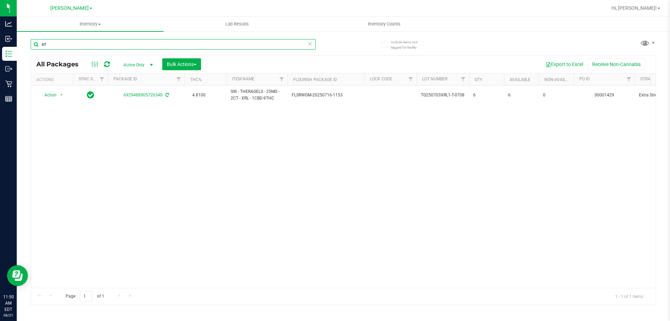
drag, startPoint x: 47, startPoint y: 45, endPoint x: 18, endPoint y: 45, distance: 29.3
click at [18, 45] on div "Include items not tagged for facility xrl All Packages Active Only Active Only …" at bounding box center [343, 137] width 653 height 213
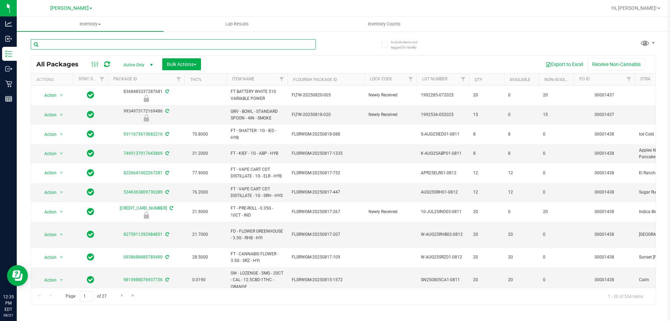
click at [63, 44] on input "text" at bounding box center [173, 44] width 285 height 10
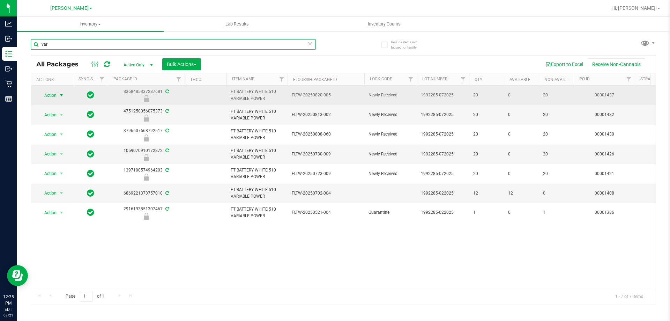
type input "var"
click at [54, 97] on span "Action" at bounding box center [47, 95] width 19 height 10
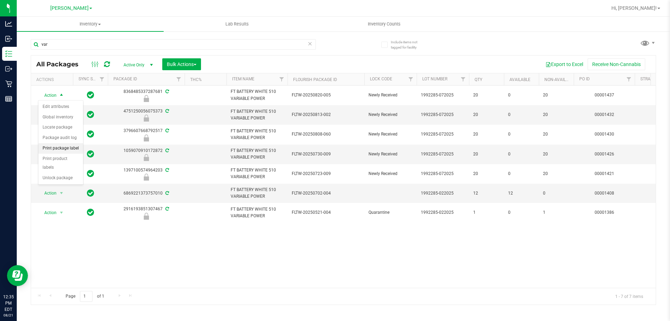
click at [66, 144] on li "Print package label" at bounding box center [60, 148] width 45 height 10
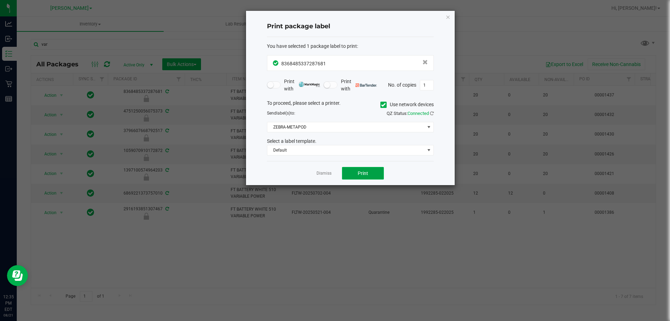
click at [333, 171] on button "Print" at bounding box center [363, 173] width 42 height 13
click at [326, 172] on link "Dismiss" at bounding box center [324, 173] width 15 height 6
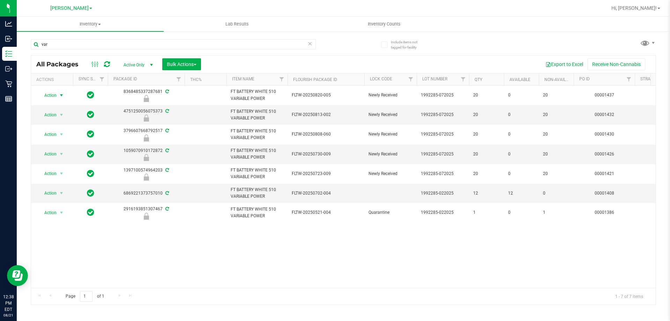
click at [333, 251] on div "Action Action Edit attributes Global inventory Locate package Package audit log…" at bounding box center [343, 187] width 625 height 202
drag, startPoint x: 64, startPoint y: 45, endPoint x: 21, endPoint y: 44, distance: 43.7
click at [19, 44] on div "Include items not tagged for facility var All Packages Active Only Active Only …" at bounding box center [343, 137] width 653 height 213
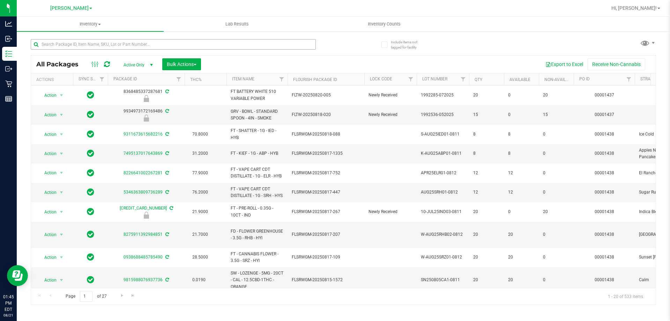
click at [51, 44] on input "text" at bounding box center [173, 44] width 285 height 10
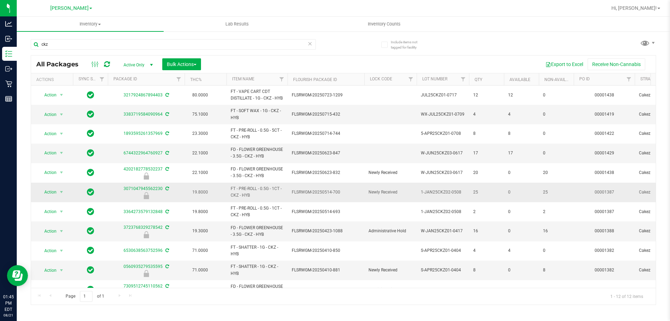
drag, startPoint x: 257, startPoint y: 204, endPoint x: 229, endPoint y: 197, distance: 28.1
click at [229, 197] on td "FT - PRE-ROLL - 0.5G - 1CT - CKZ - HYB" at bounding box center [257, 193] width 61 height 20
copy span "FT - PRE-ROLL - 0.5G - 1CT - CKZ - HYB"
drag, startPoint x: 57, startPoint y: 46, endPoint x: 17, endPoint y: 42, distance: 40.0
click at [18, 42] on div "Include items not tagged for facility ckz All Packages Active Only Active Only …" at bounding box center [343, 137] width 653 height 213
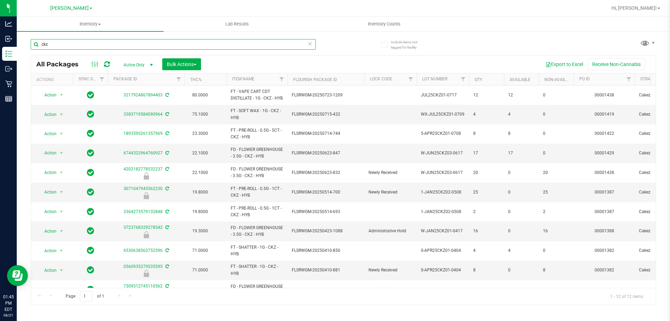
paste input "FT - PRE-ROLL - 0.5G - 1CT - CKZ - HYB"
type input "FT - PRE-ROLL - 0.5G - 1CT - CKZ - HYB"
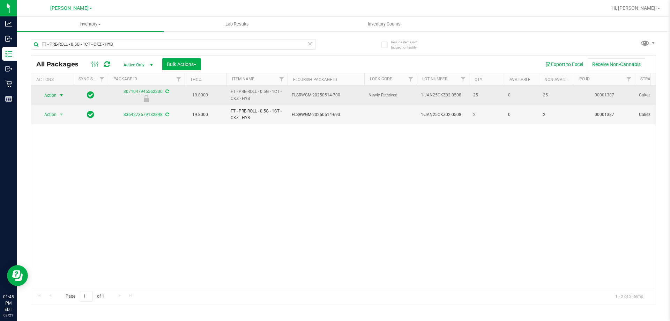
click at [57, 97] on span "Action" at bounding box center [47, 95] width 19 height 10
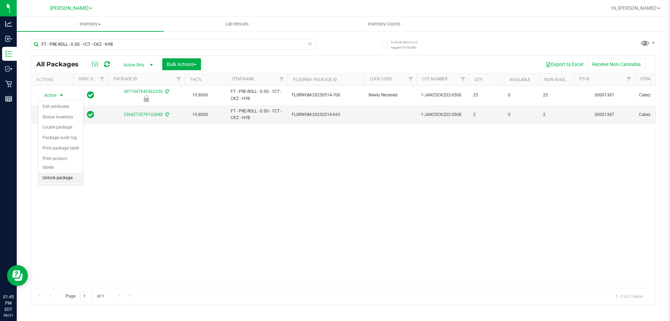
click at [59, 173] on li "Unlock package" at bounding box center [60, 178] width 45 height 10
click at [333, 243] on div "Action Action Adjust qty Create package Edit attributes Global inventory Locate…" at bounding box center [343, 187] width 625 height 202
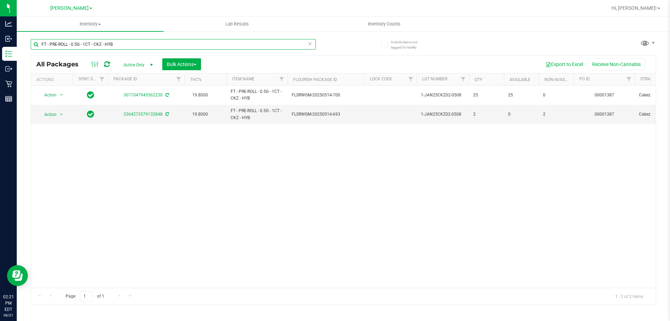
drag, startPoint x: 72, startPoint y: 54, endPoint x: 38, endPoint y: 53, distance: 33.9
click at [50, 56] on div "FT - PRE-ROLL - 0.5G - 1CT - CKZ - HYB All Packages Active Only Active Only Lab…" at bounding box center [343, 168] width 625 height 272
click at [36, 53] on div "FT - PRE-ROLL - 0.5G - 1CT - CKZ - HYB" at bounding box center [173, 47] width 285 height 16
drag, startPoint x: 130, startPoint y: 45, endPoint x: 28, endPoint y: 45, distance: 101.9
click at [28, 45] on div "Include items not tagged for facility FT - PRE-ROLL - 0.5G - 1CT - CKZ - HYB Al…" at bounding box center [343, 137] width 653 height 213
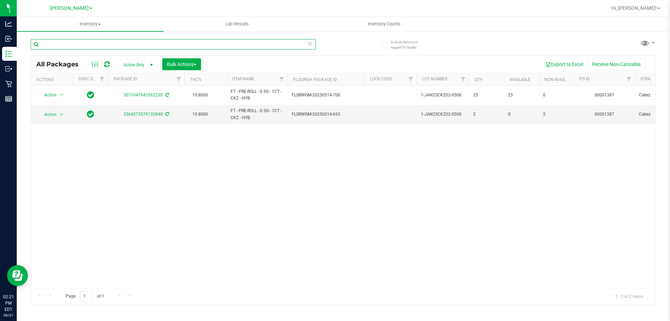
paste input "W-APR25FIC02-0514"
type input "W-APR25FIC02-0514"
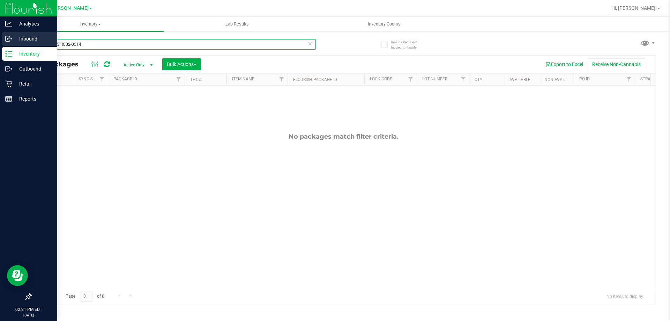
drag, startPoint x: 98, startPoint y: 44, endPoint x: 10, endPoint y: 43, distance: 88.0
click at [10, 43] on div "Analytics Inbound Inventory Outbound Retail Reports 02:21 PM EDT [DATE] 08/21 […" at bounding box center [335, 160] width 670 height 321
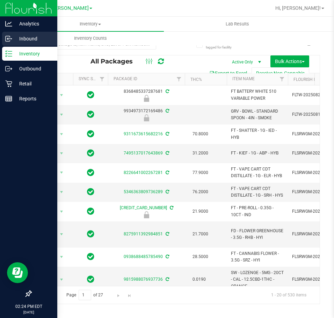
click at [17, 41] on p "Inbound" at bounding box center [33, 39] width 42 height 8
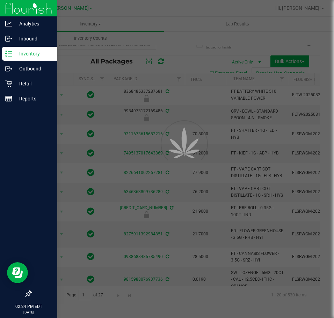
click at [20, 69] on p "Outbound" at bounding box center [33, 69] width 42 height 8
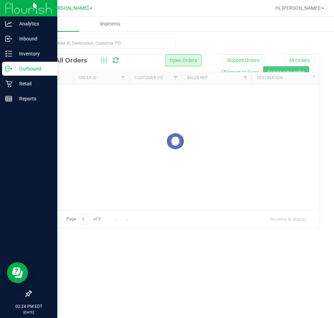
click at [20, 67] on p "Outbound" at bounding box center [33, 69] width 42 height 8
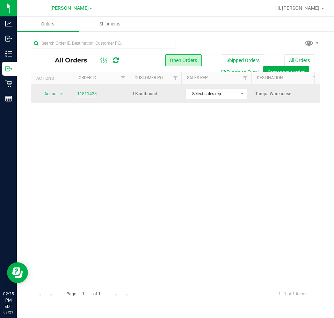
click at [86, 94] on link "11811428" at bounding box center [87, 94] width 20 height 7
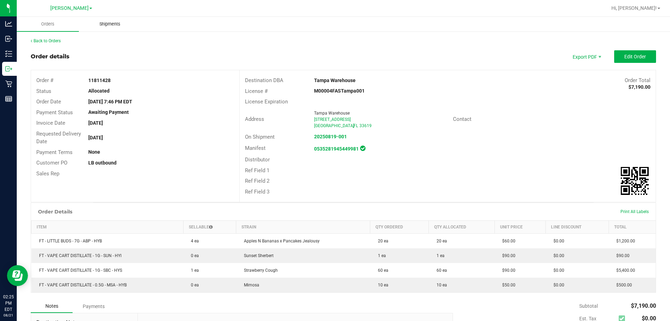
click at [106, 24] on span "Shipments" at bounding box center [110, 24] width 40 height 6
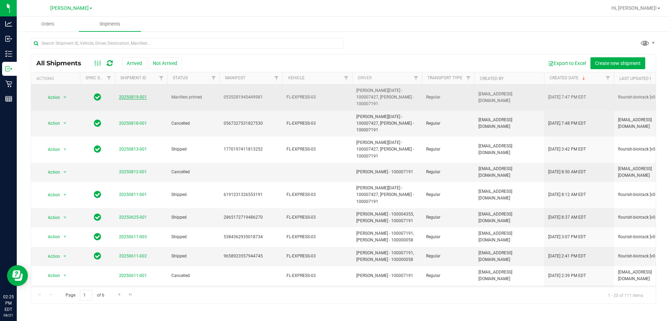
click at [130, 95] on link "20250819-001" at bounding box center [133, 97] width 28 height 5
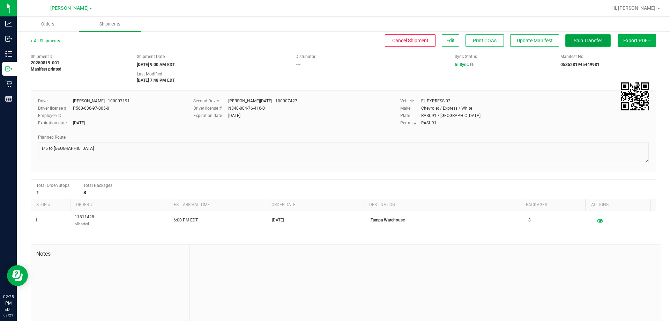
click at [333, 43] on span "Ship Transfer" at bounding box center [588, 41] width 29 height 6
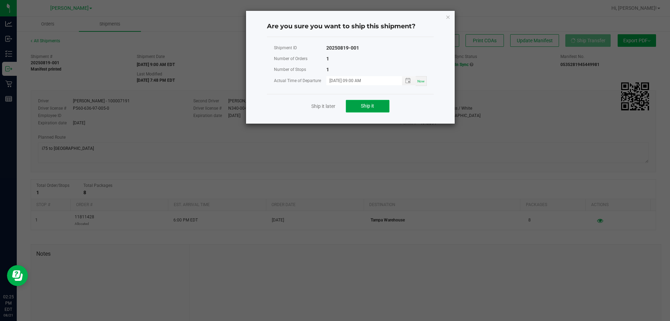
click at [333, 108] on button "Ship it" at bounding box center [368, 106] width 44 height 13
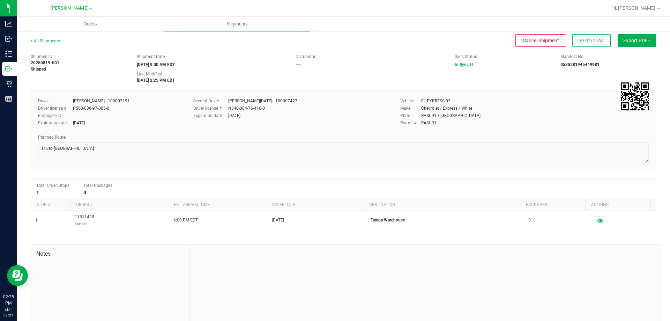
click at [49, 44] on div "All Shipments" at bounding box center [52, 43] width 42 height 10
click at [48, 43] on div "All Shipments" at bounding box center [52, 43] width 42 height 10
click at [48, 39] on link "All Shipments" at bounding box center [45, 40] width 29 height 5
